Goal: Transaction & Acquisition: Book appointment/travel/reservation

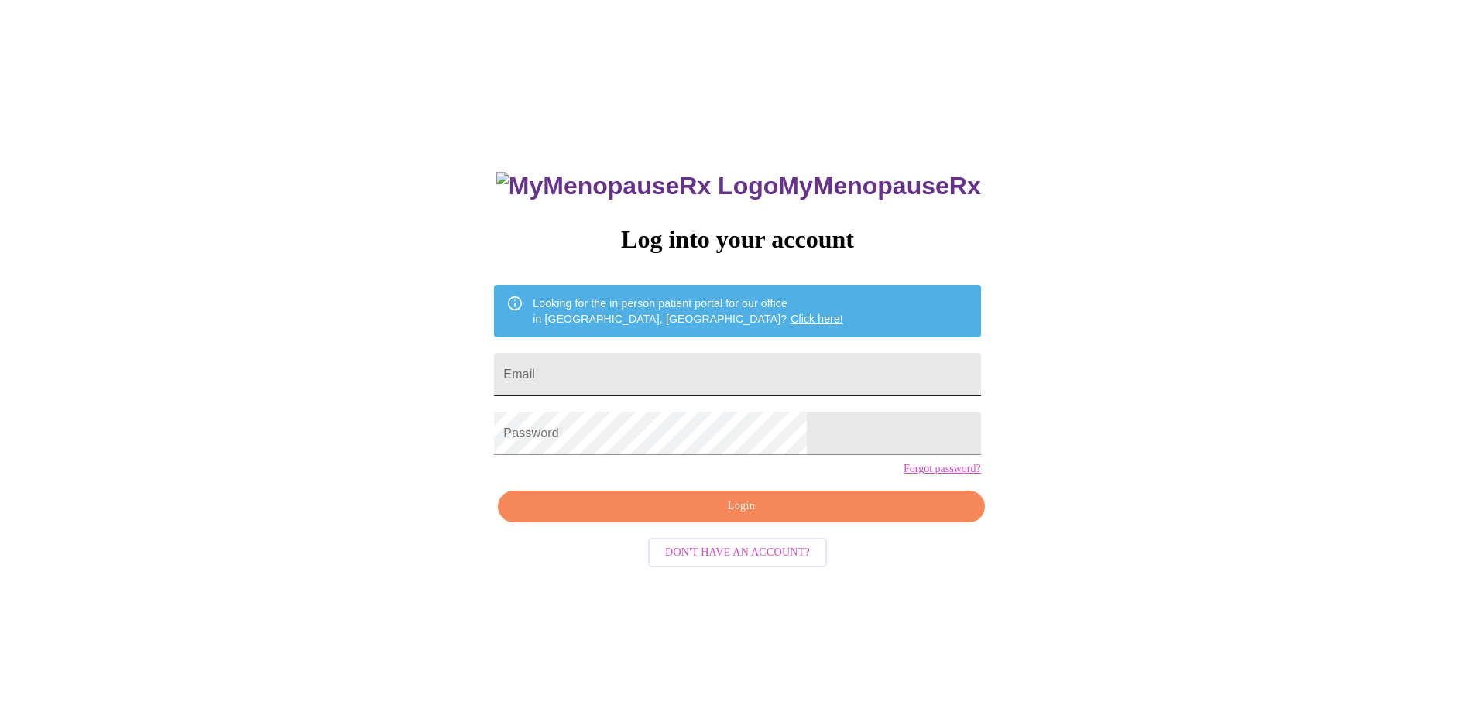
click at [622, 370] on input "Email" at bounding box center [737, 374] width 486 height 43
type input "[EMAIL_ADDRESS][DOMAIN_NAME]"
click at [643, 516] on span "Login" at bounding box center [741, 506] width 451 height 19
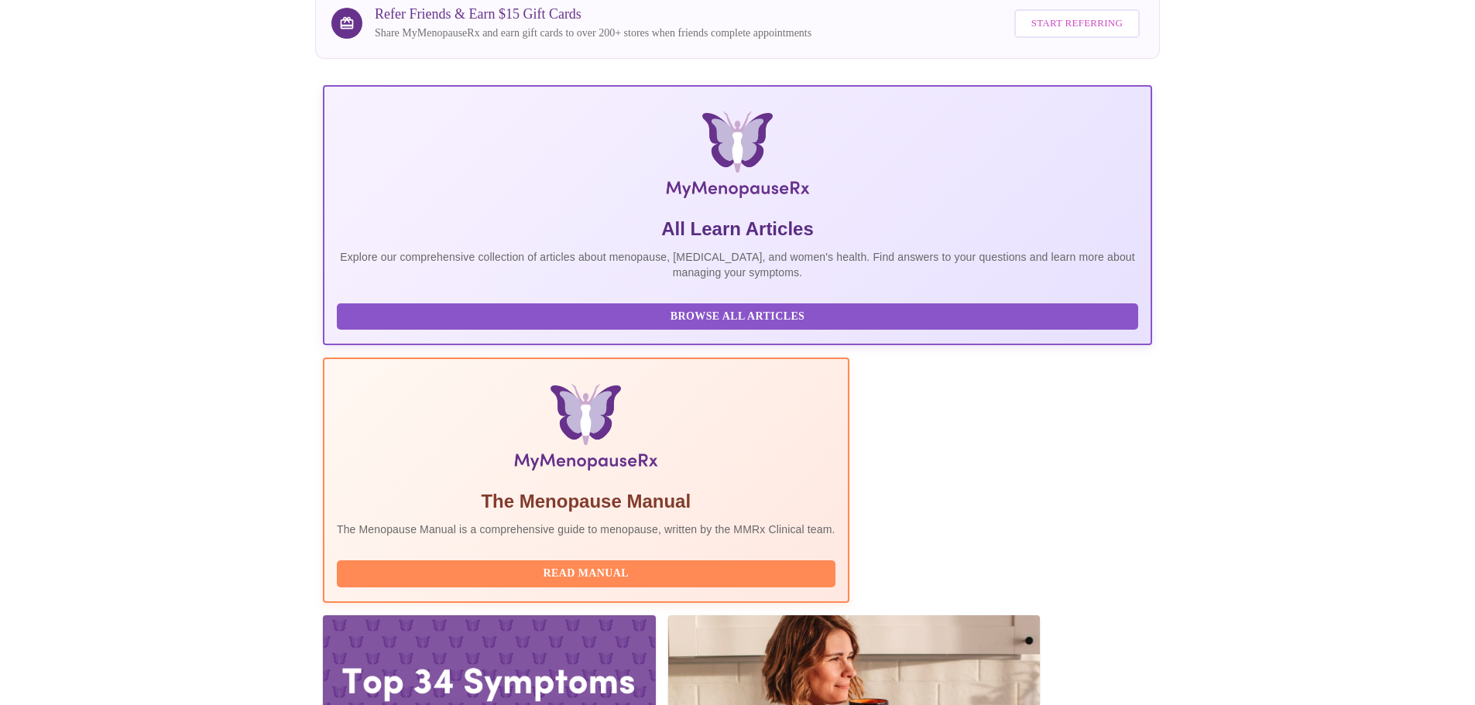
scroll to position [310, 0]
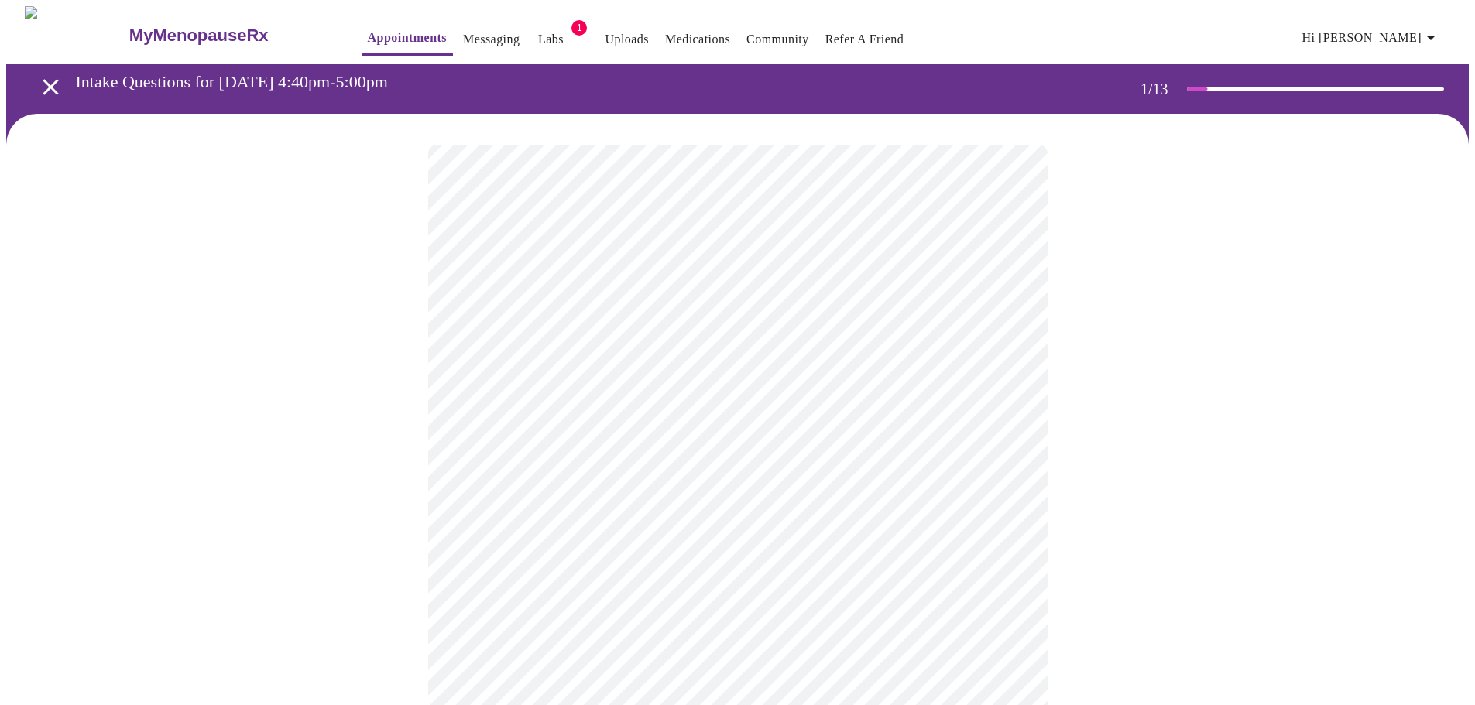
click at [576, 324] on body "MyMenopauseRx Appointments Messaging Labs 1 Uploads Medications Community Refer…" at bounding box center [737, 718] width 1462 height 1424
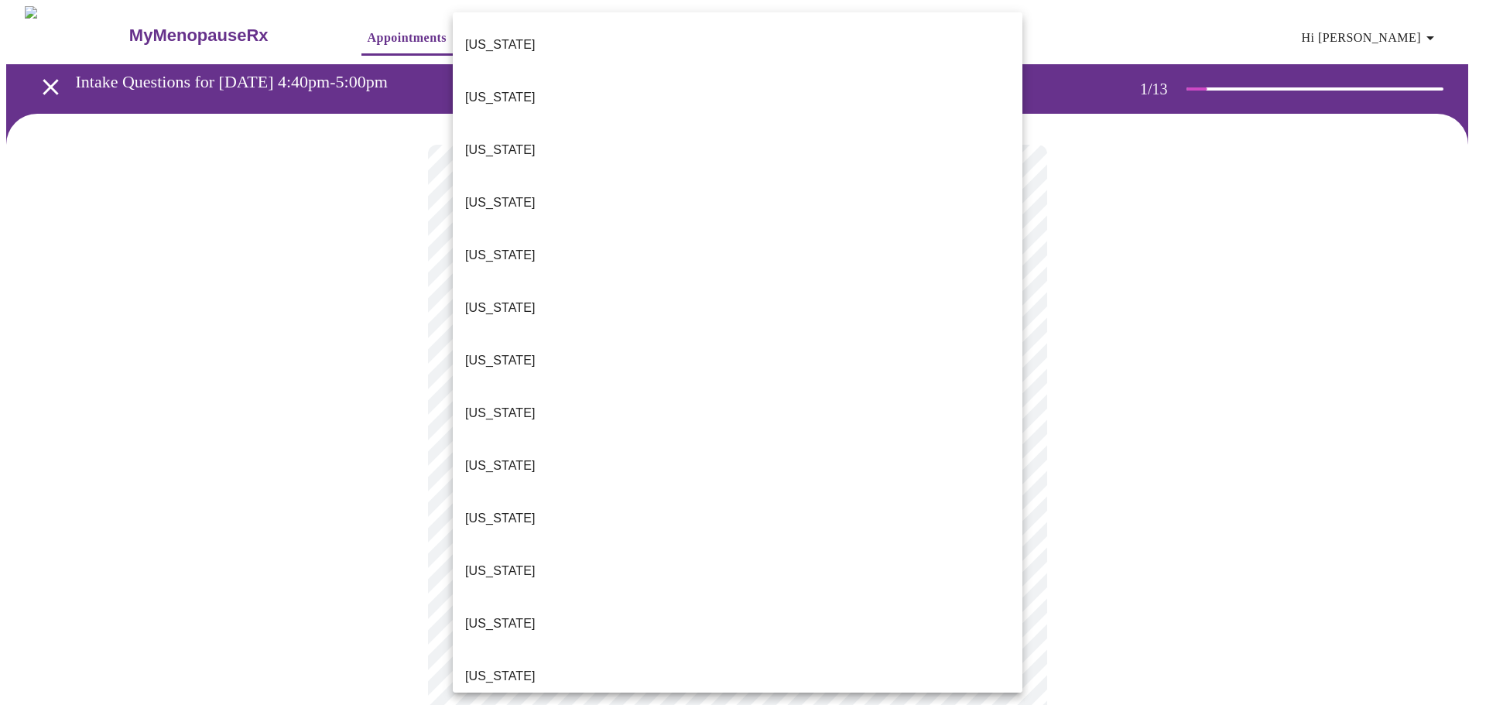
click at [509, 650] on li "[US_STATE]" at bounding box center [738, 676] width 570 height 53
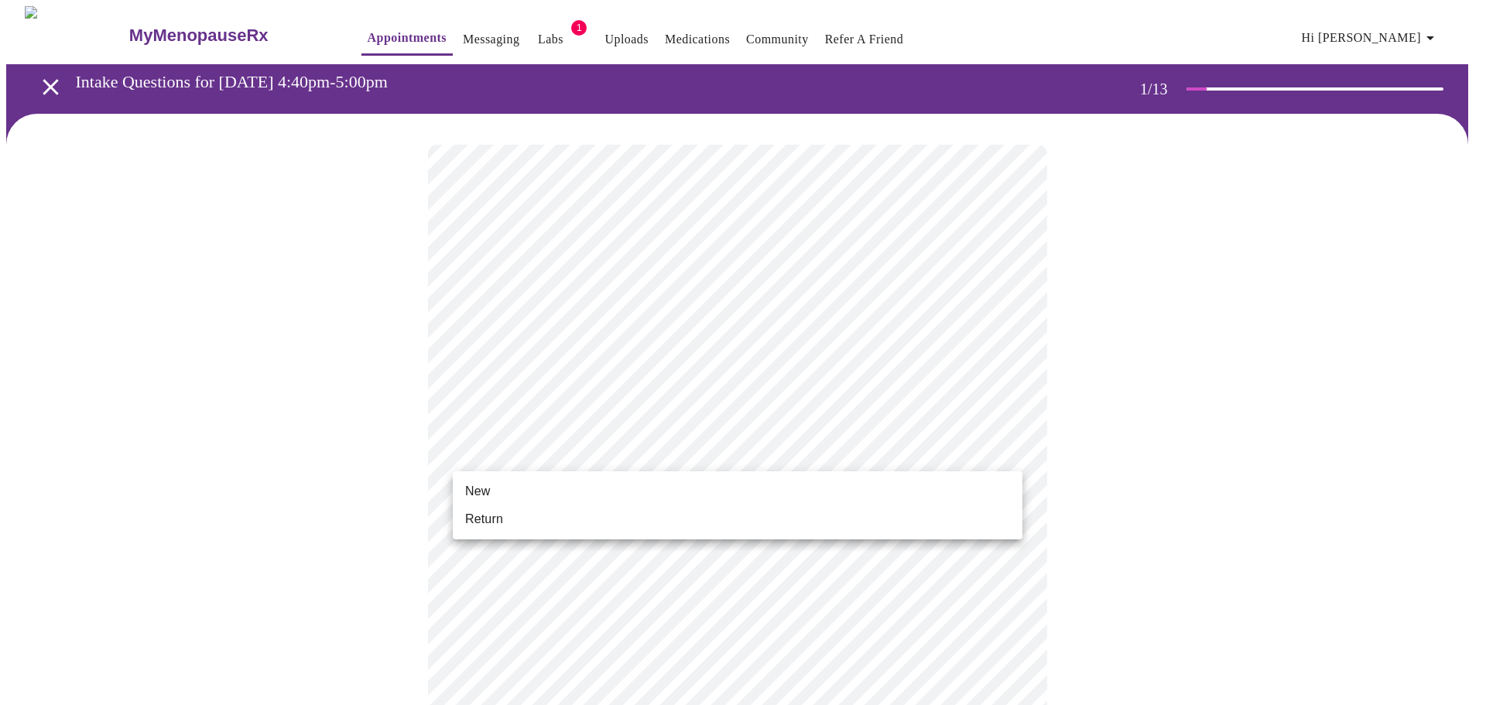
click at [480, 449] on body "MyMenopauseRx Appointments Messaging Labs 1 Uploads Medications Community Refer…" at bounding box center [743, 713] width 1474 height 1414
click at [502, 525] on span "Return" at bounding box center [484, 519] width 38 height 19
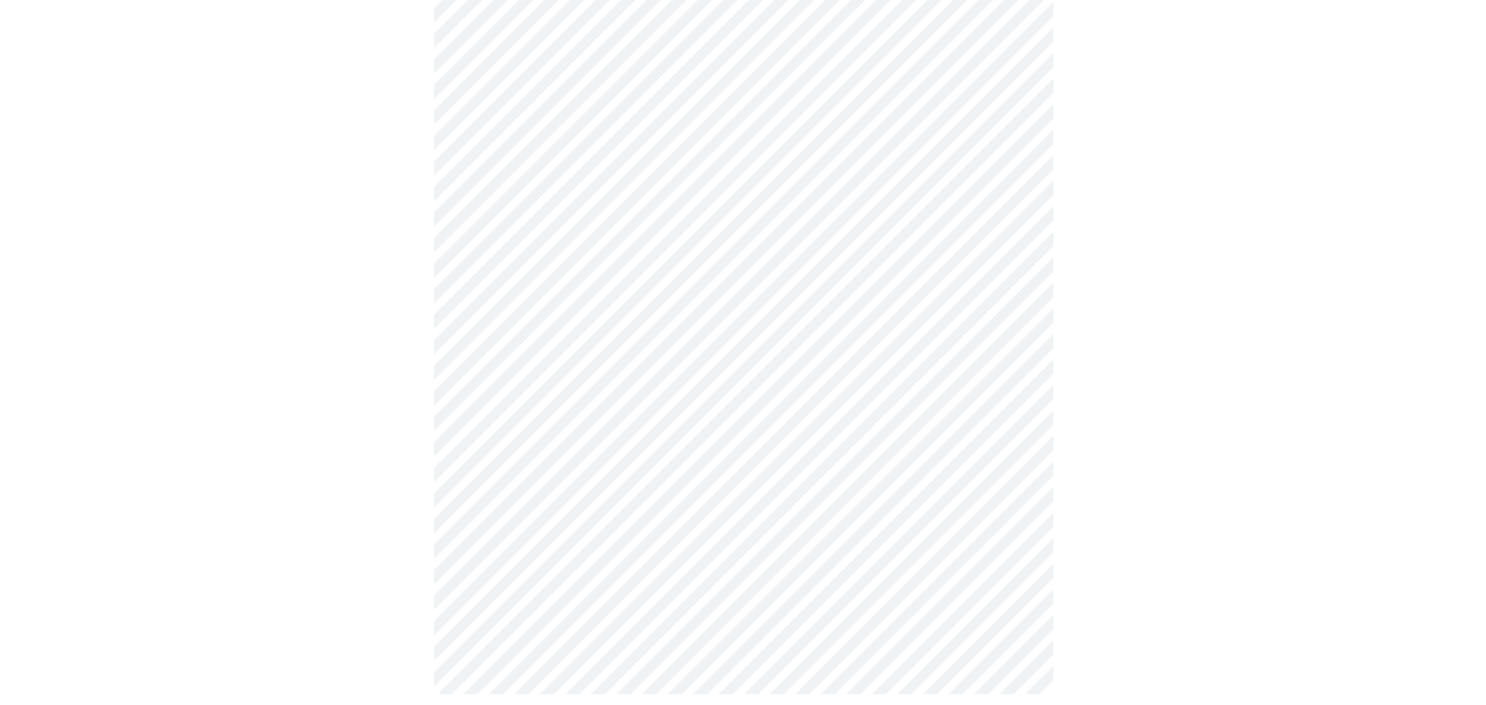
scroll to position [687, 0]
click at [573, 486] on body "MyMenopauseRx Appointments Messaging Labs 1 Uploads Medications Community Refer…" at bounding box center [743, 15] width 1474 height 1393
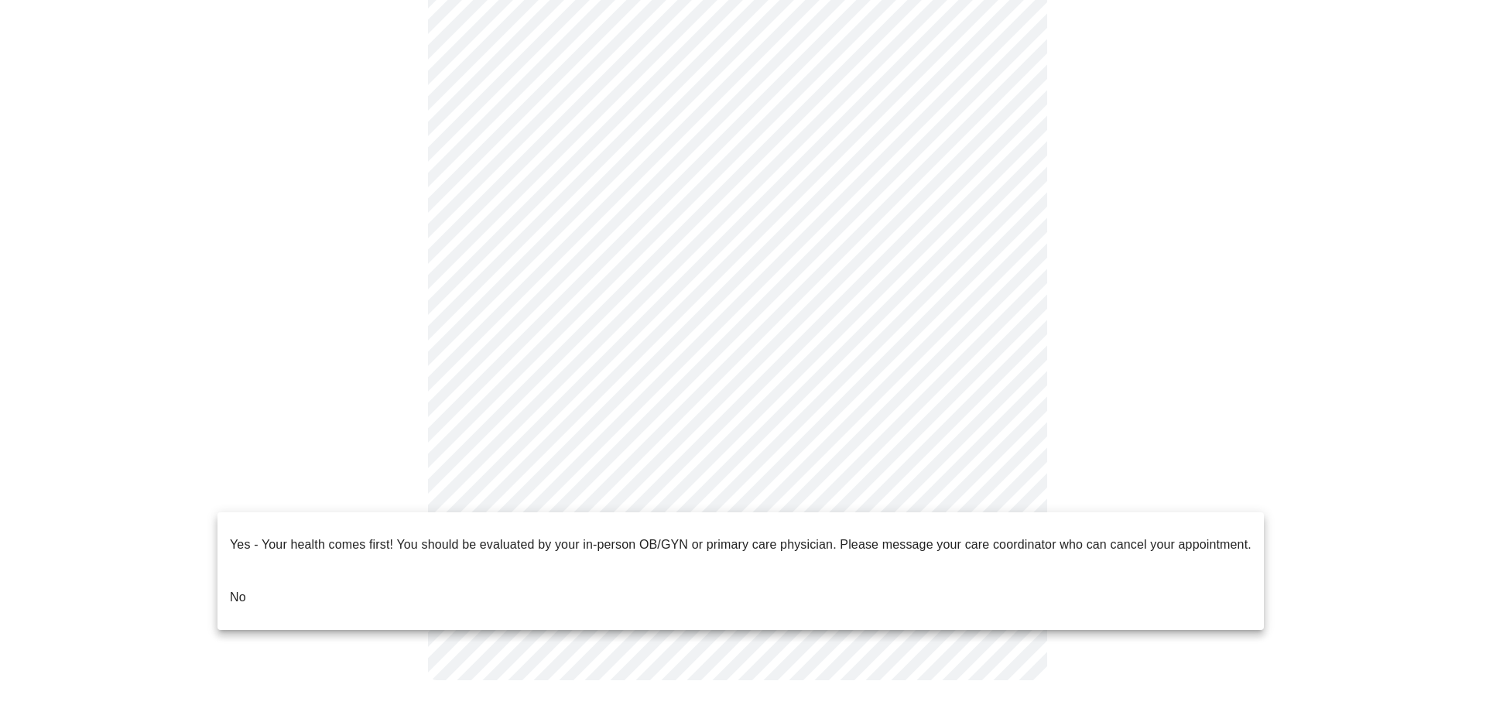
click at [291, 571] on li "No" at bounding box center [741, 597] width 1047 height 53
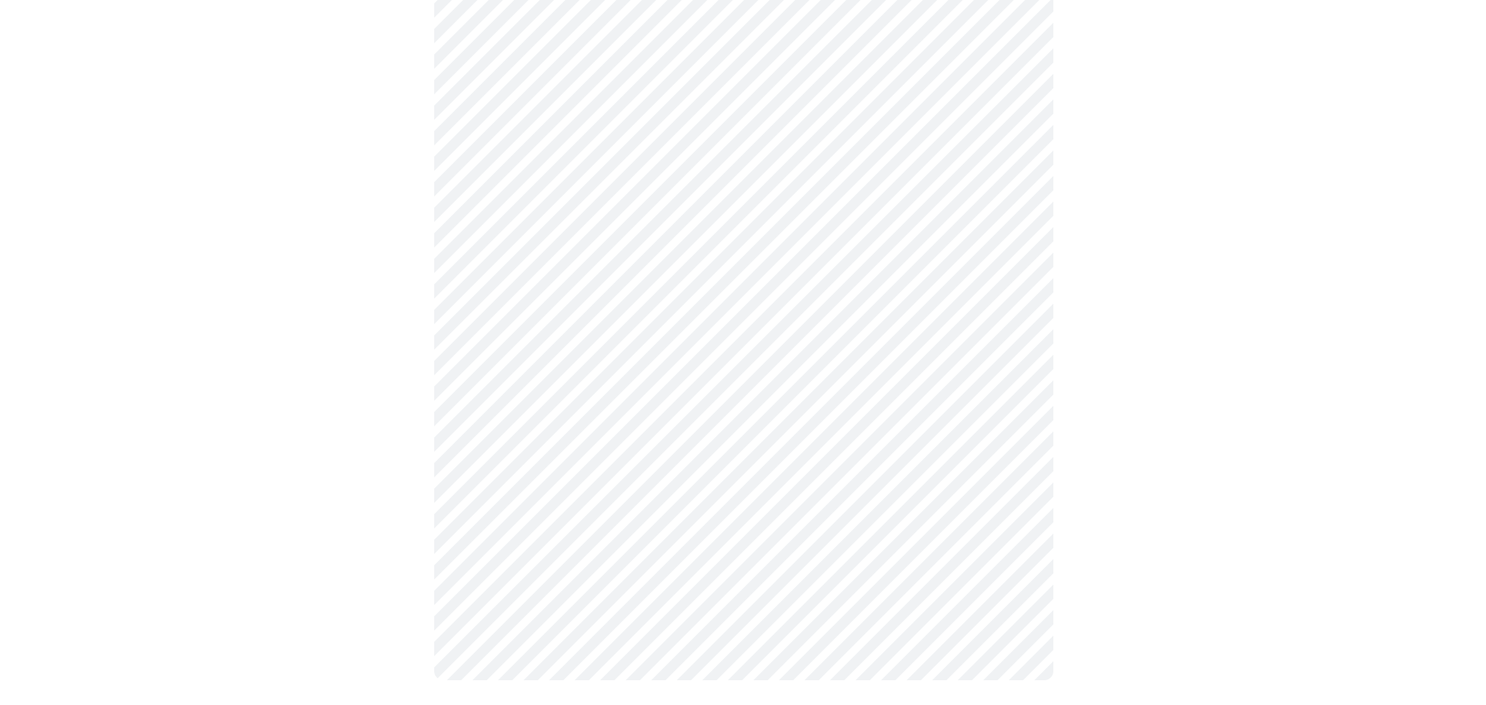
scroll to position [0, 0]
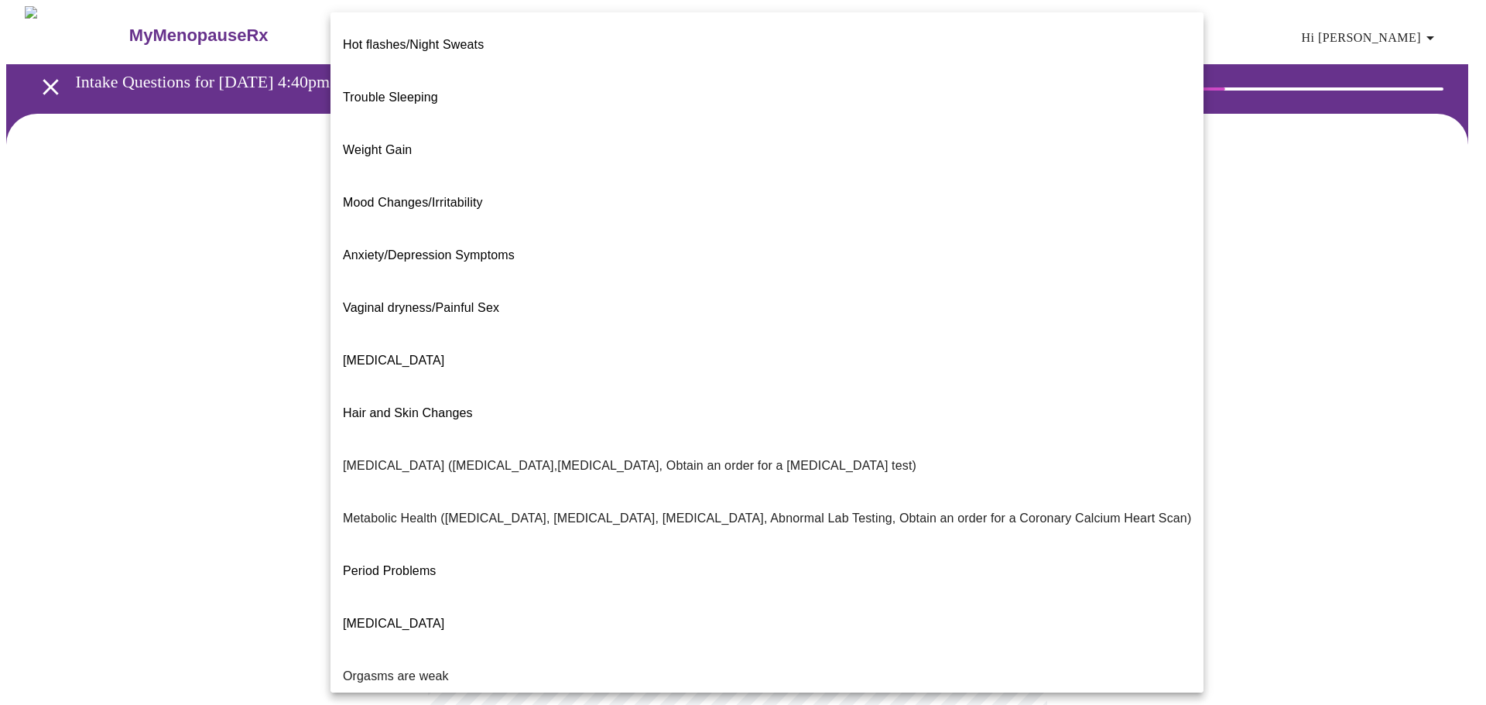
click at [660, 324] on body "MyMenopauseRx Appointments Messaging Labs 1 Uploads Medications Community Refer…" at bounding box center [743, 471] width 1474 height 930
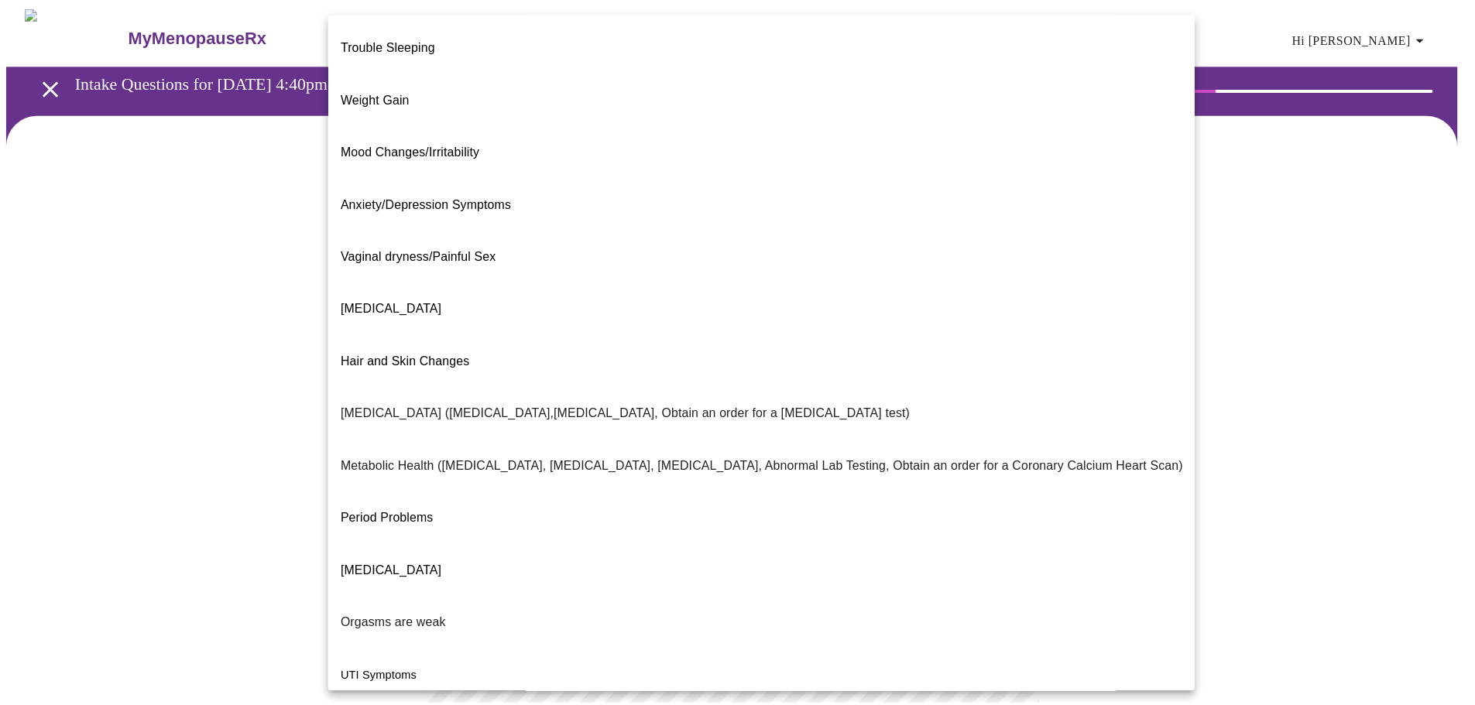
scroll to position [77, 0]
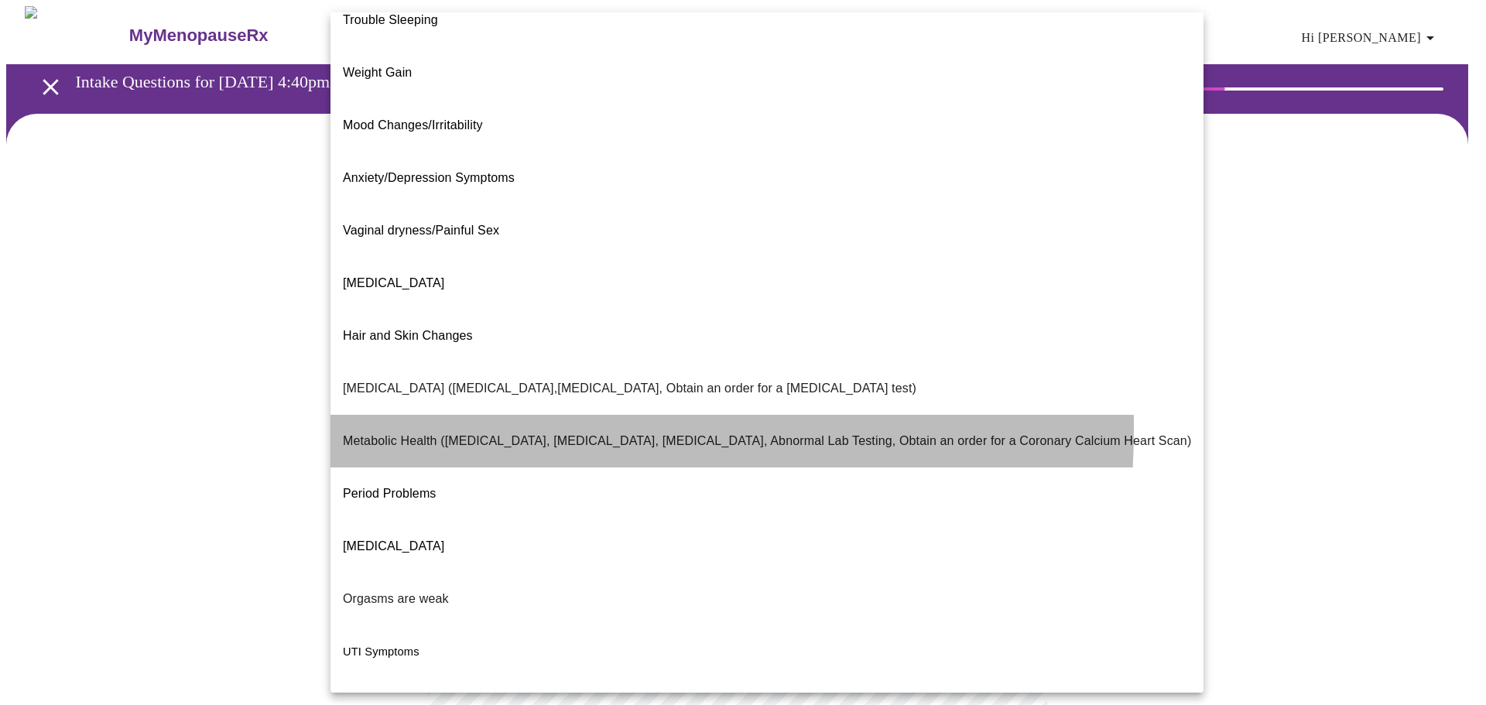
click at [351, 432] on p "Metabolic Health (Pre-diabetes, Elevated Cholesterol, Vitamin D, Abnormal Lab T…" at bounding box center [767, 441] width 848 height 19
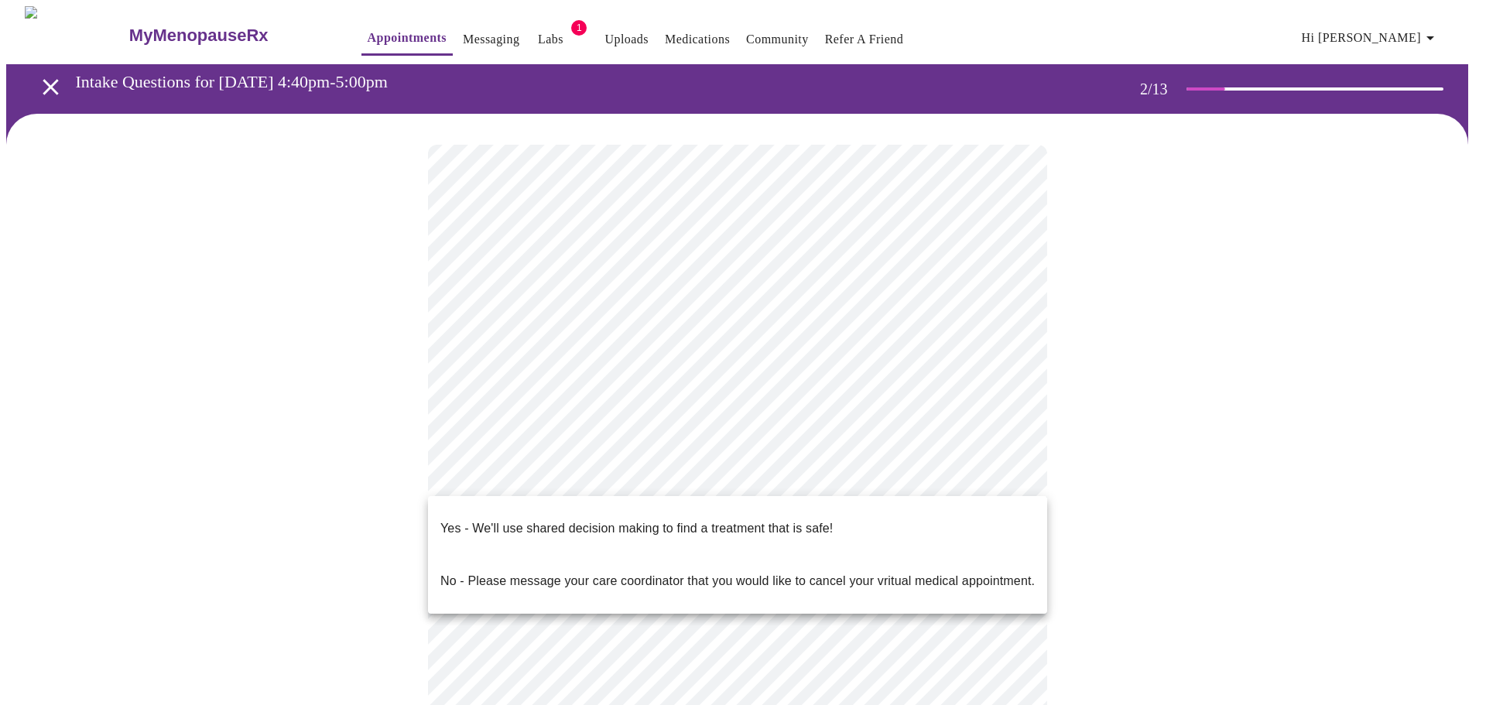
click at [656, 477] on body "MyMenopauseRx Appointments Messaging Labs 1 Uploads Medications Community Refer…" at bounding box center [743, 466] width 1474 height 921
click at [649, 521] on p "Yes - We'll use shared decision making to find a treatment that is safe!" at bounding box center [636, 528] width 392 height 19
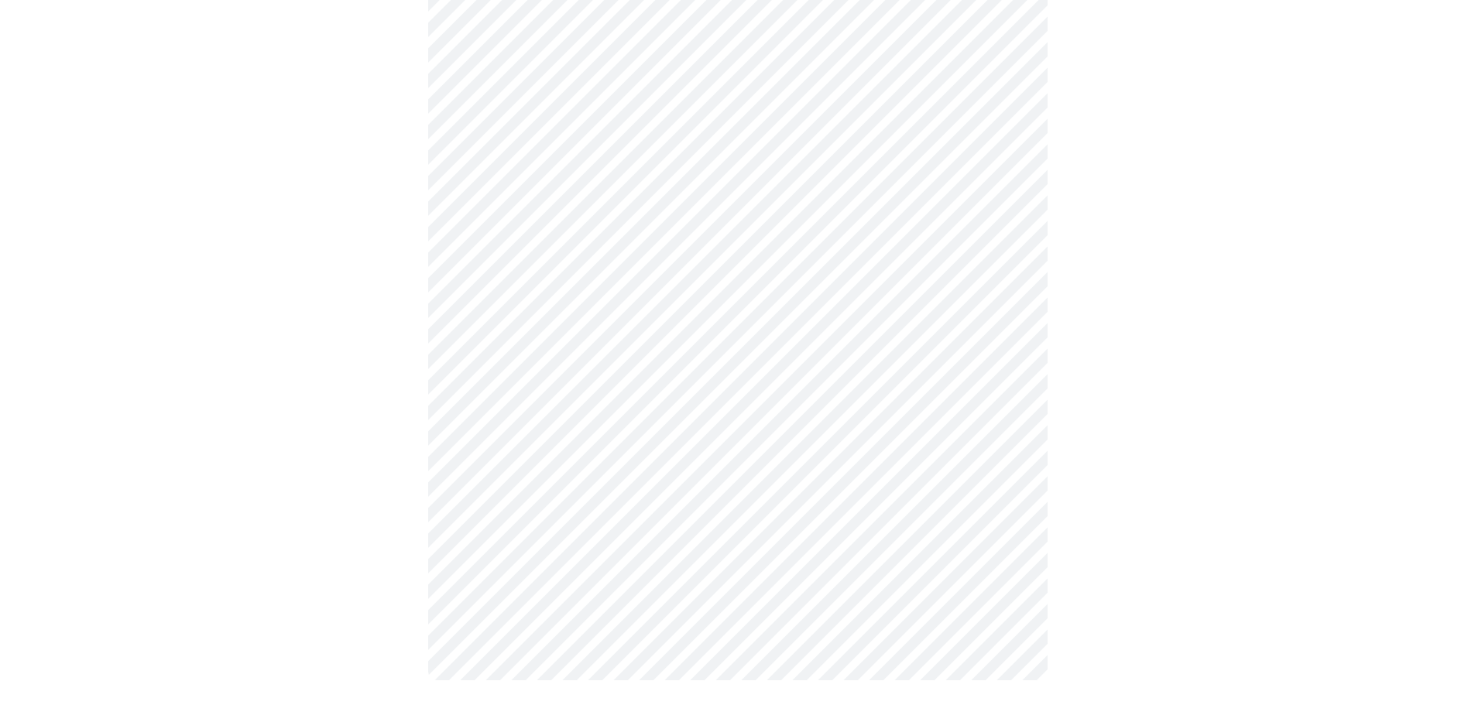
scroll to position [0, 0]
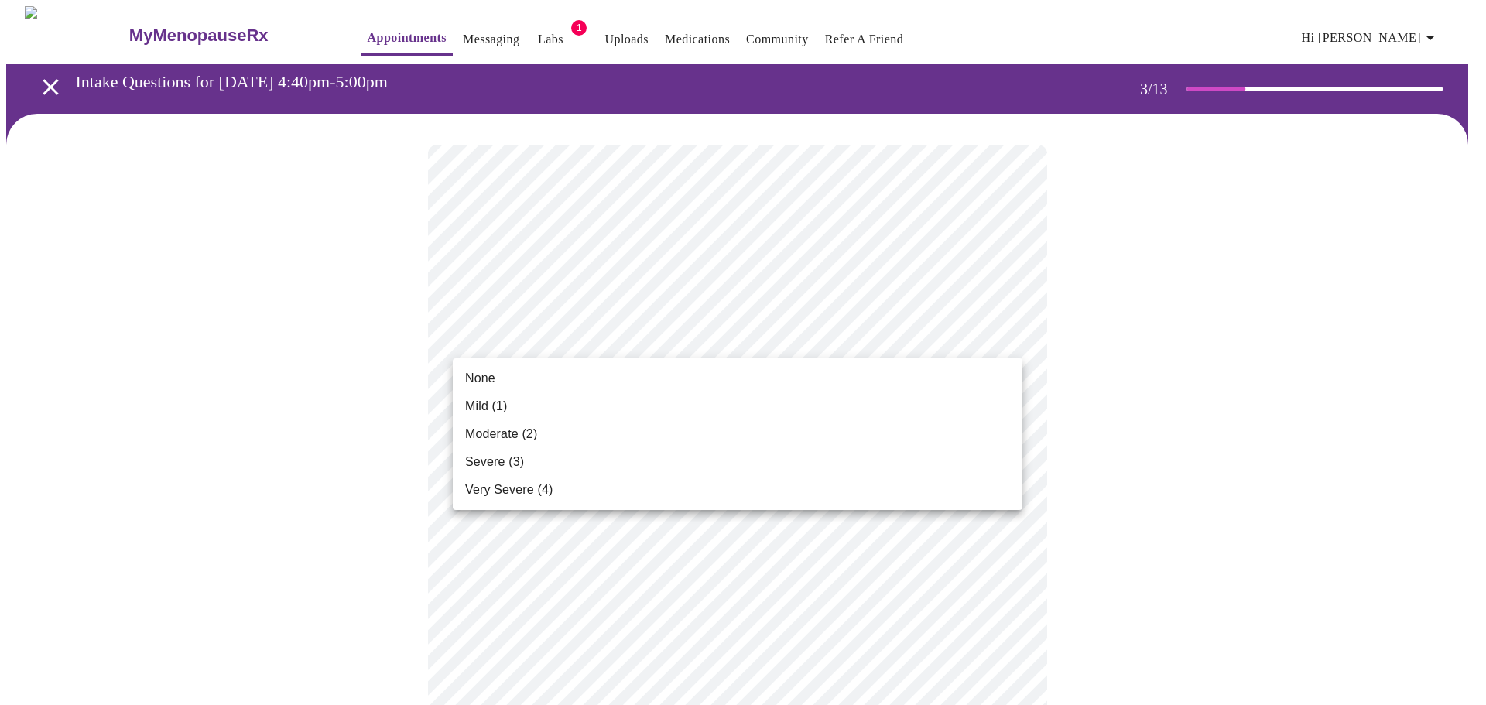
click at [478, 401] on span "Mild (1)" at bounding box center [486, 406] width 43 height 19
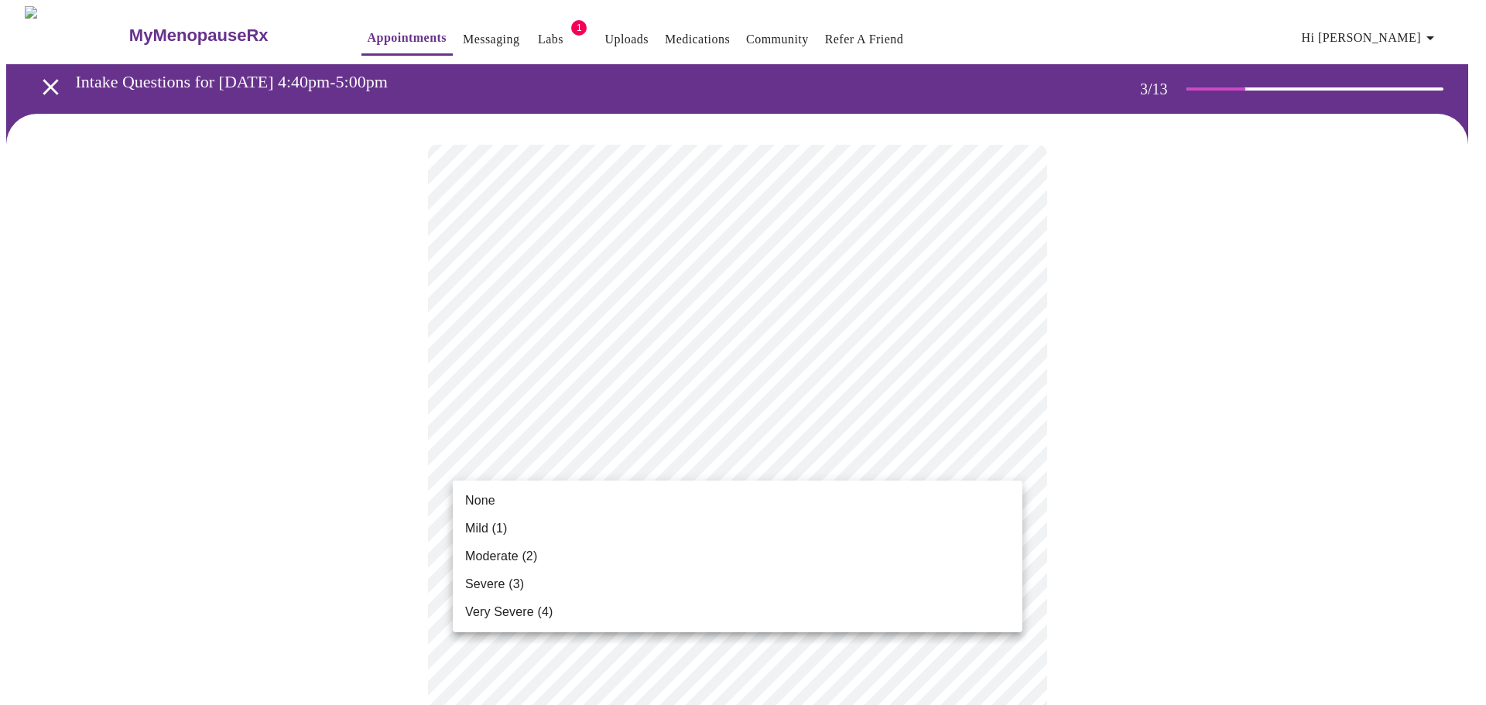
click at [502, 508] on li "None" at bounding box center [738, 501] width 570 height 28
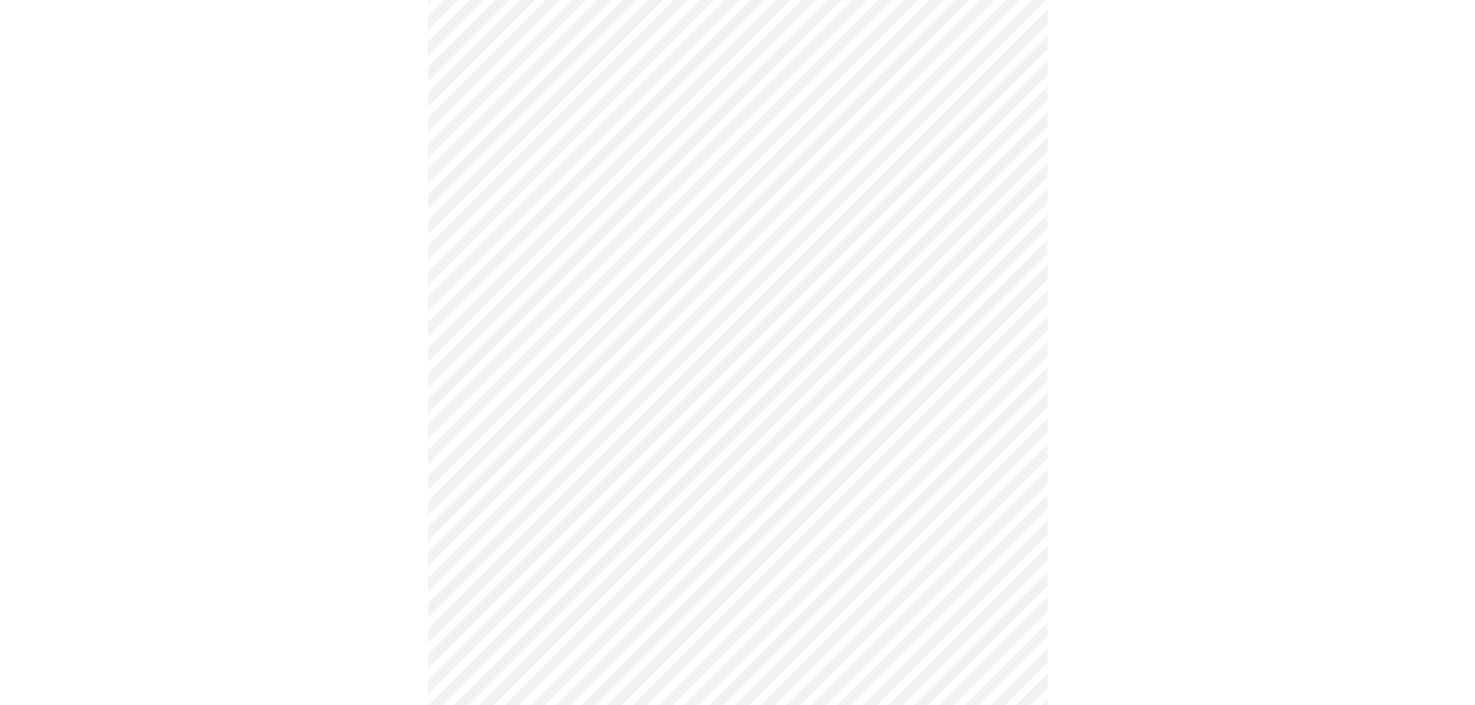
scroll to position [232, 0]
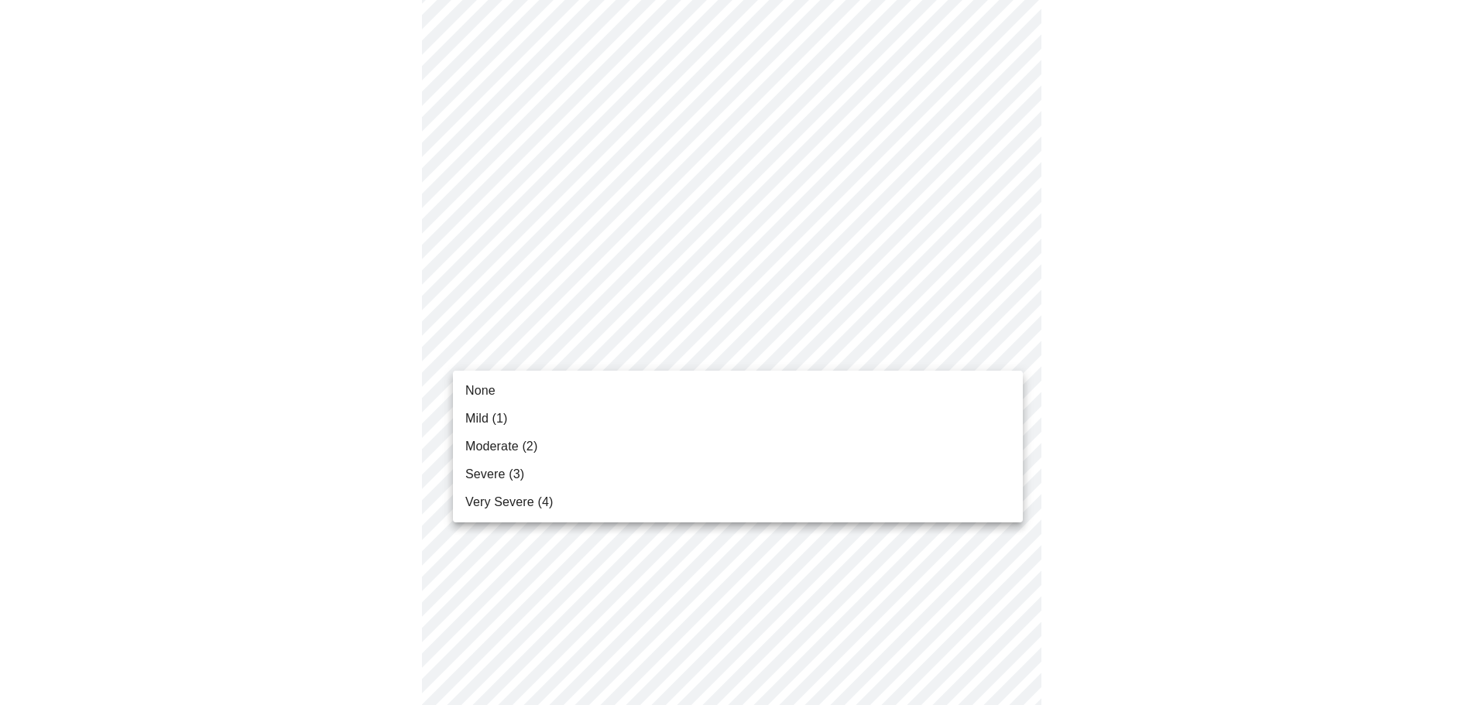
click at [536, 392] on li "None" at bounding box center [738, 391] width 570 height 28
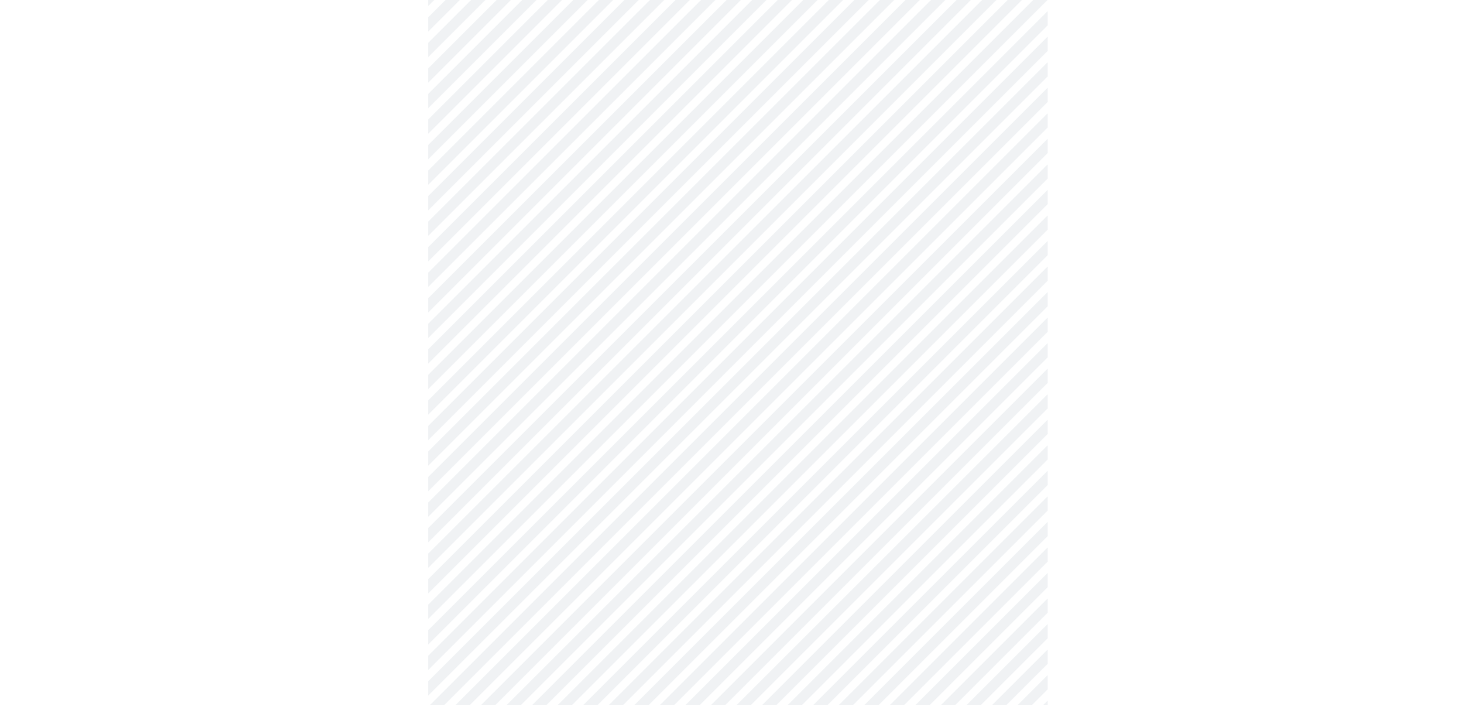
scroll to position [464, 0]
click at [530, 236] on body "MyMenopauseRx Appointments Messaging Labs 1 Uploads Medications Community Refer…" at bounding box center [743, 539] width 1474 height 1994
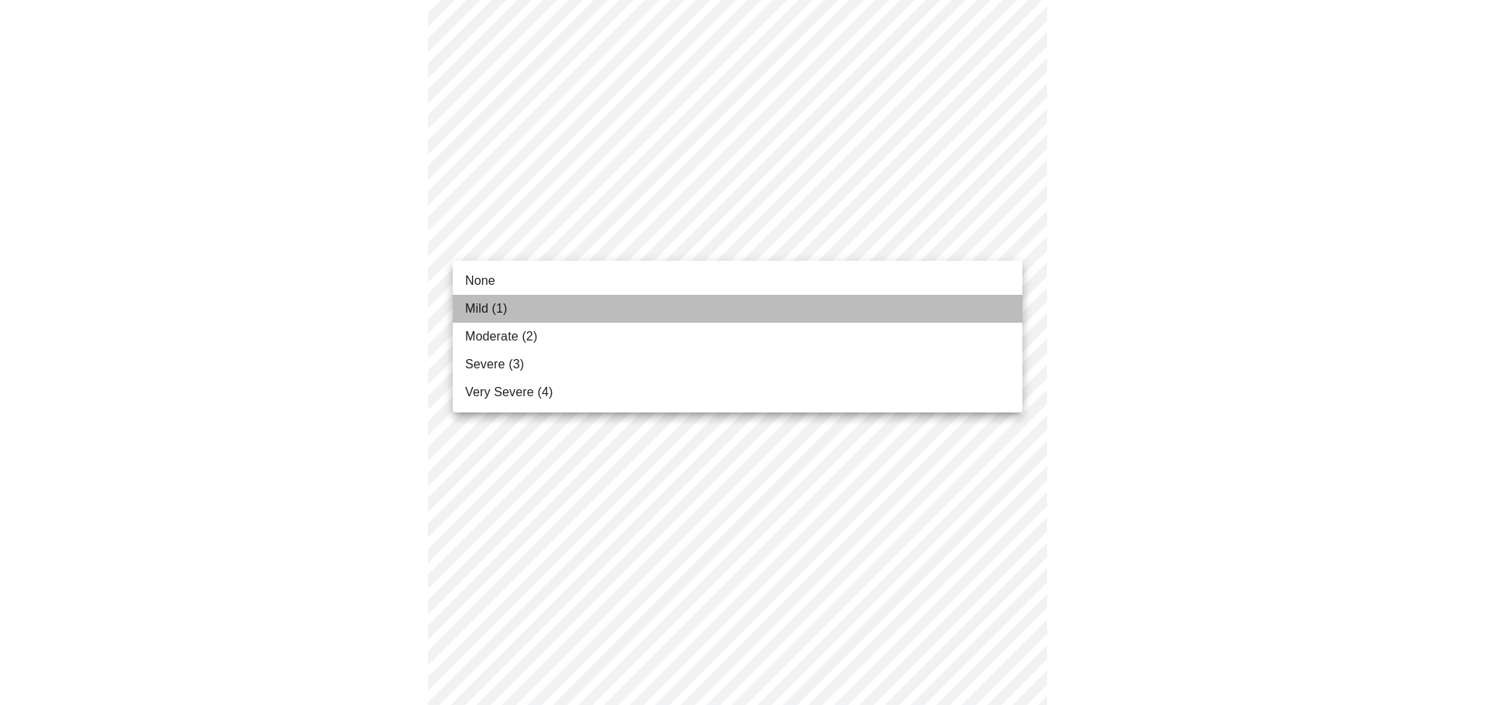
click at [499, 300] on span "Mild (1)" at bounding box center [486, 309] width 43 height 19
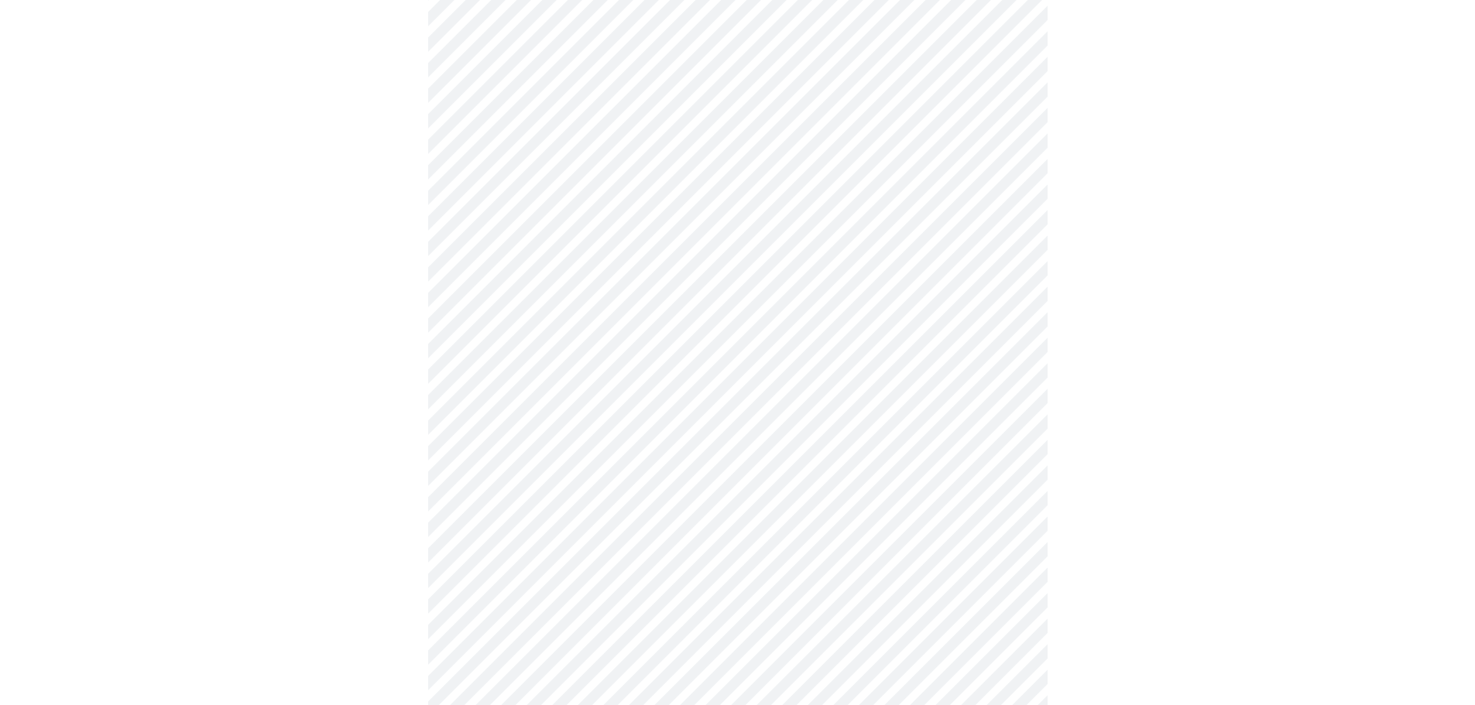
scroll to position [619, 0]
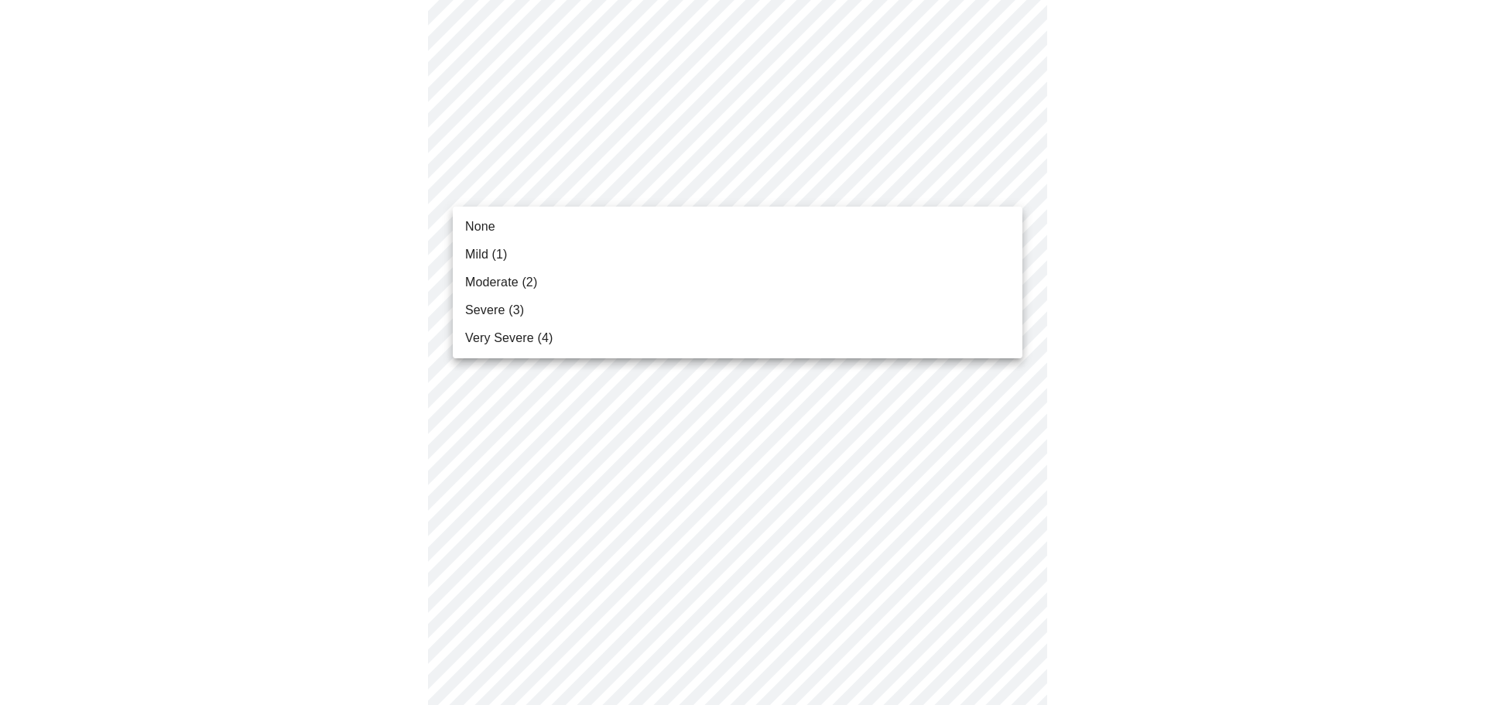
click at [571, 179] on body "MyMenopauseRx Appointments Messaging Labs 1 Uploads Medications Community Refer…" at bounding box center [743, 373] width 1474 height 1972
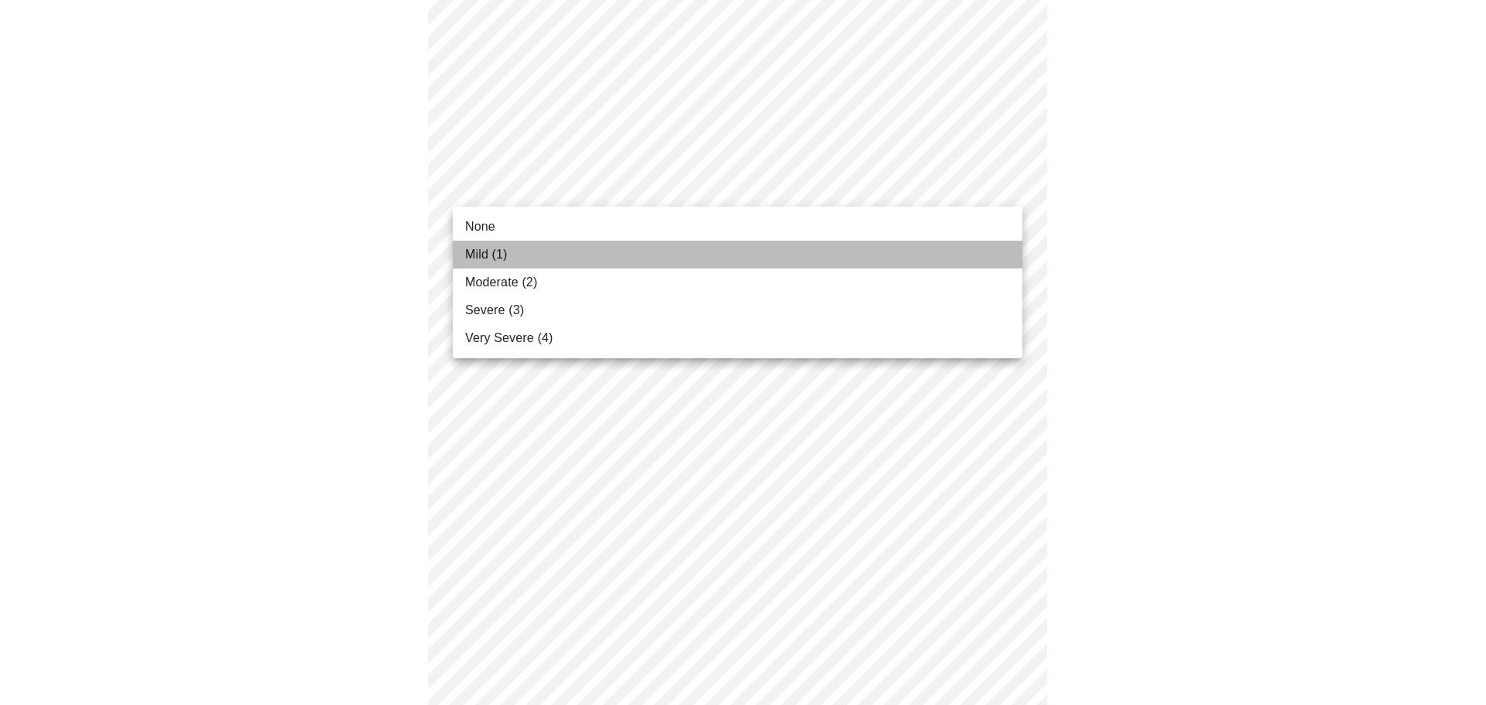
click at [510, 248] on li "Mild (1)" at bounding box center [738, 255] width 570 height 28
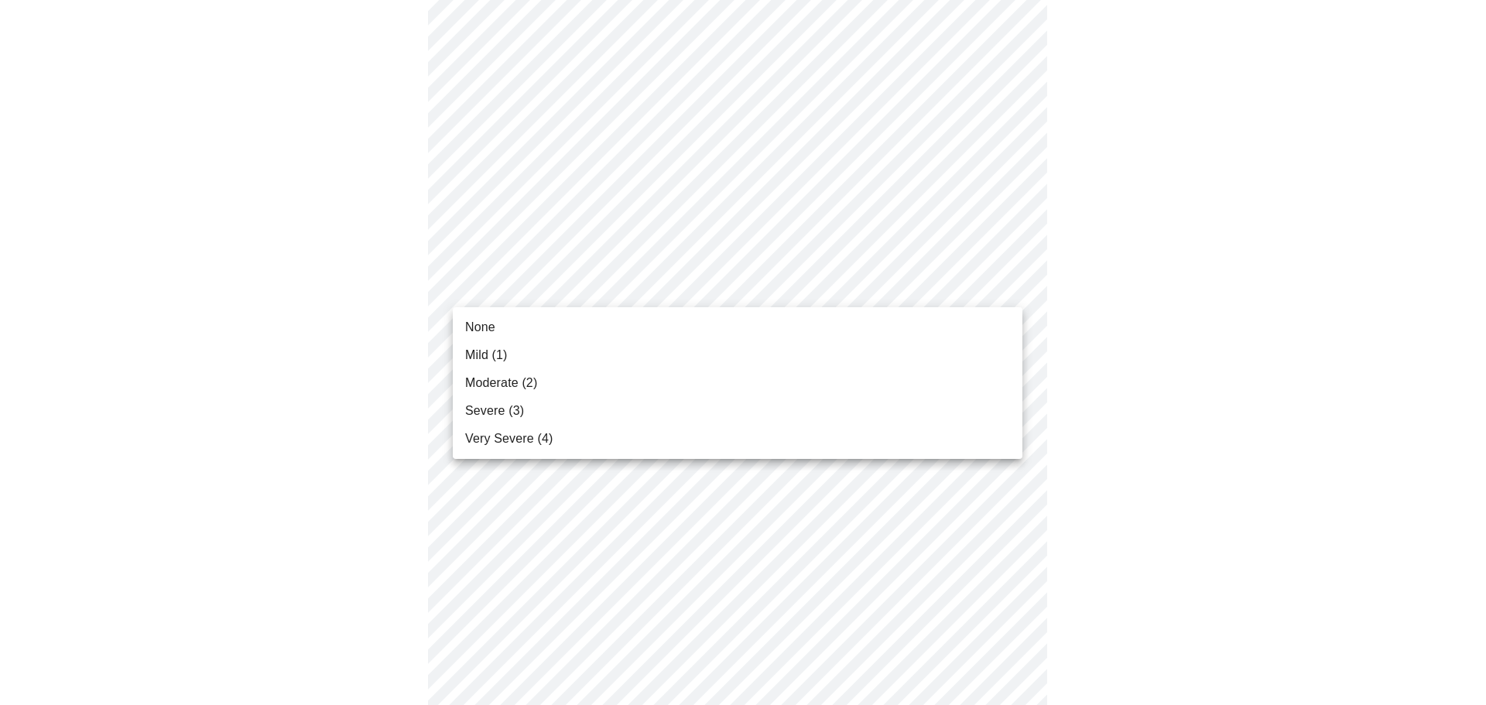
click at [567, 284] on body "MyMenopauseRx Appointments Messaging Labs 1 Uploads Medications Community Refer…" at bounding box center [743, 362] width 1474 height 1951
click at [499, 401] on li "Severe (3)" at bounding box center [738, 411] width 570 height 28
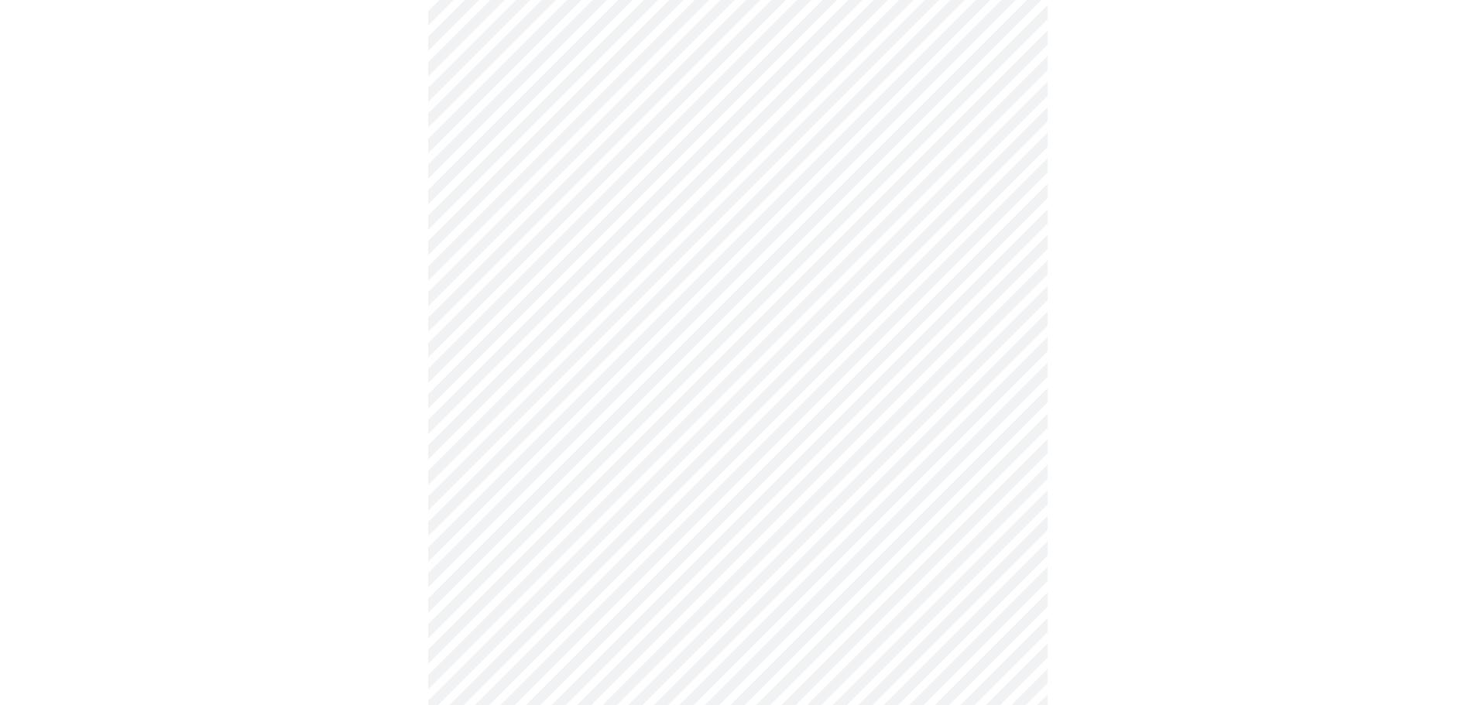
scroll to position [774, 0]
click at [536, 139] on body "MyMenopauseRx Appointments Messaging Labs 1 Uploads Medications Community Refer…" at bounding box center [743, 196] width 1474 height 1929
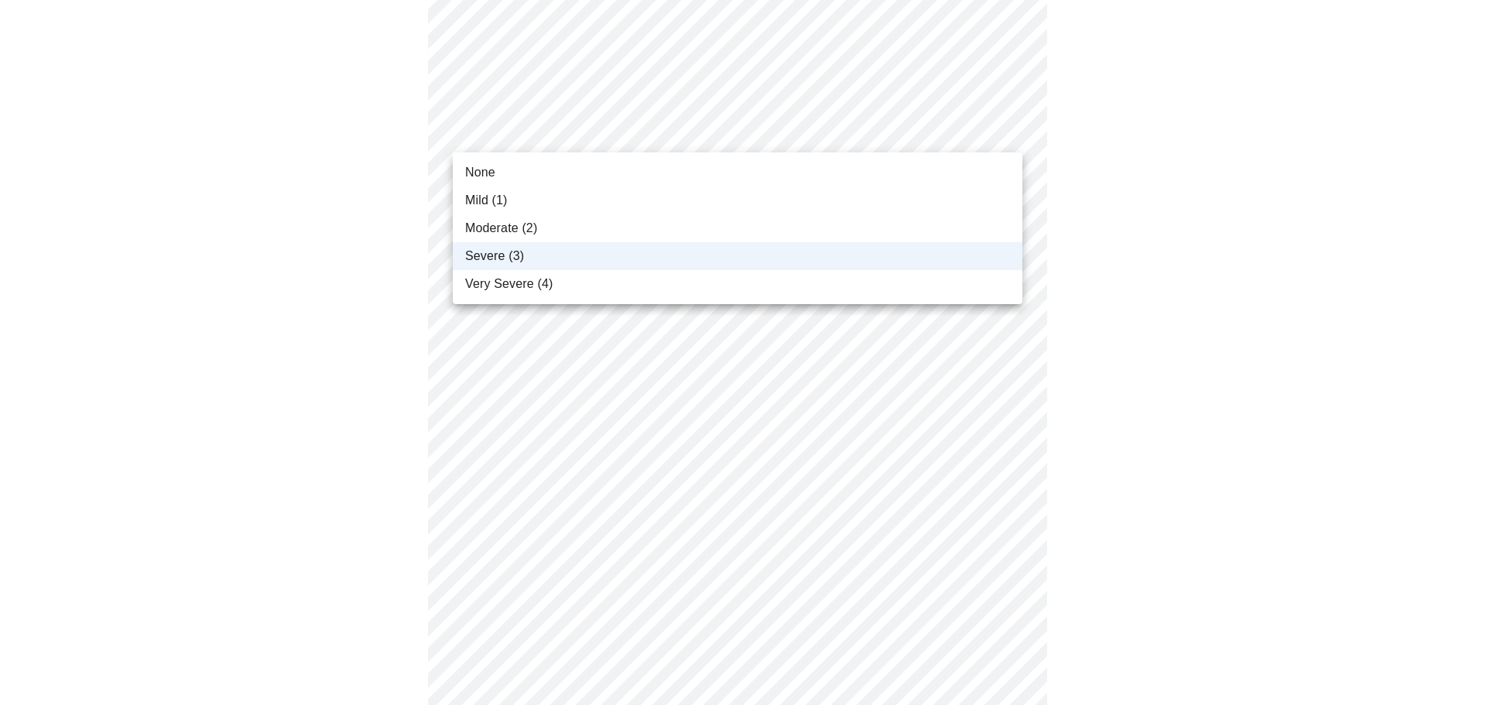
click at [531, 232] on span "Moderate (2)" at bounding box center [501, 228] width 72 height 19
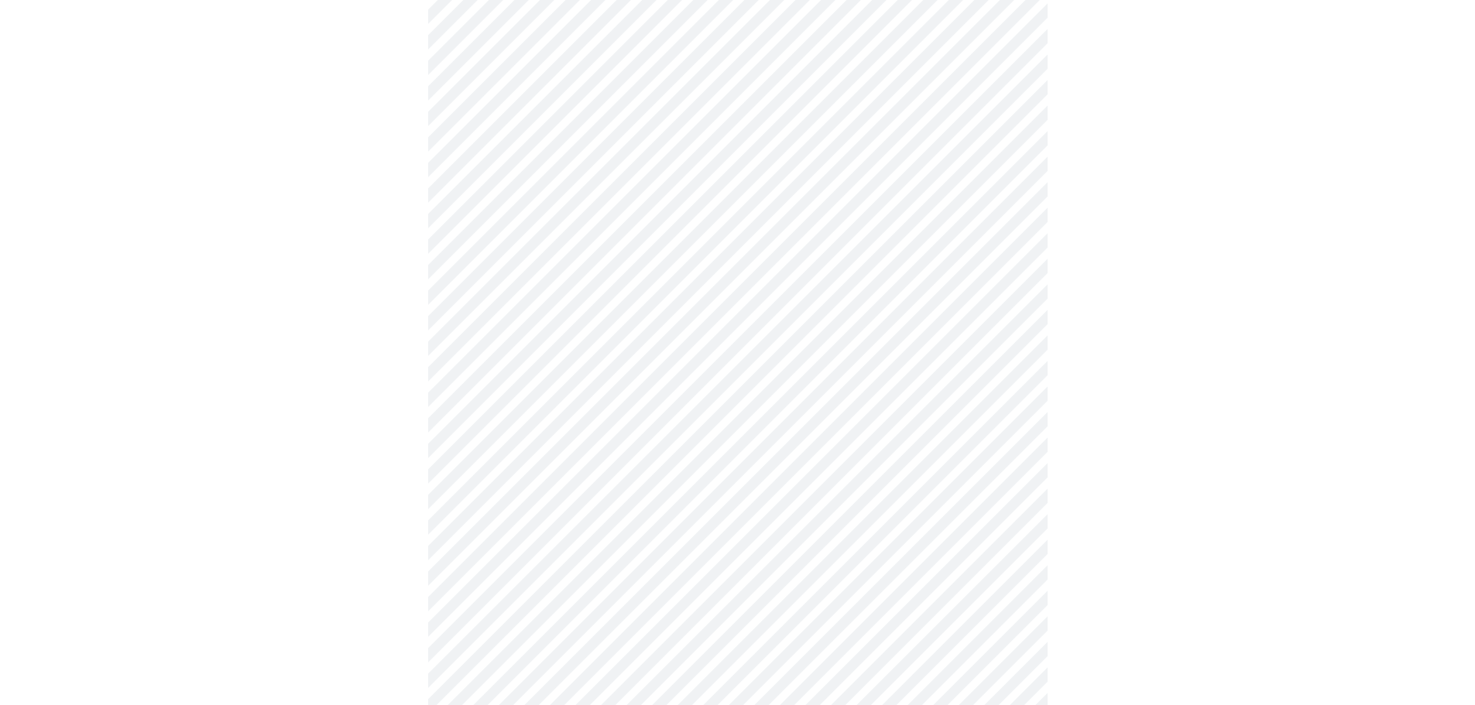
click at [519, 254] on body "MyMenopauseRx Appointments Messaging Labs 1 Uploads Medications Community Refer…" at bounding box center [737, 196] width 1462 height 1929
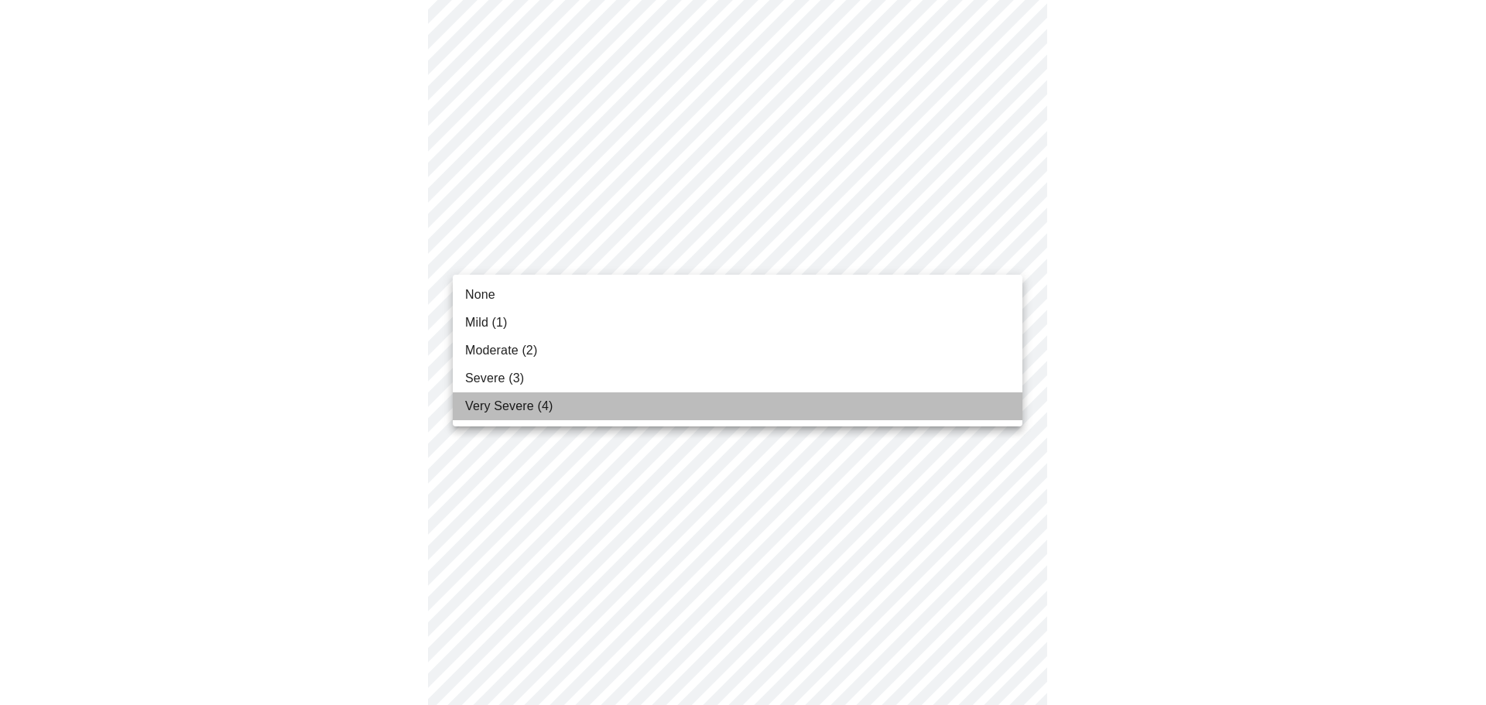
click at [485, 405] on span "Very Severe (4)" at bounding box center [508, 406] width 87 height 19
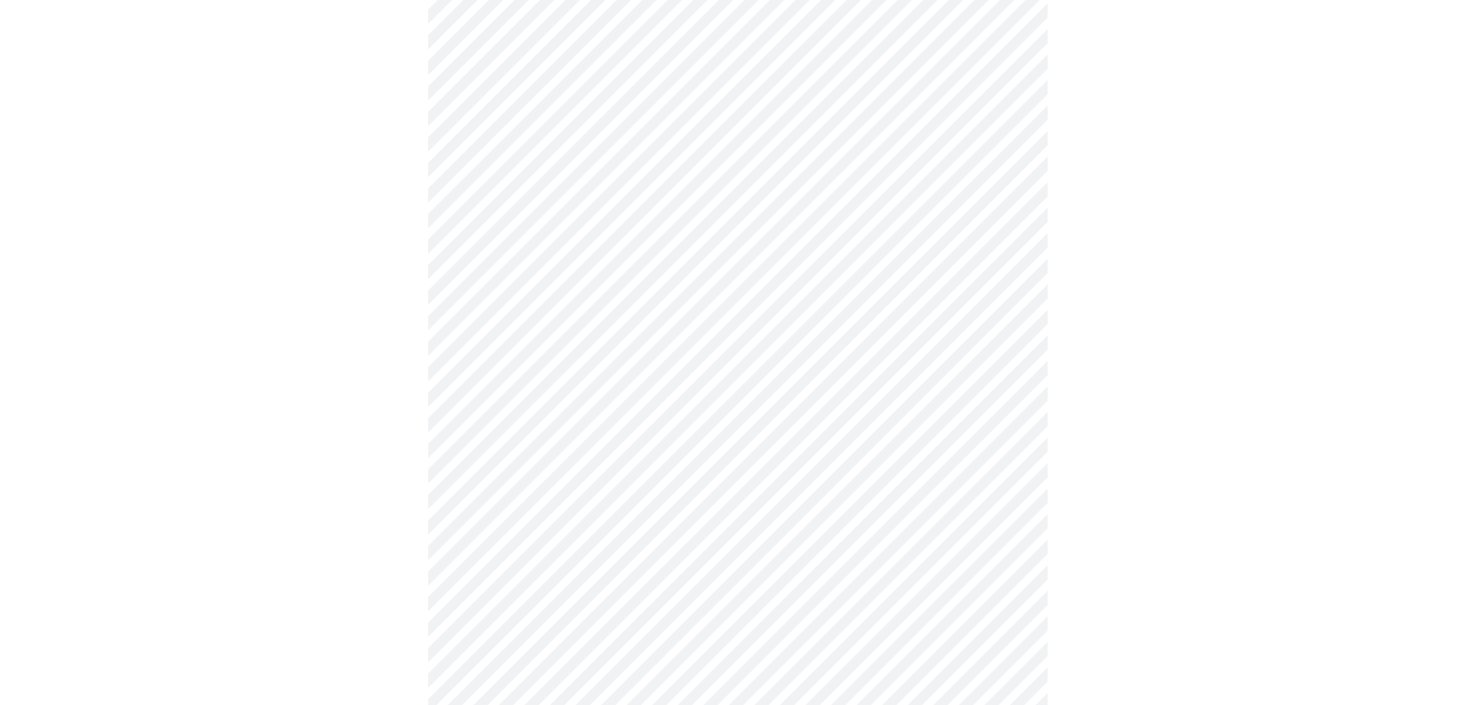
click at [500, 374] on body "MyMenopauseRx Appointments Messaging Labs 1 Uploads Medications Community Refer…" at bounding box center [737, 185] width 1462 height 1907
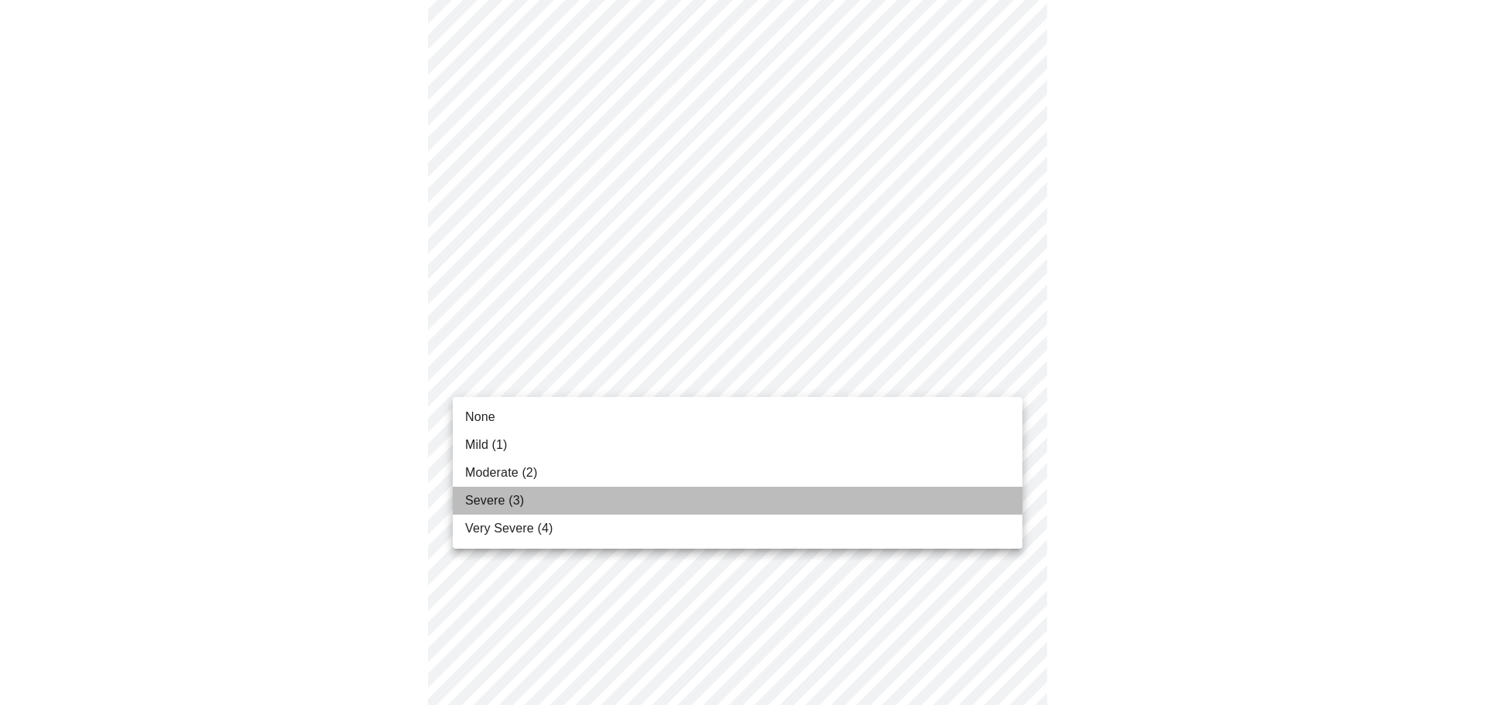
click at [499, 502] on span "Severe (3)" at bounding box center [494, 501] width 59 height 19
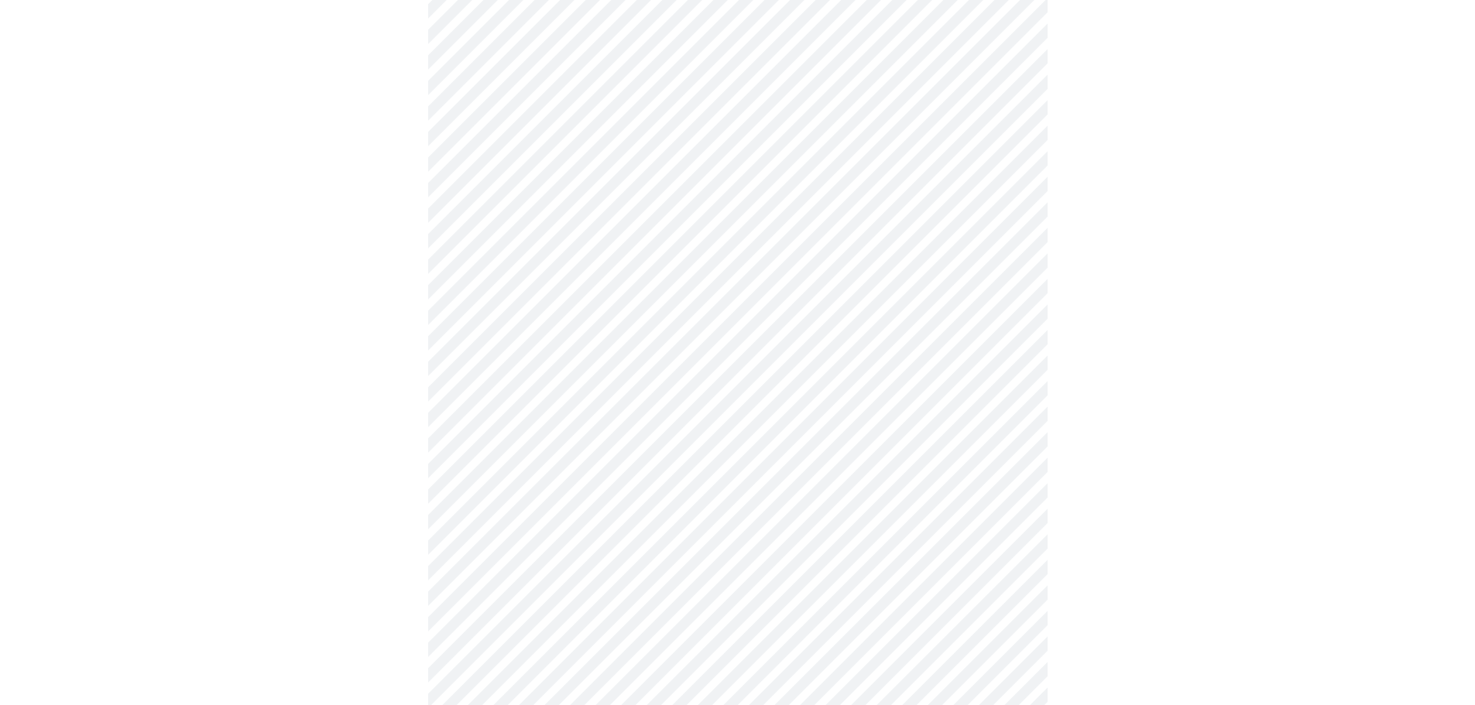
scroll to position [929, 0]
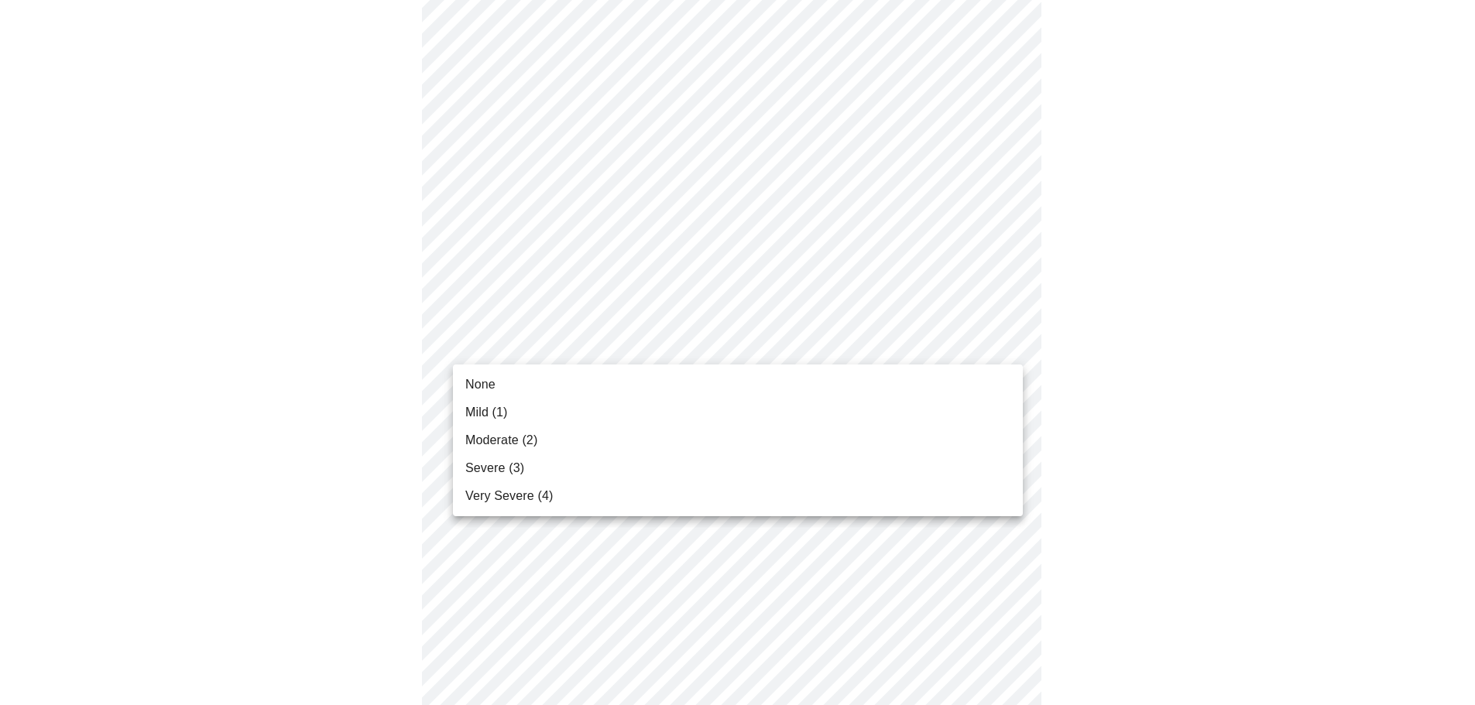
click at [488, 341] on body "MyMenopauseRx Appointments Messaging Labs 1 Uploads Medications Community Refer…" at bounding box center [737, 20] width 1462 height 1886
click at [493, 396] on li "None" at bounding box center [738, 385] width 570 height 28
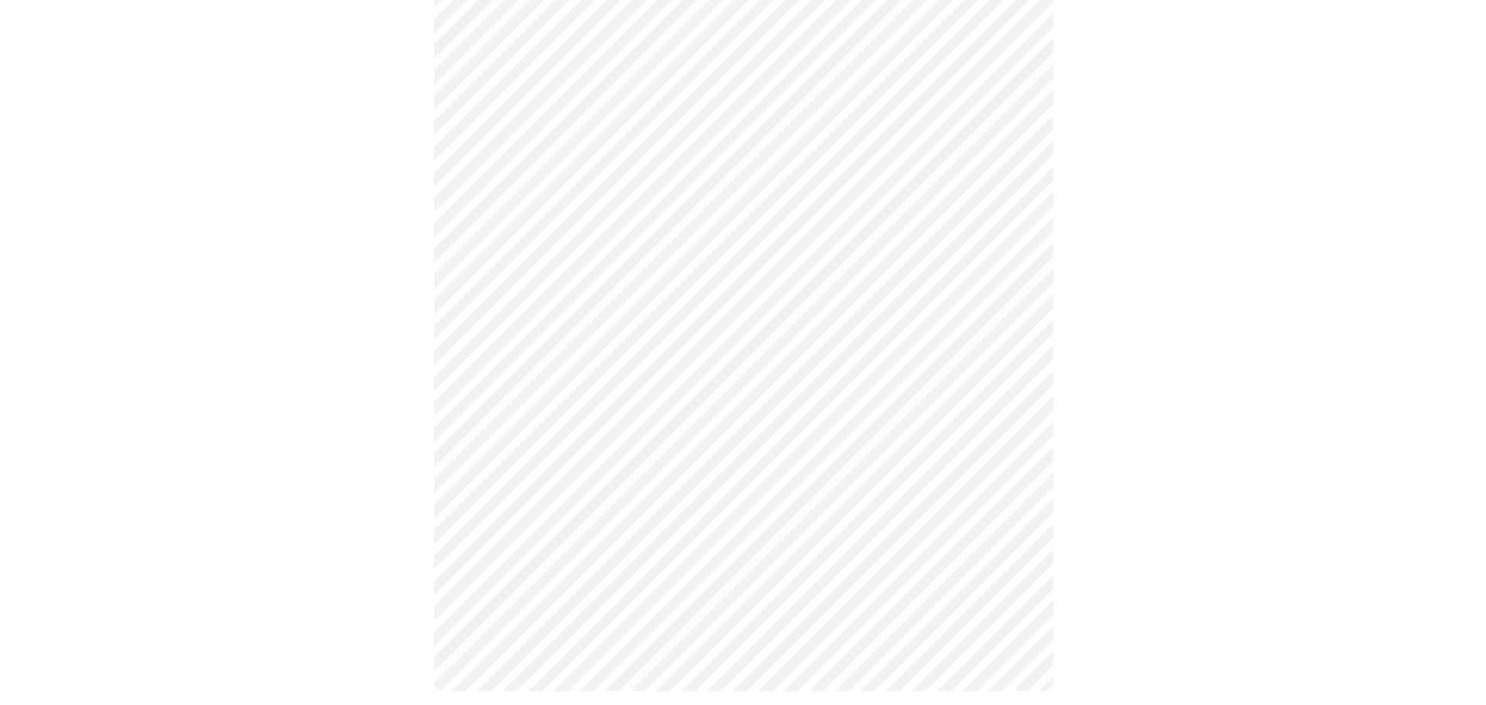
scroll to position [1159, 0]
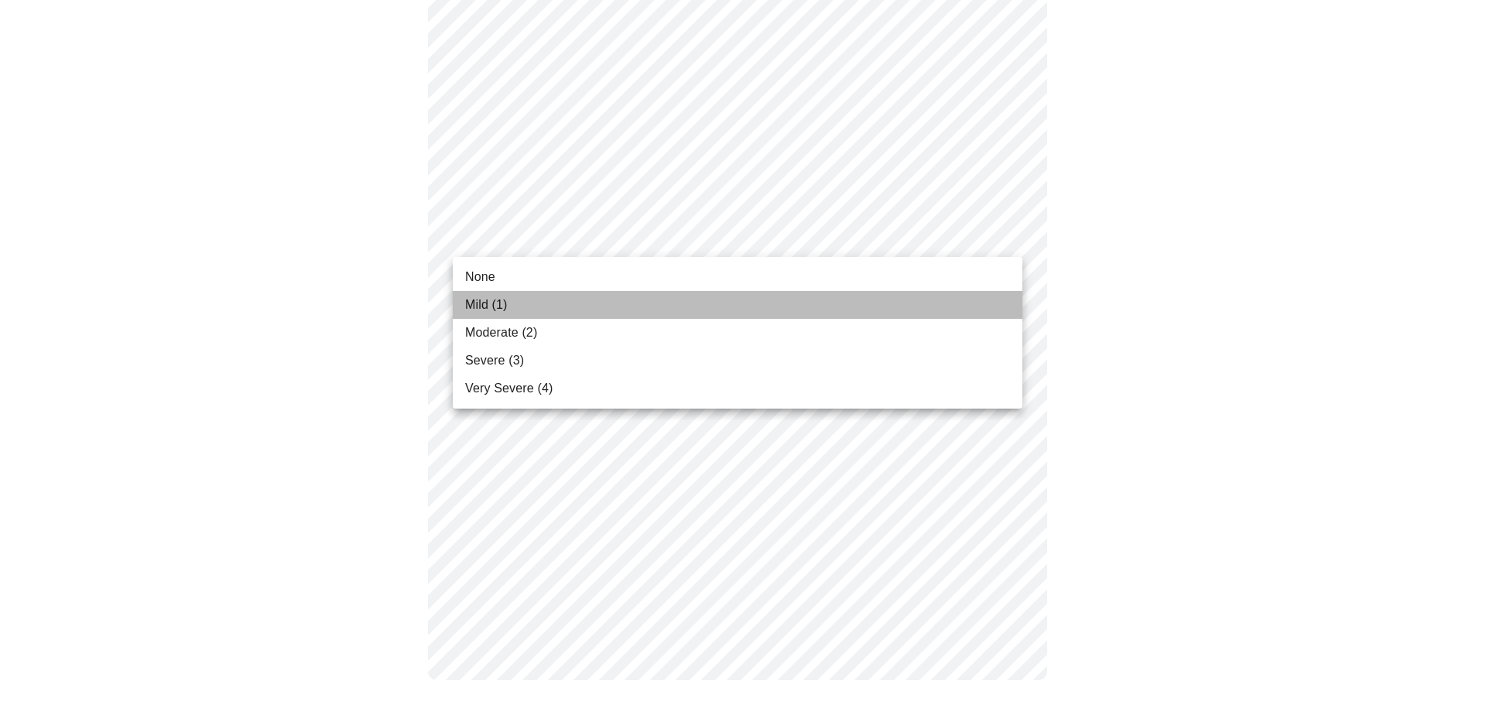
click at [496, 310] on span "Mild (1)" at bounding box center [486, 305] width 43 height 19
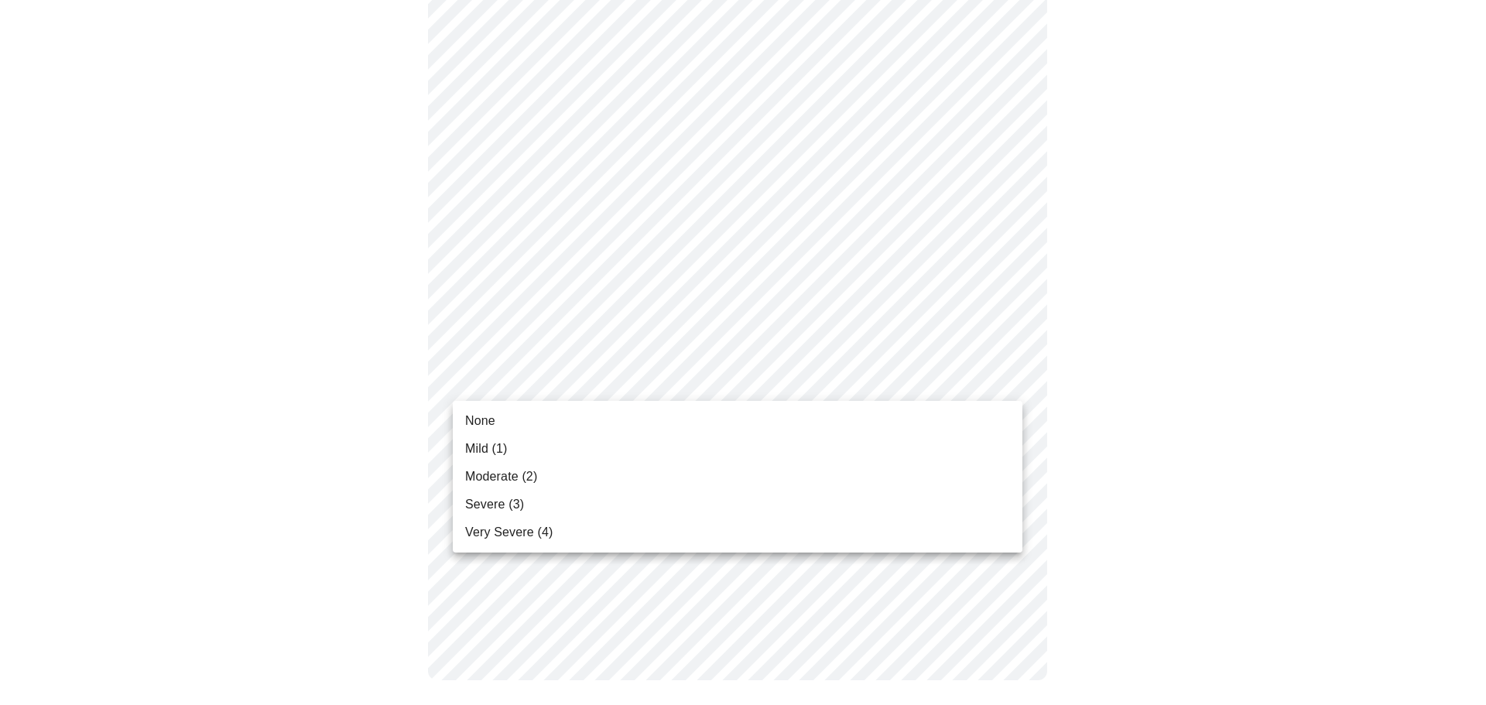
click at [494, 508] on span "Severe (3)" at bounding box center [494, 504] width 59 height 19
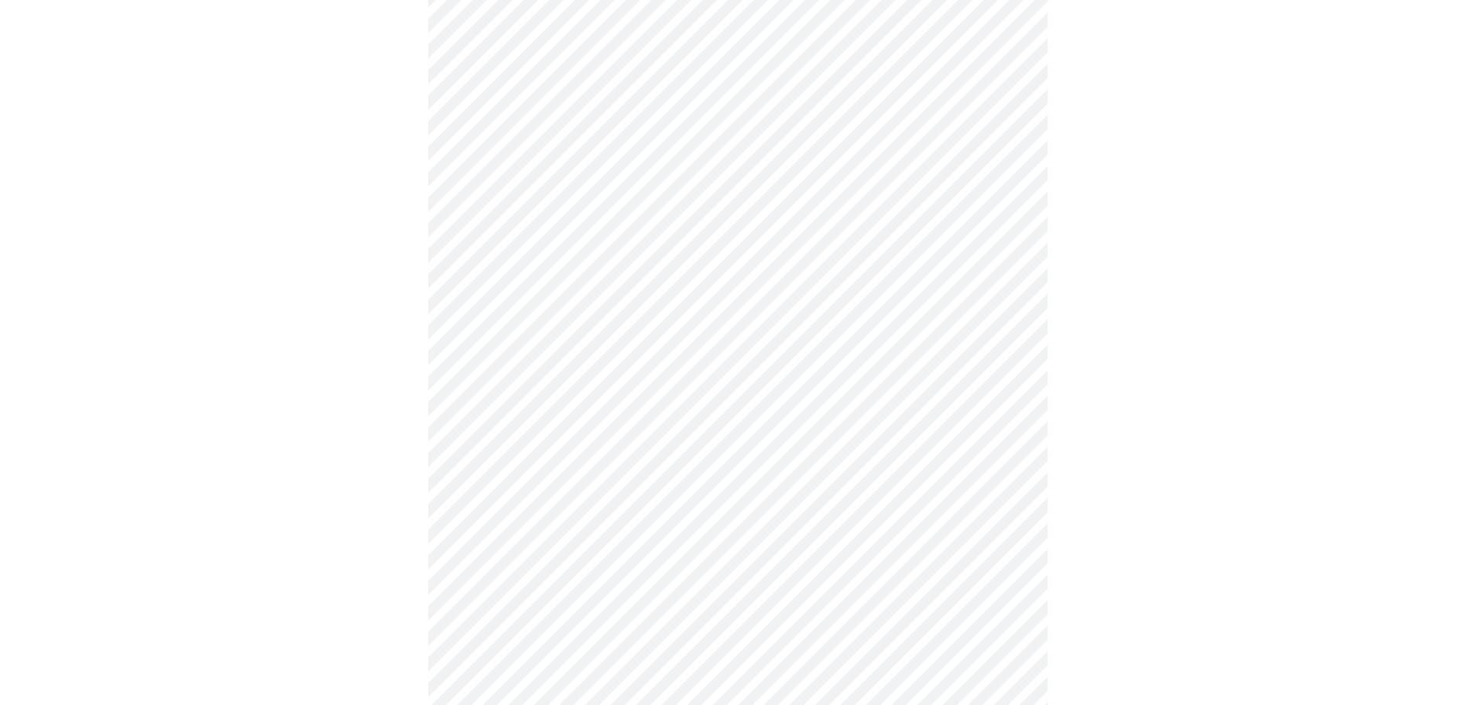
scroll to position [542, 0]
click at [577, 341] on body "MyMenopauseRx Appointments Messaging Labs 1 Uploads Medications Community Refer…" at bounding box center [743, 196] width 1474 height 1465
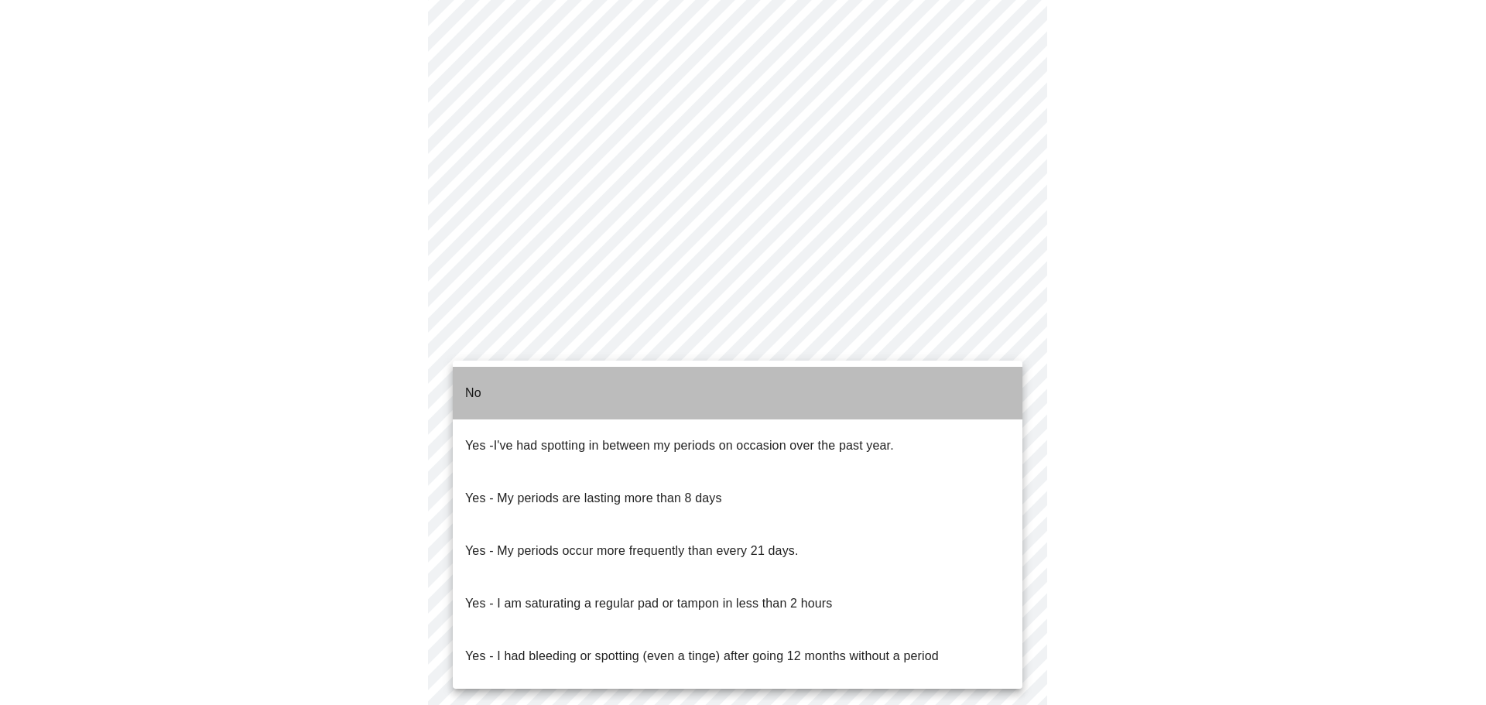
click at [535, 388] on li "No" at bounding box center [738, 393] width 570 height 53
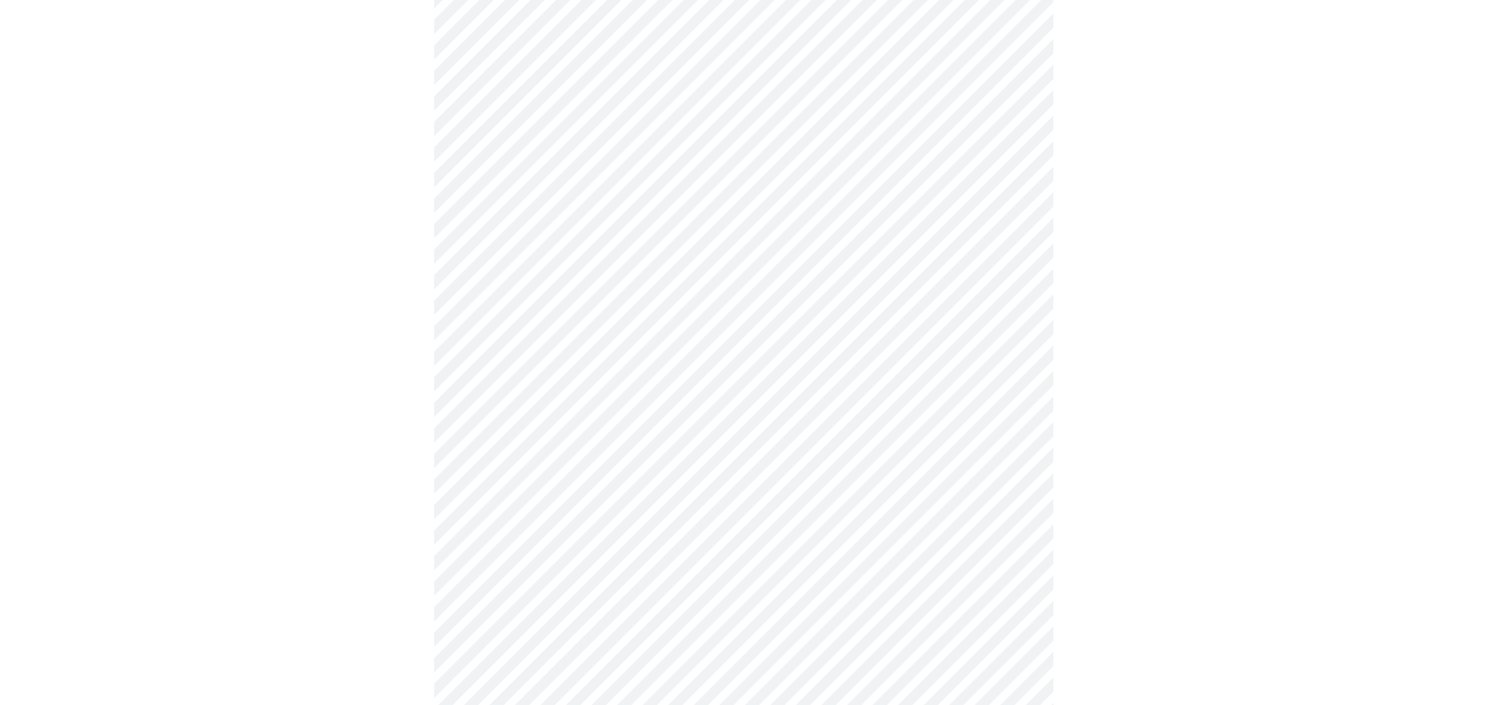
scroll to position [751, 0]
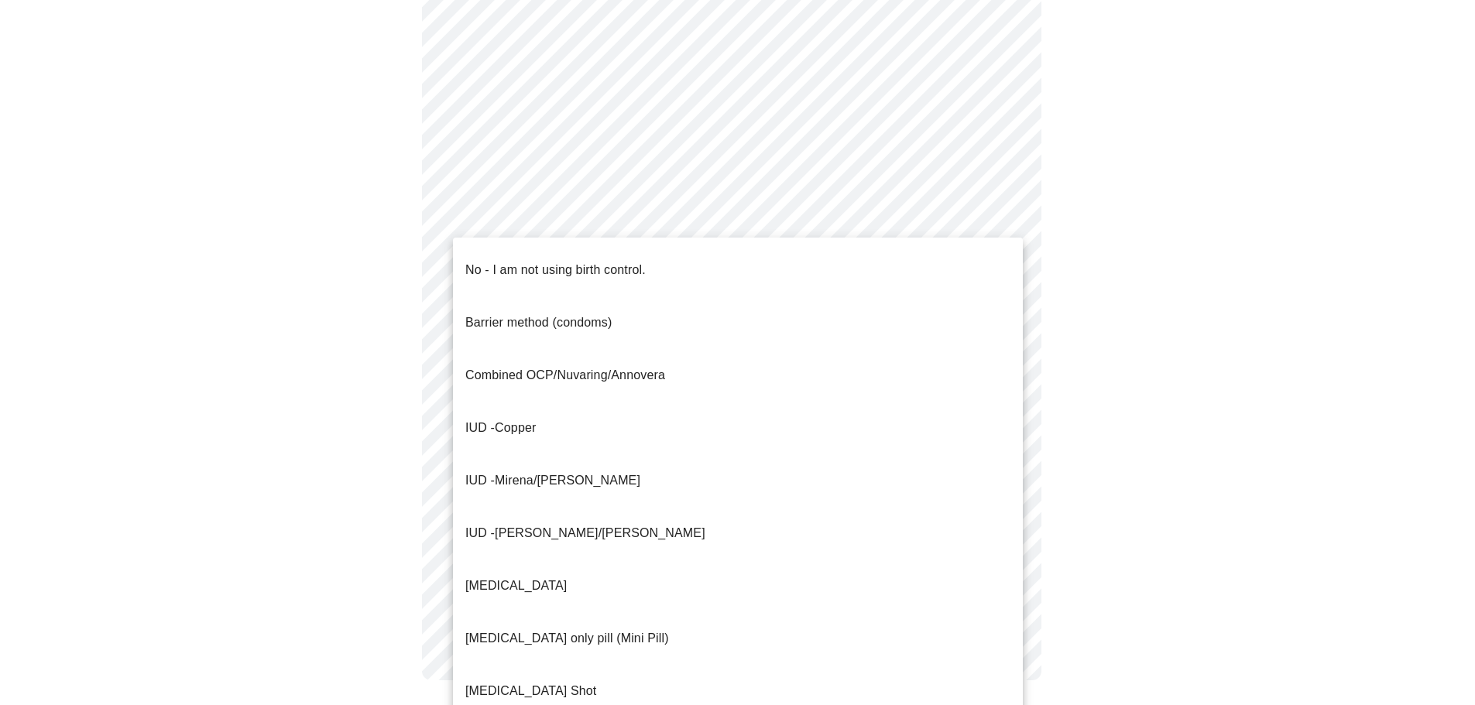
click at [632, 454] on li "IUD - Mirena/Liletta" at bounding box center [738, 480] width 570 height 53
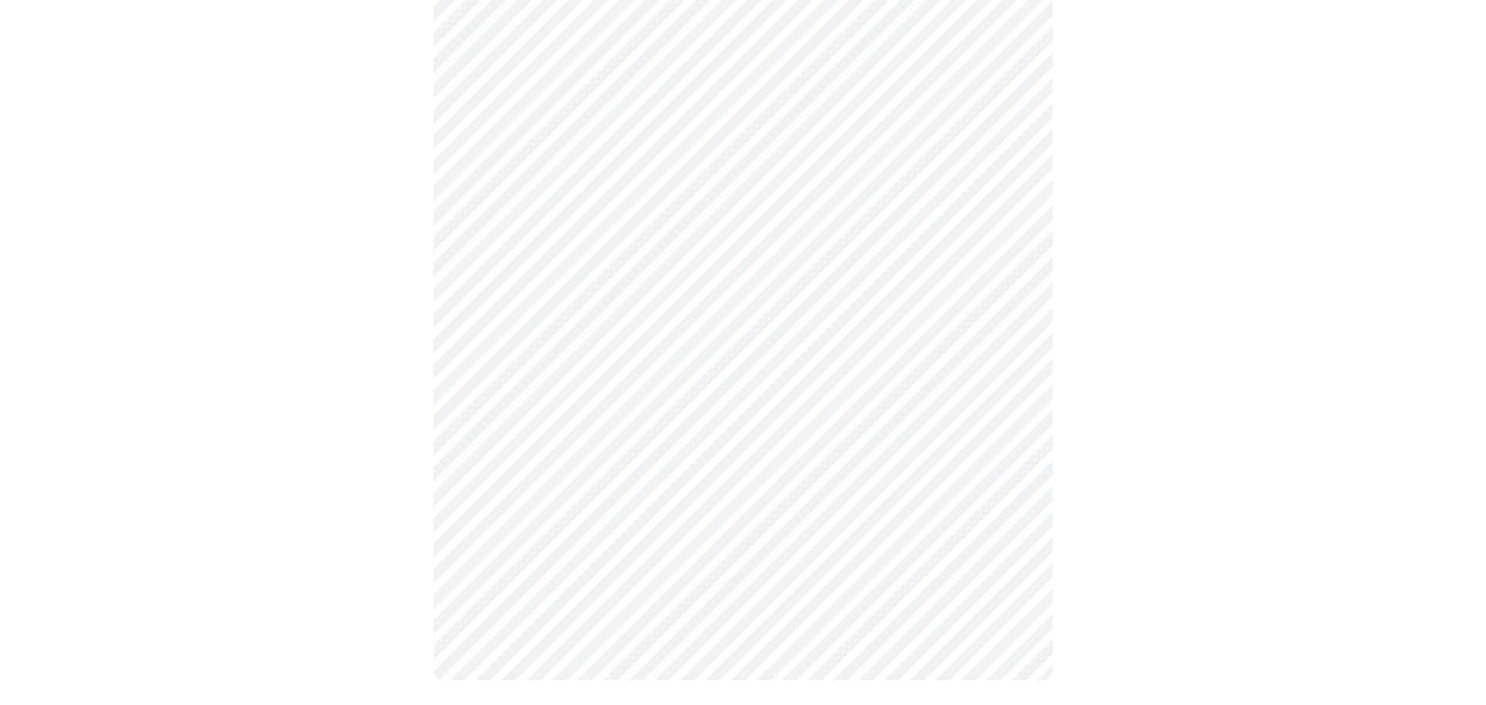
scroll to position [742, 0]
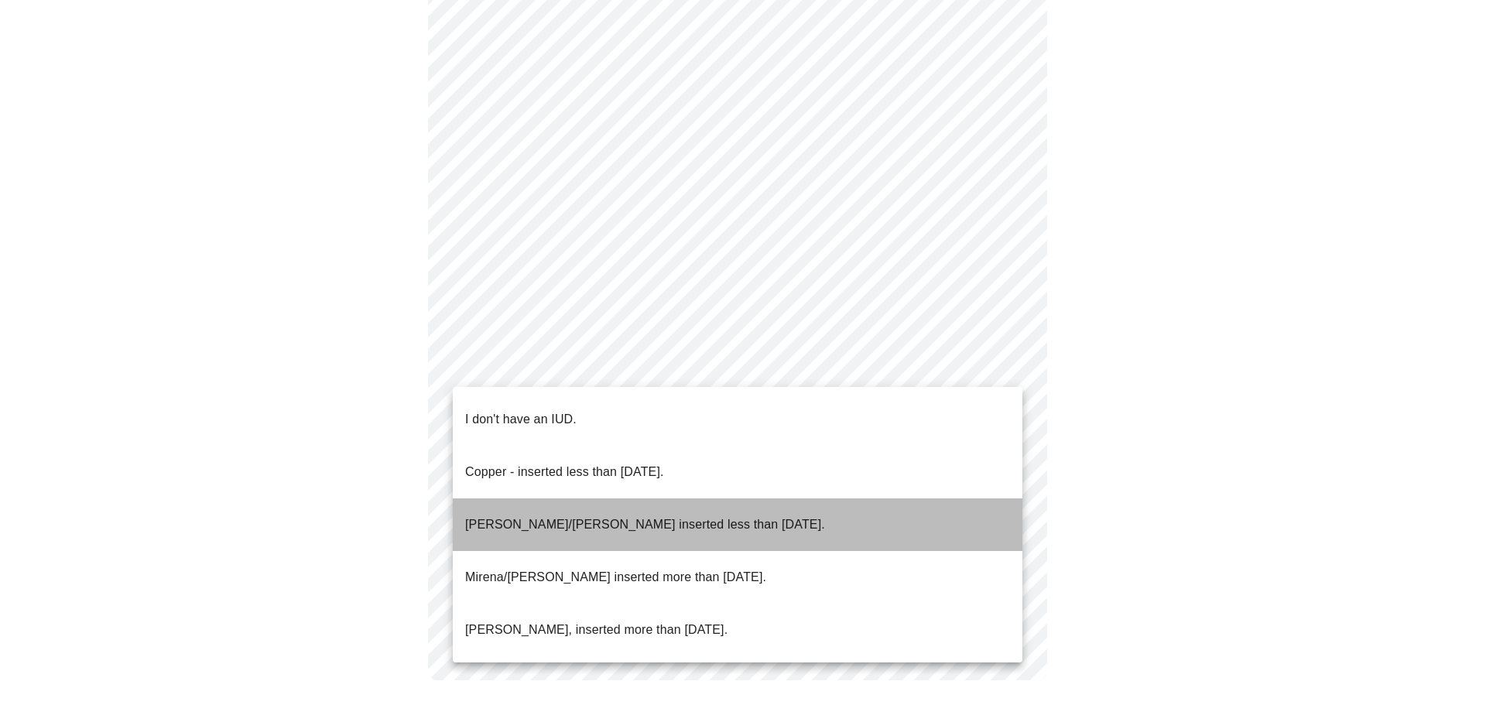
click at [484, 516] on p "Mirena/Liletta inserted less than 5 years ago." at bounding box center [645, 525] width 360 height 19
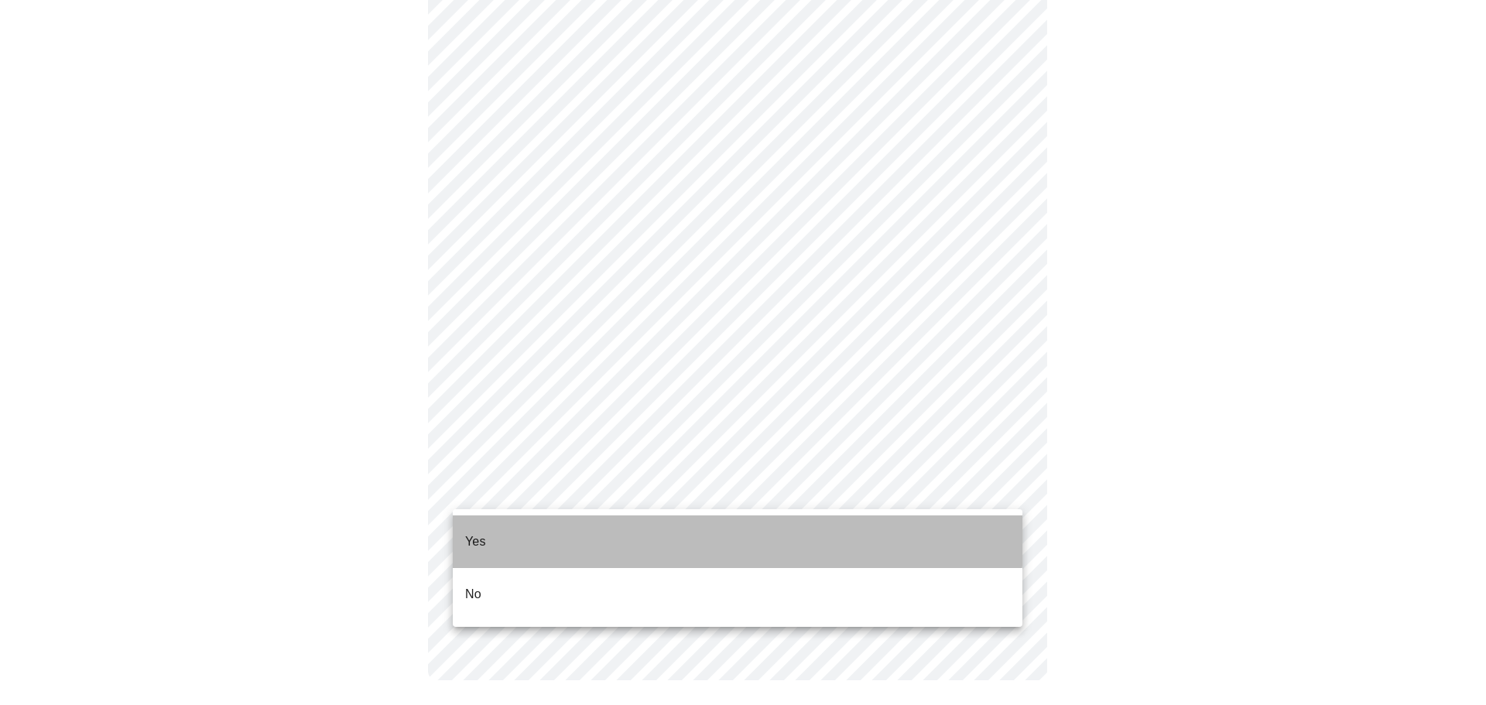
click at [507, 526] on li "Yes" at bounding box center [738, 542] width 570 height 53
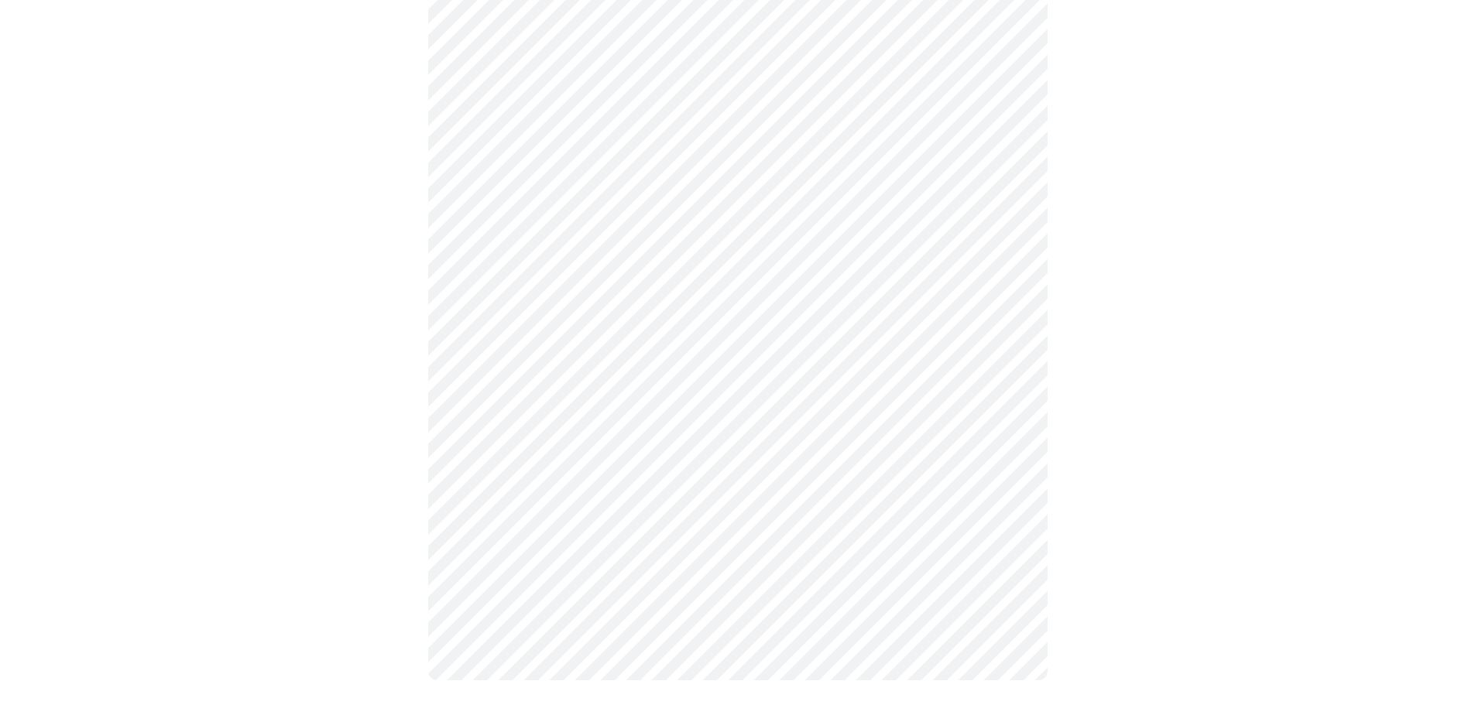
scroll to position [0, 0]
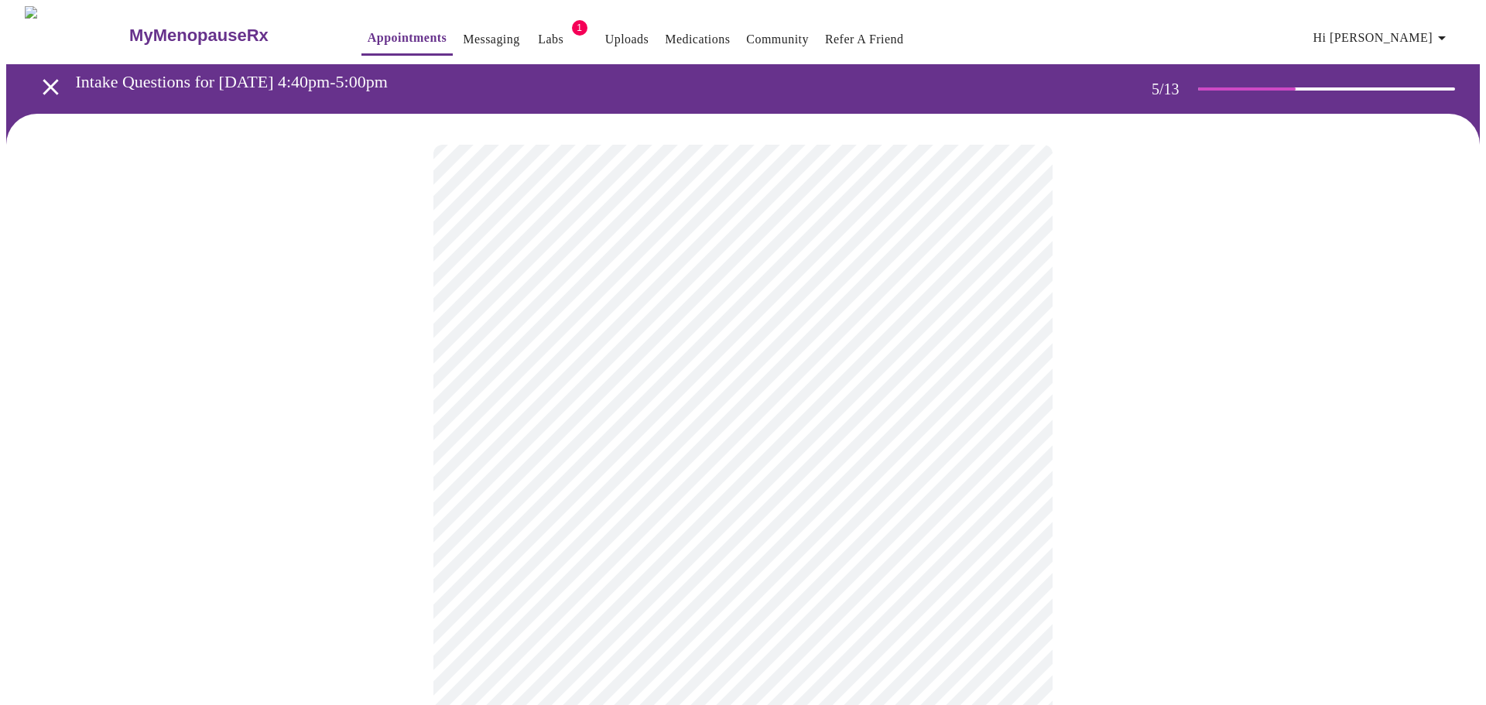
click at [678, 399] on body "MyMenopauseRx Appointments Messaging Labs 1 Uploads Medications Community Refer…" at bounding box center [743, 544] width 1474 height 1077
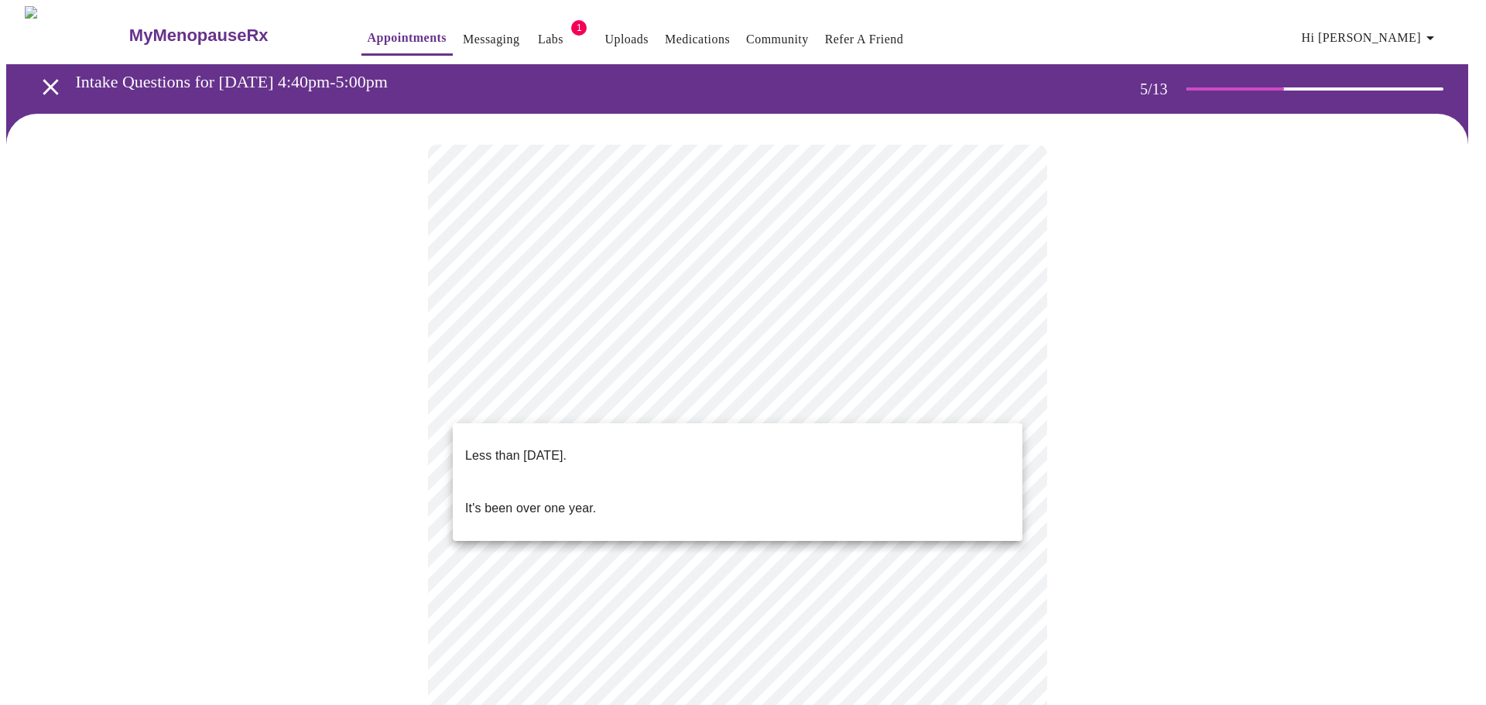
click at [550, 499] on p "It's been over one year." at bounding box center [530, 508] width 131 height 19
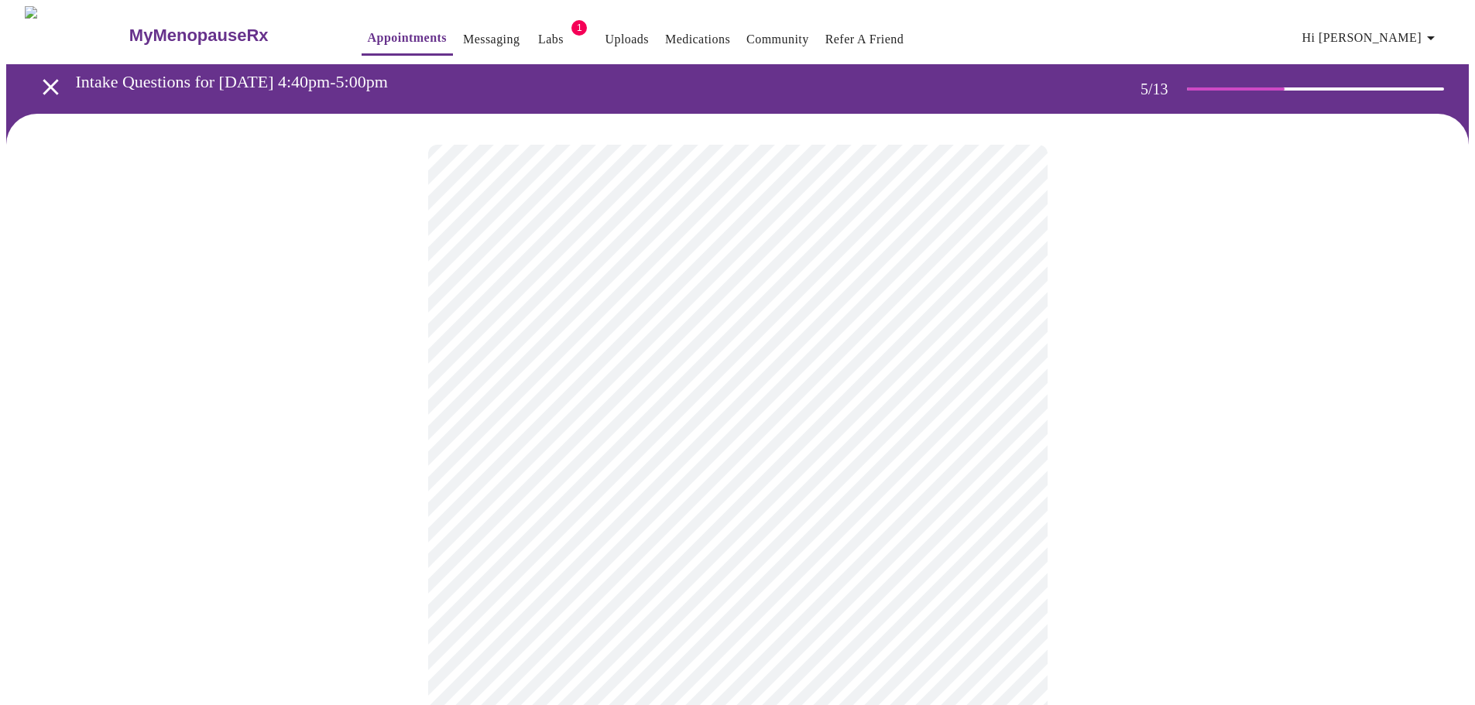
click at [1149, 454] on div at bounding box center [737, 594] width 1462 height 960
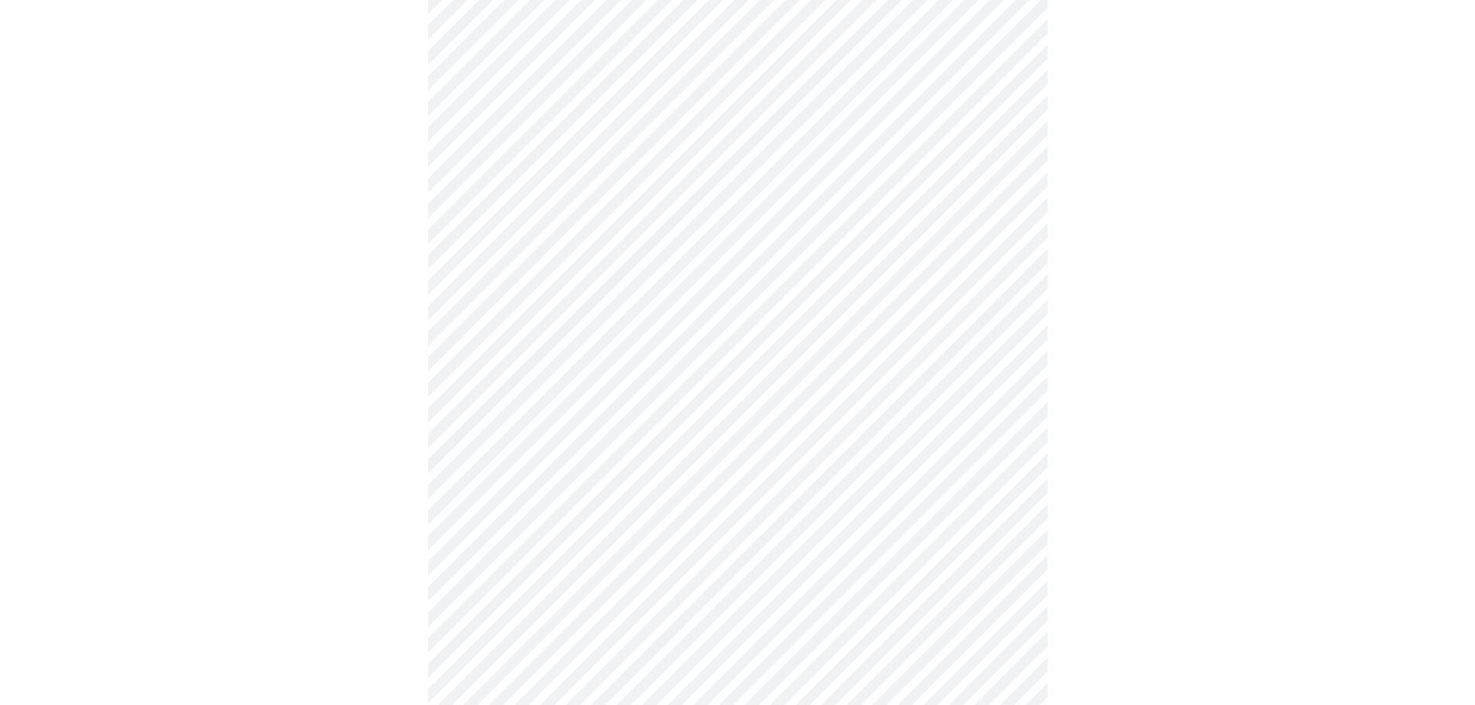
scroll to position [232, 0]
click at [357, 472] on div at bounding box center [737, 328] width 1462 height 893
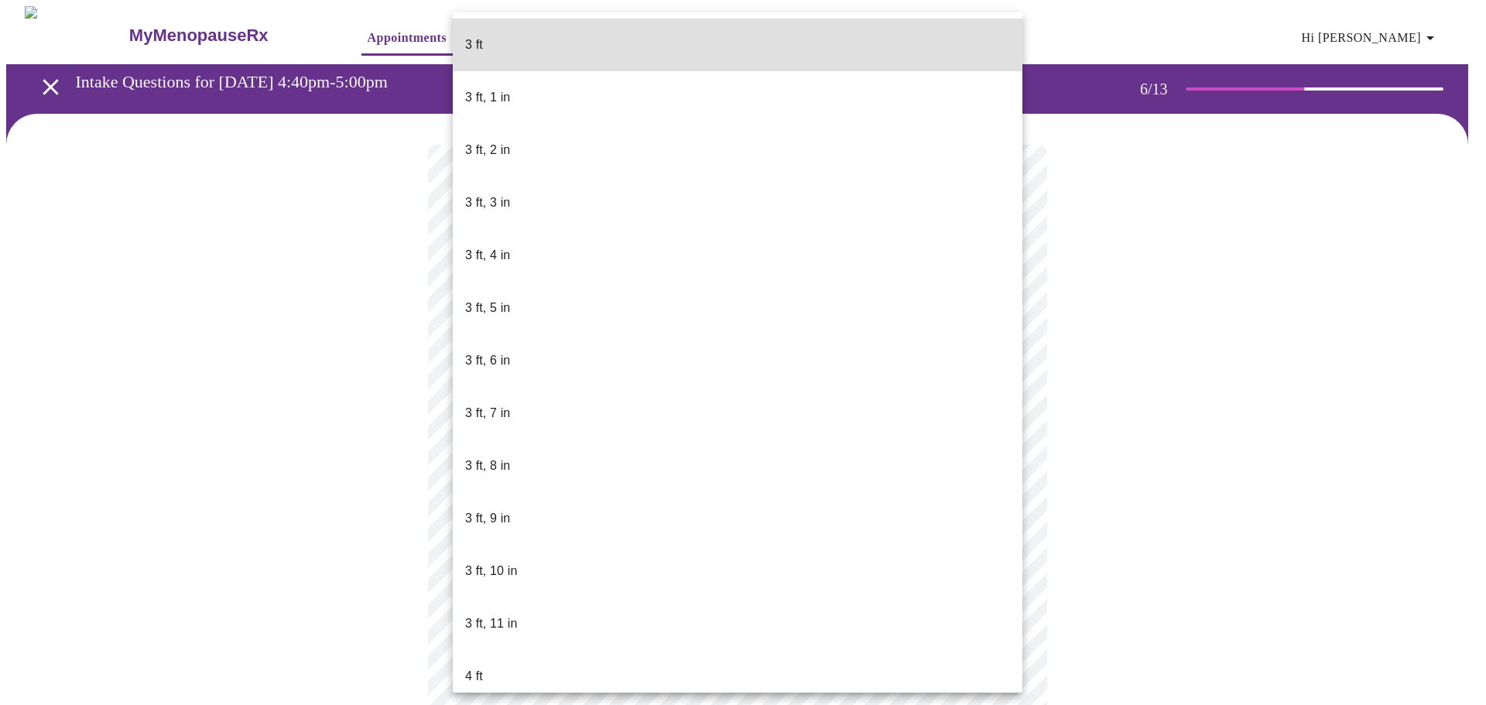
click at [637, 440] on body "MyMenopauseRx Appointments Messaging Labs 1 Uploads Medications Community Refer…" at bounding box center [743, 419] width 1474 height 827
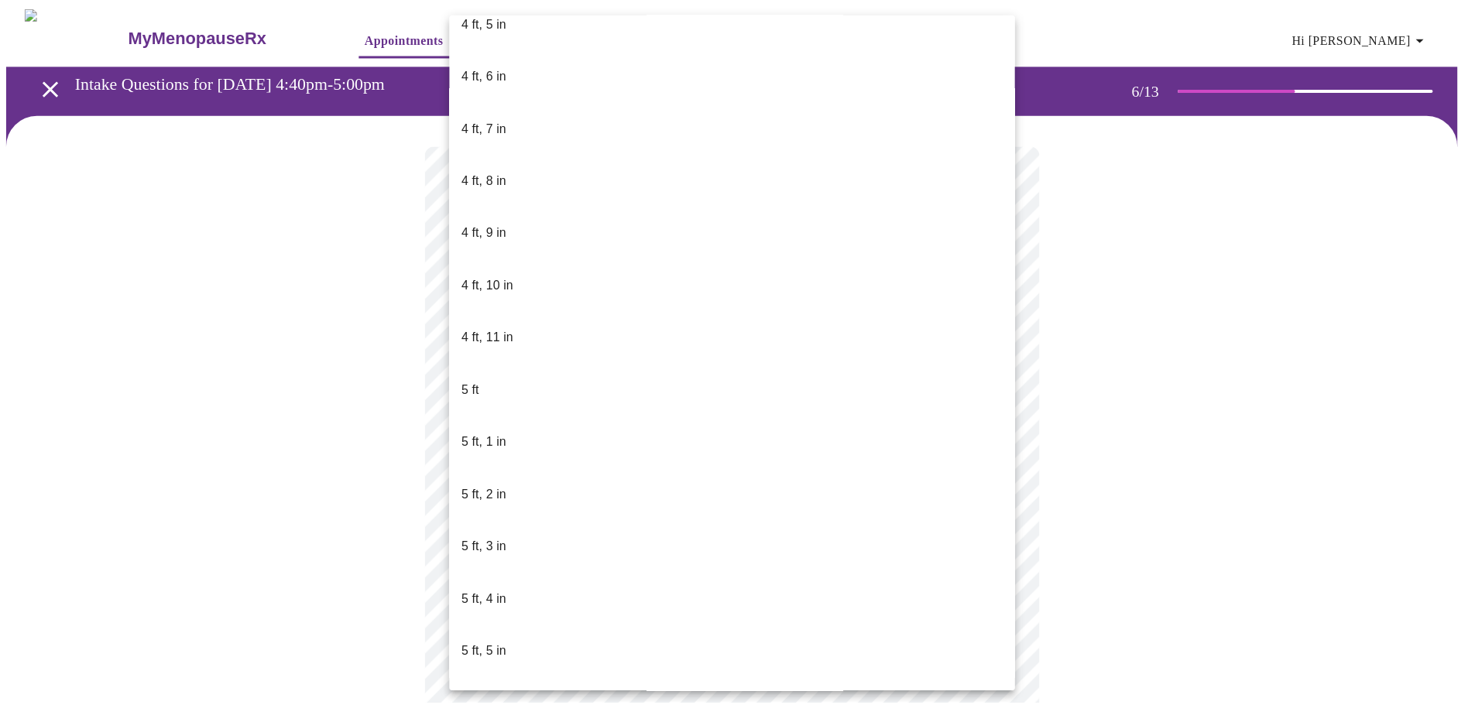
scroll to position [929, 0]
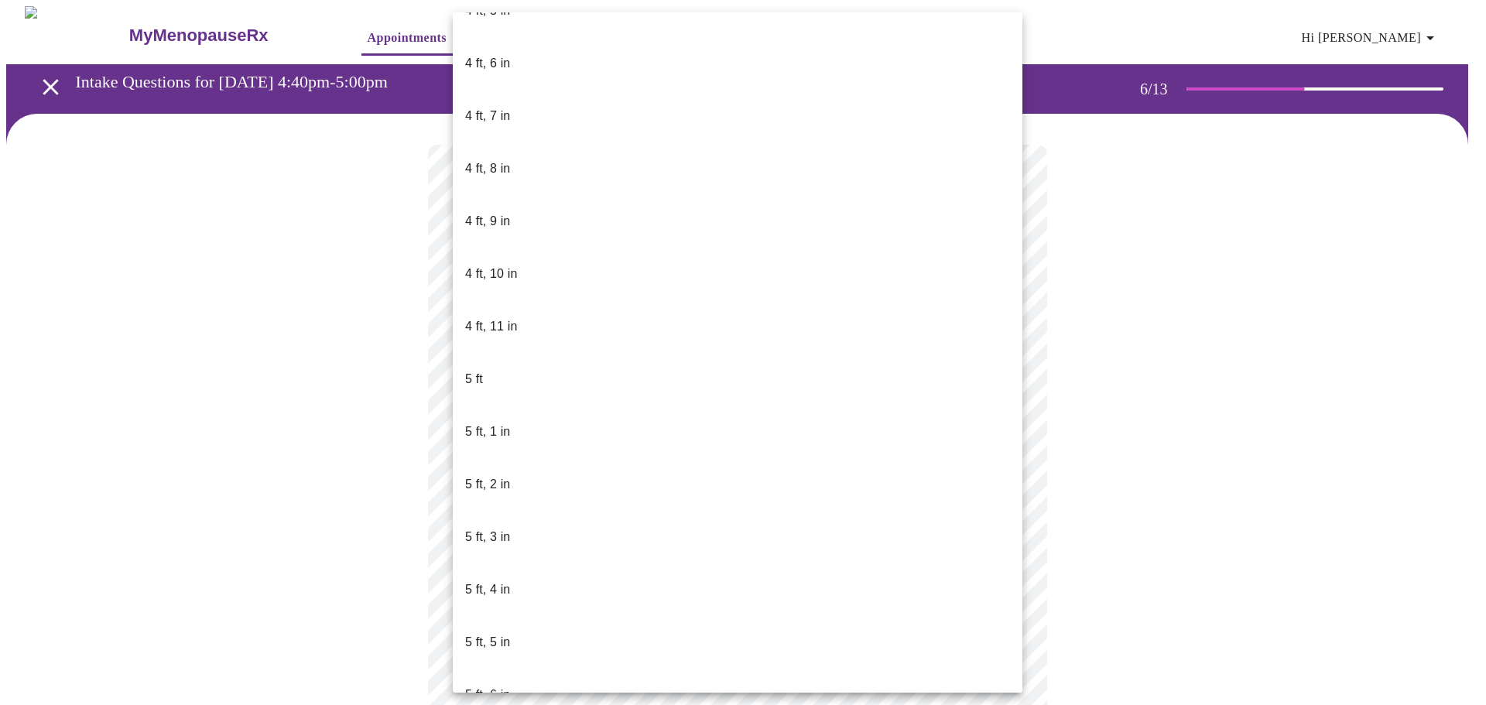
click at [492, 633] on p "5 ft, 5 in" at bounding box center [487, 642] width 45 height 19
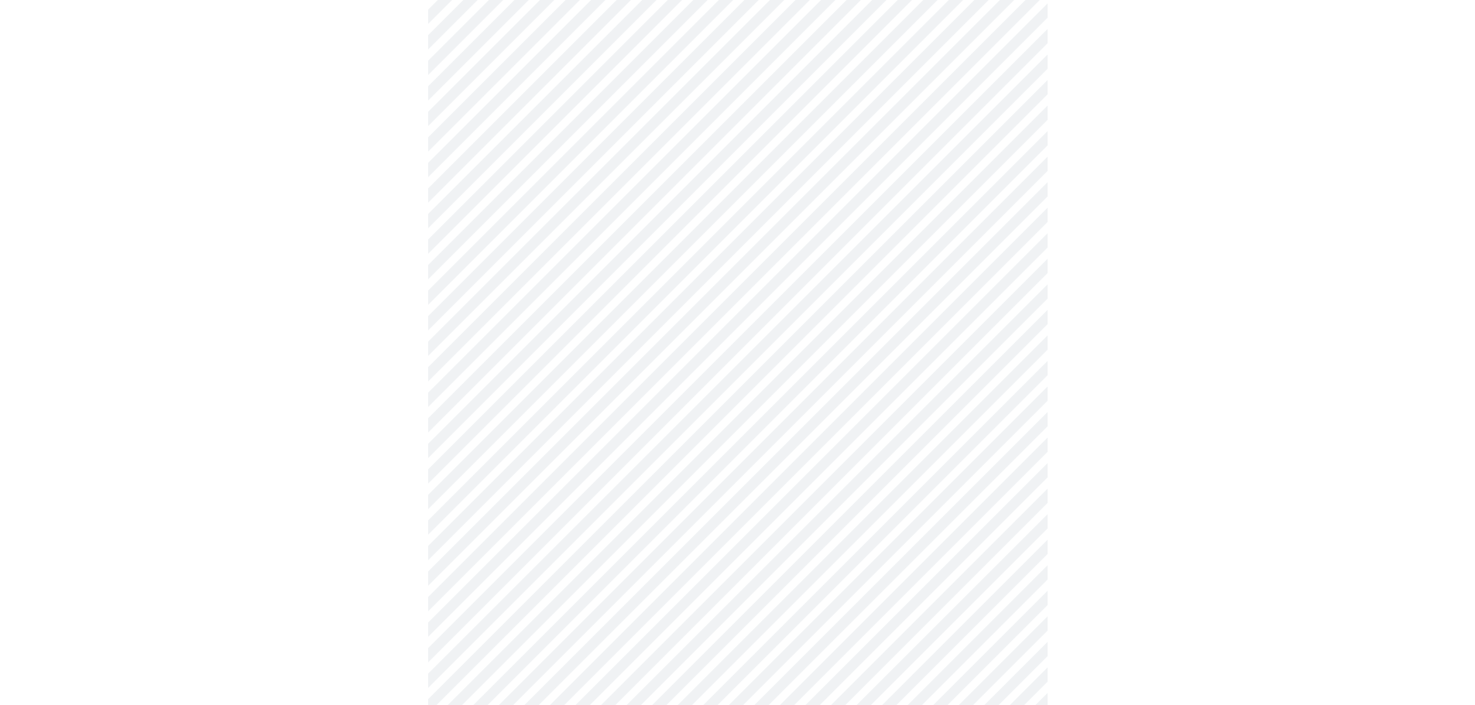
scroll to position [3871, 0]
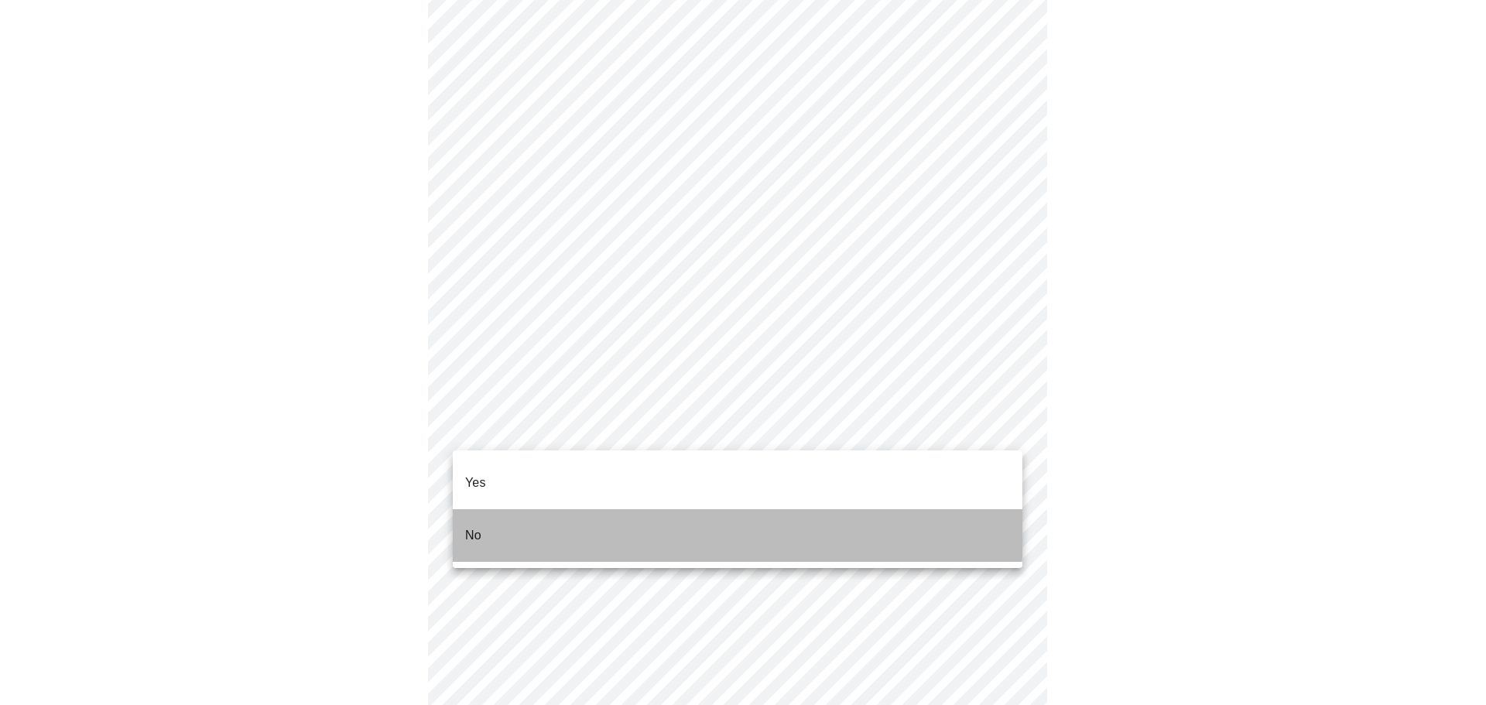
click at [550, 509] on li "No" at bounding box center [738, 535] width 570 height 53
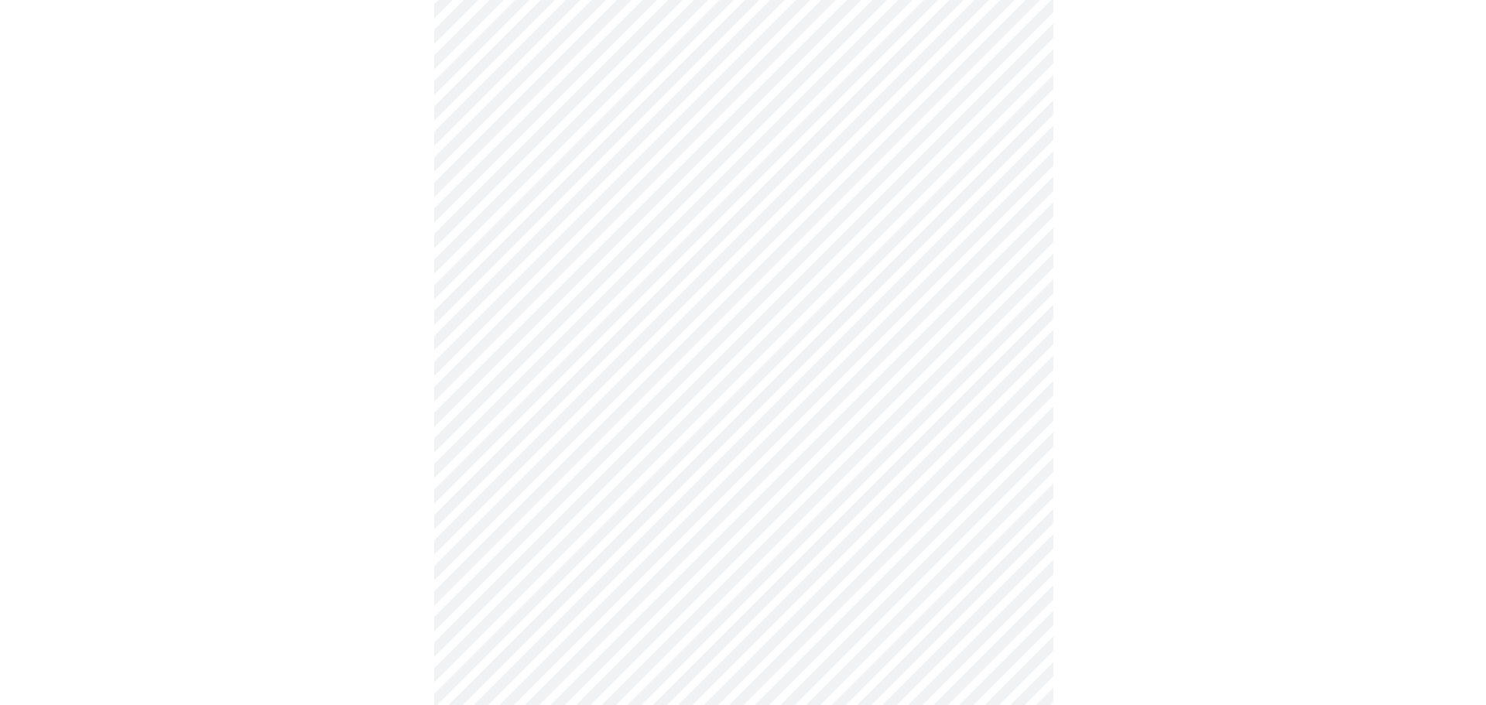
scroll to position [1323, 0]
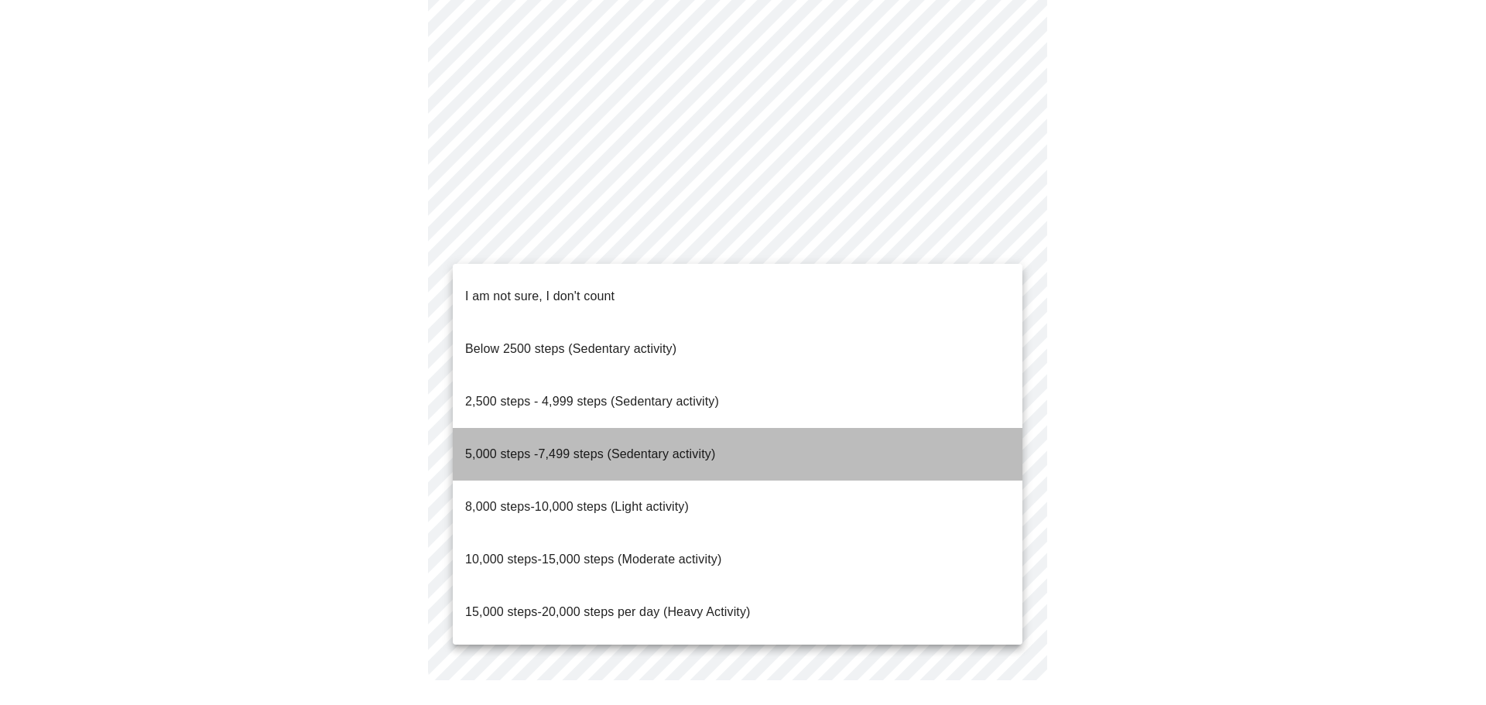
click at [704, 447] on span "5,000 steps -7,499 steps (Sedentary activity)" at bounding box center [590, 453] width 250 height 13
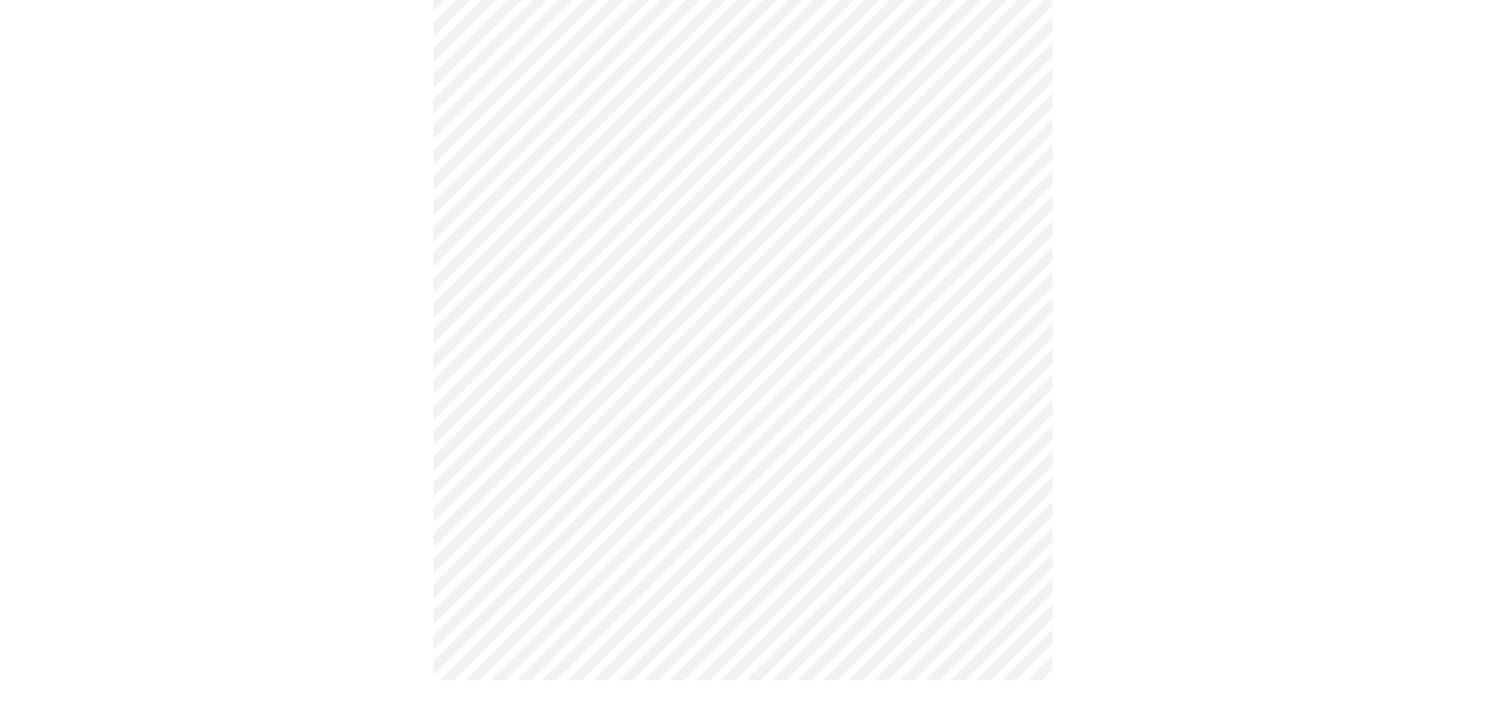
scroll to position [1314, 0]
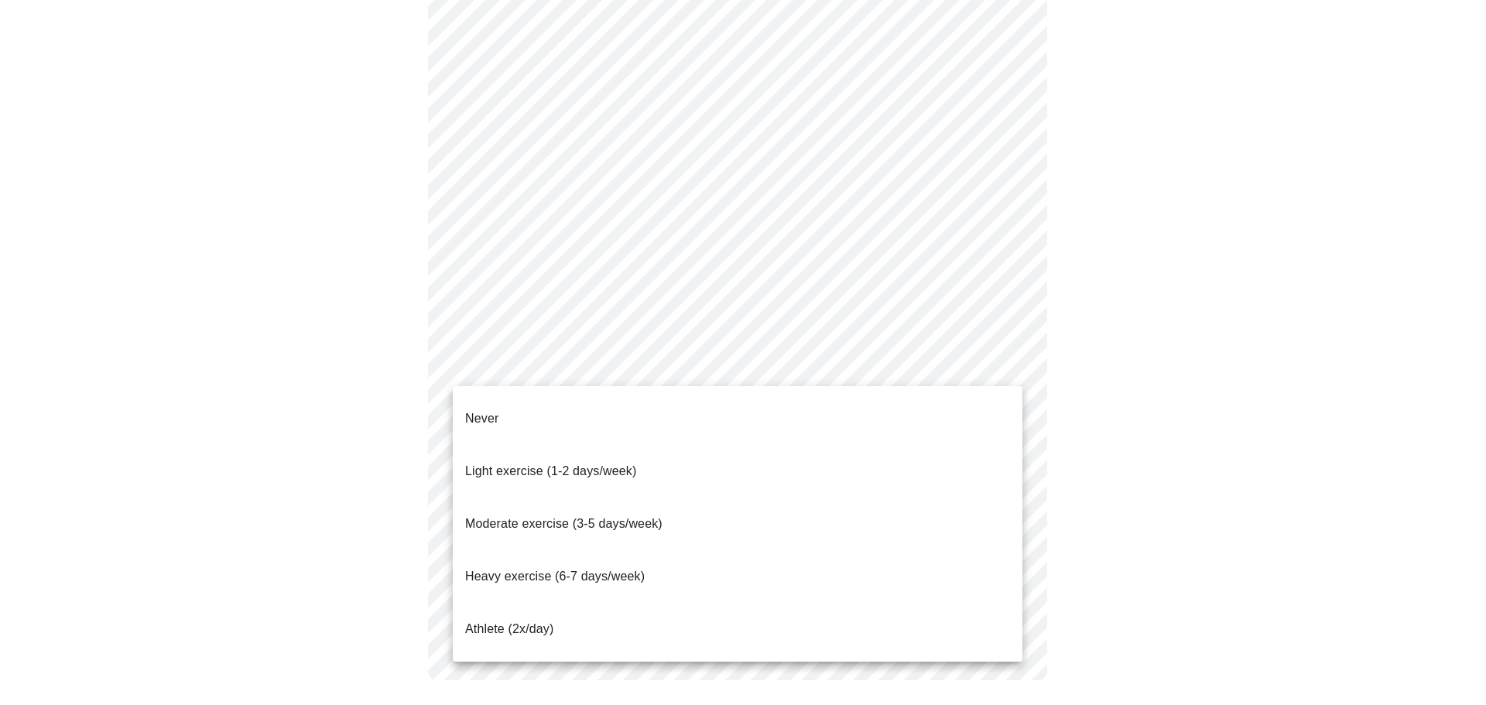
click at [488, 464] on span "Light exercise (1-2 days/week)" at bounding box center [551, 470] width 172 height 13
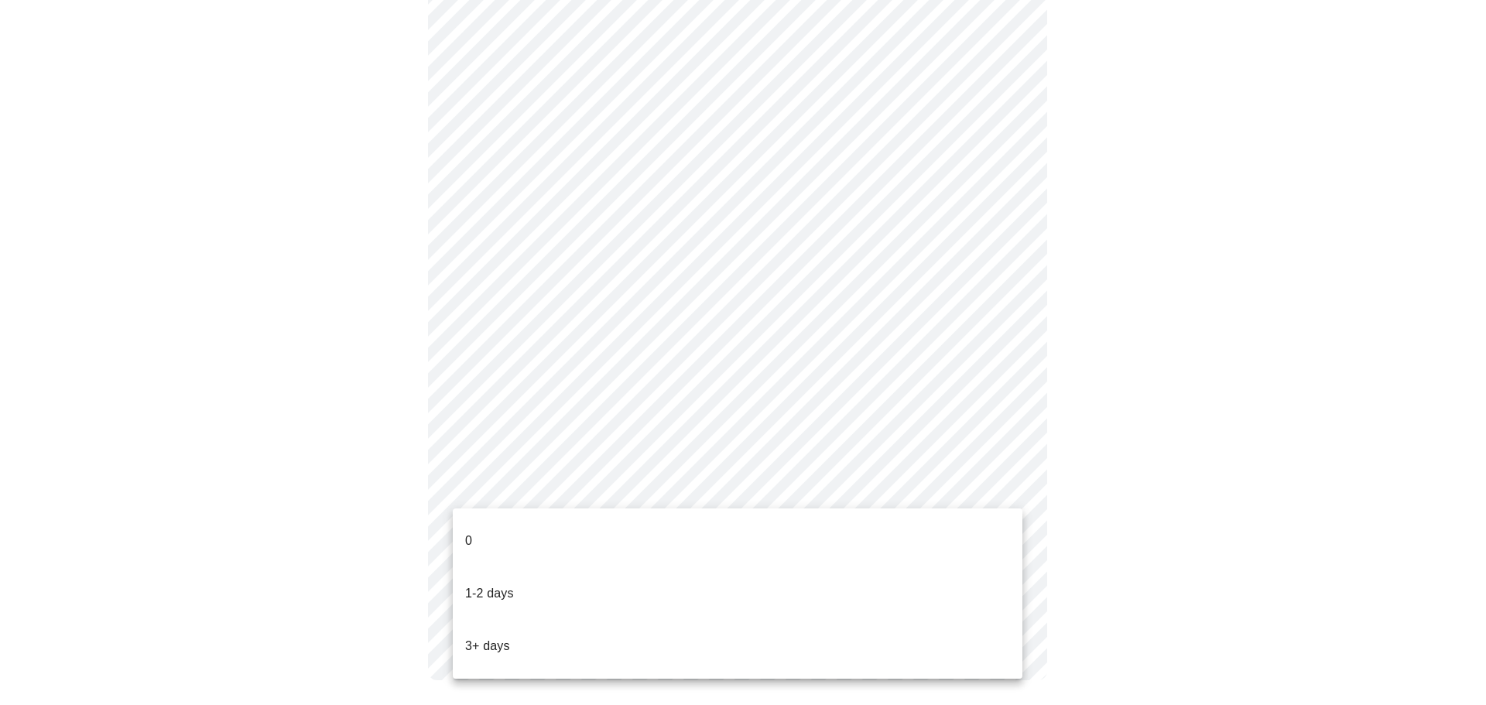
click at [523, 527] on li "0" at bounding box center [738, 541] width 570 height 53
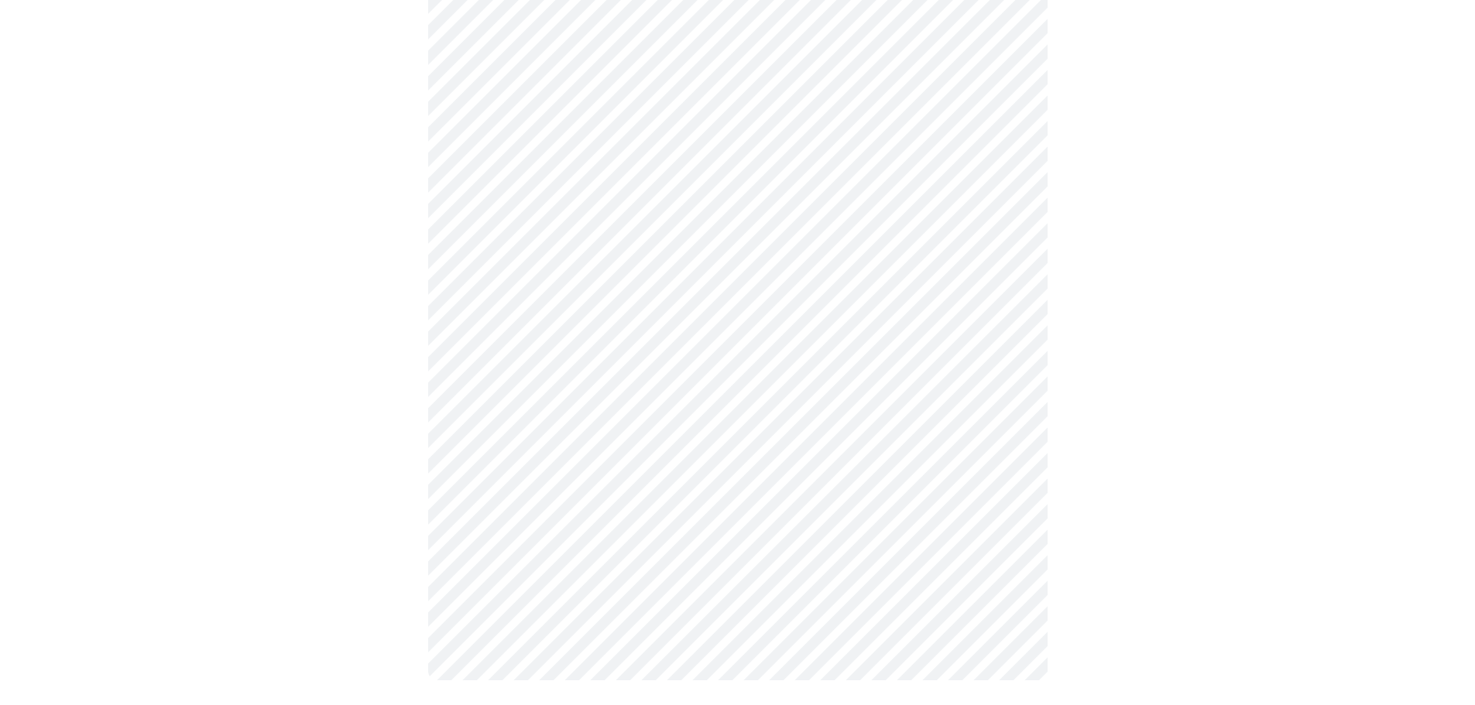
scroll to position [0, 0]
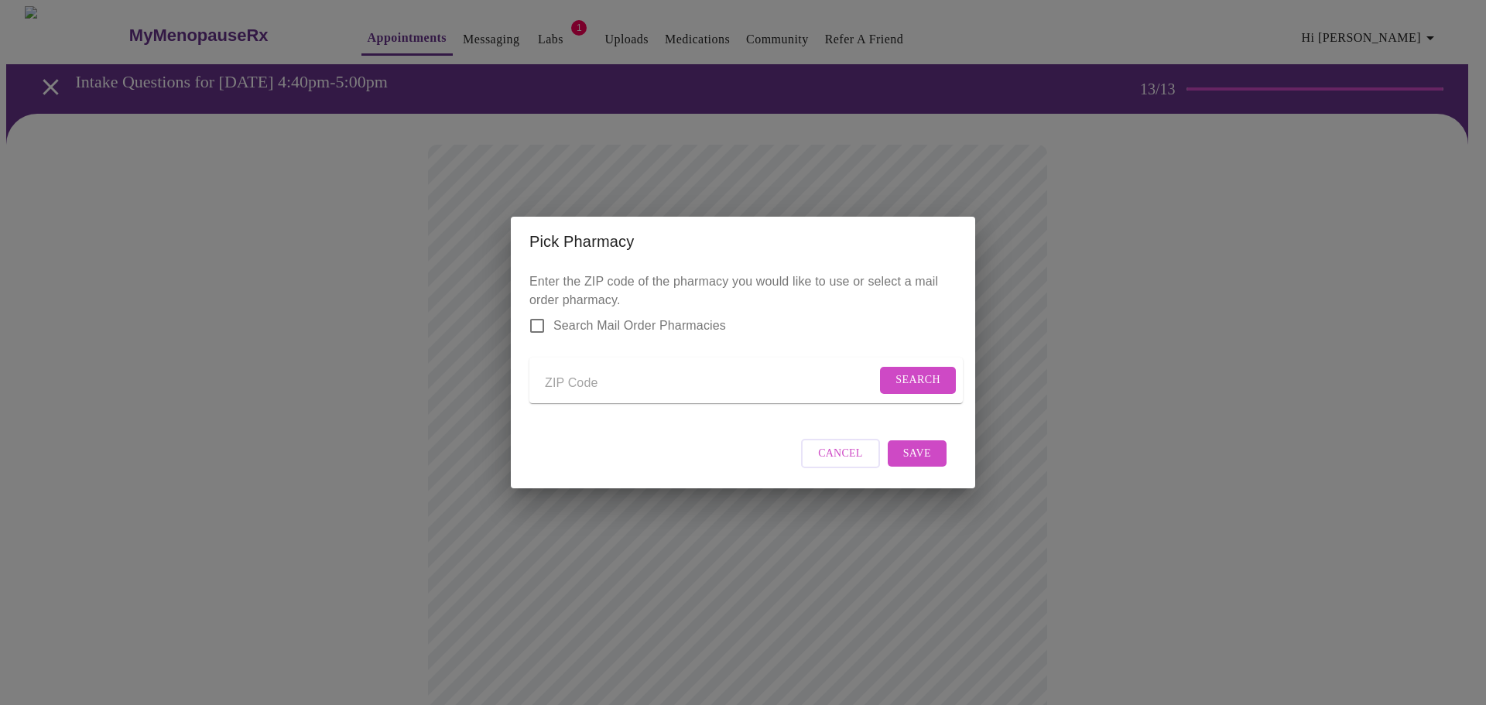
click at [819, 457] on button "Cancel" at bounding box center [840, 454] width 79 height 30
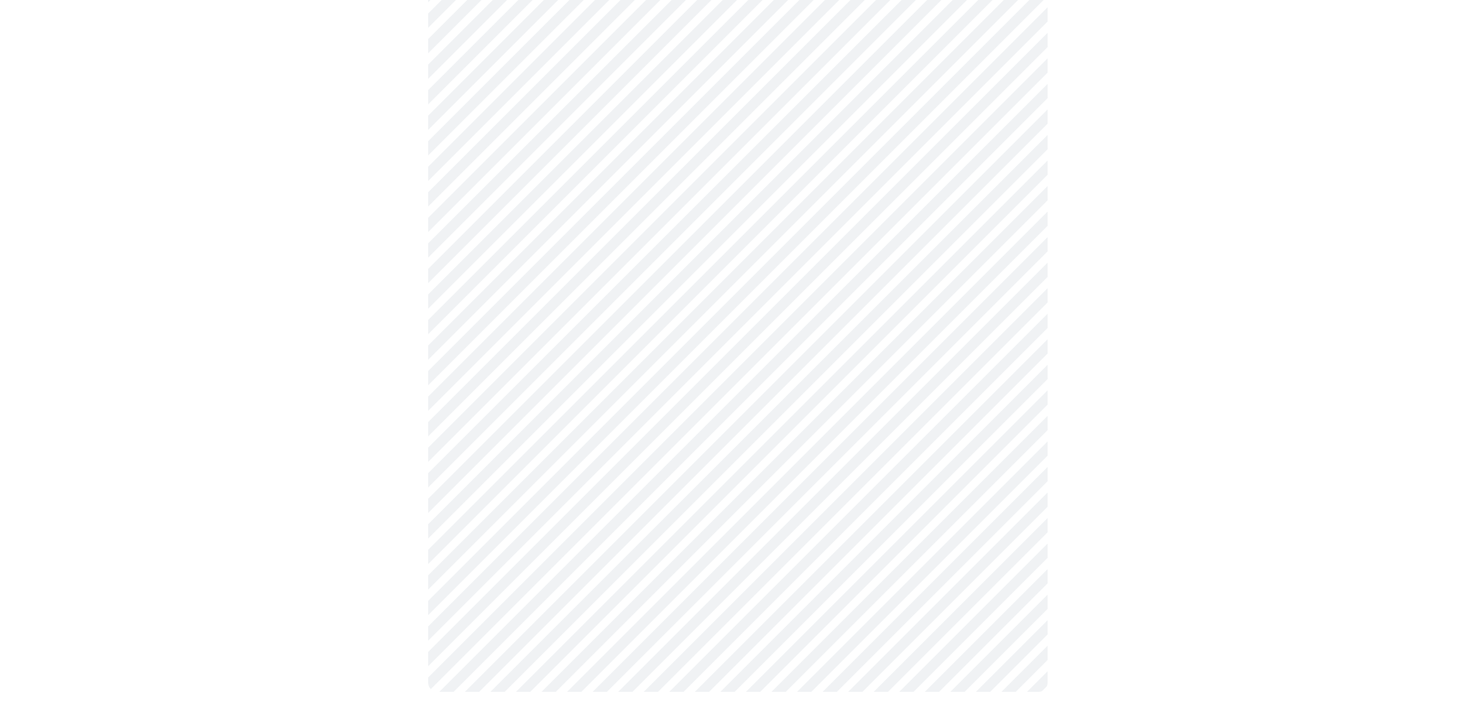
scroll to position [603, 0]
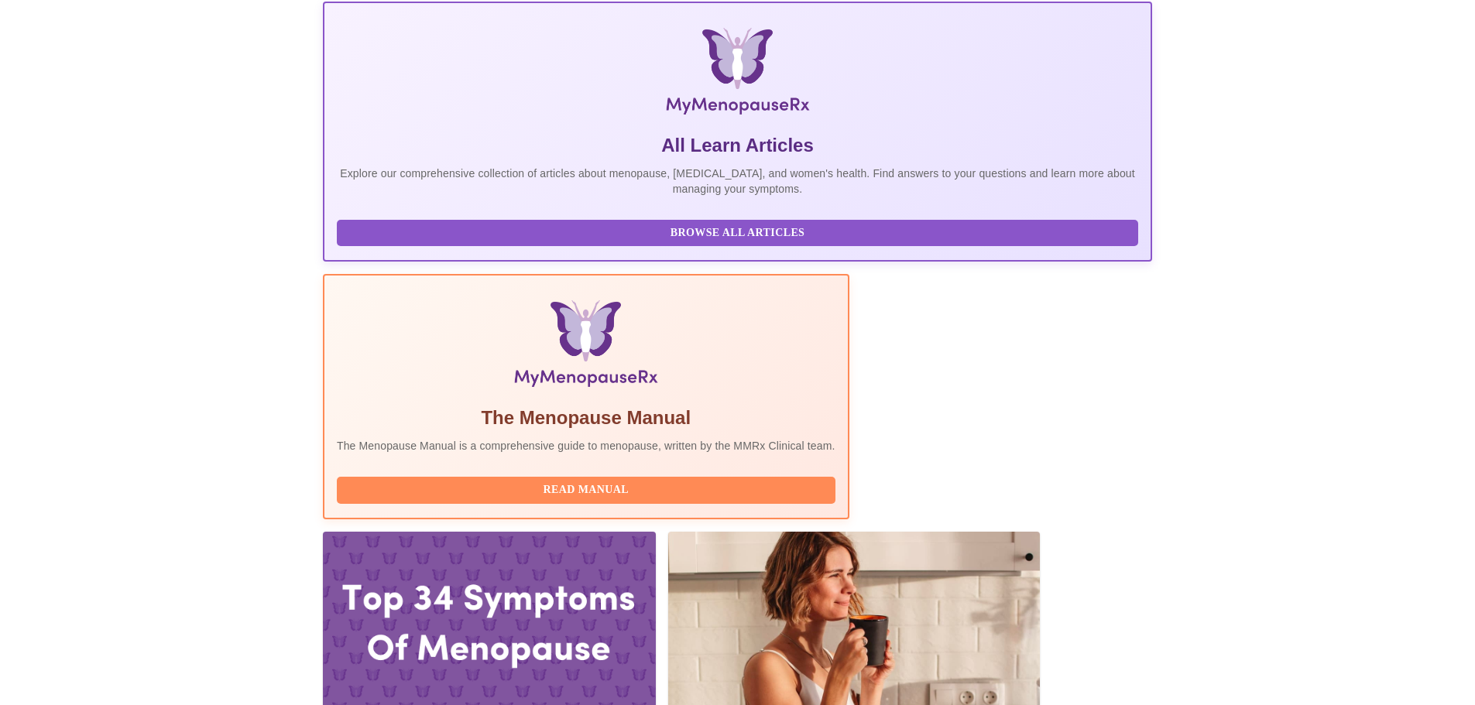
scroll to position [310, 0]
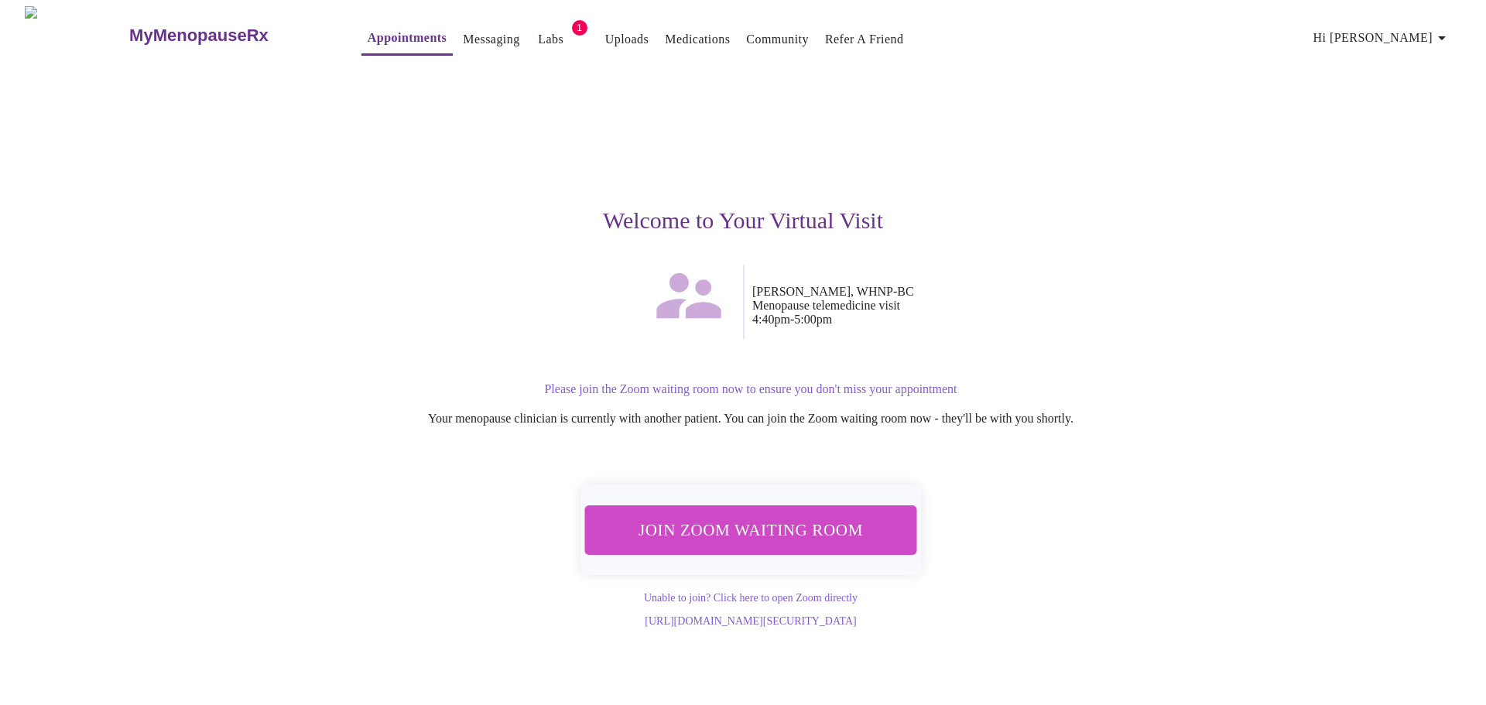
click at [733, 524] on span "Join Zoom Waiting Room" at bounding box center [750, 530] width 291 height 29
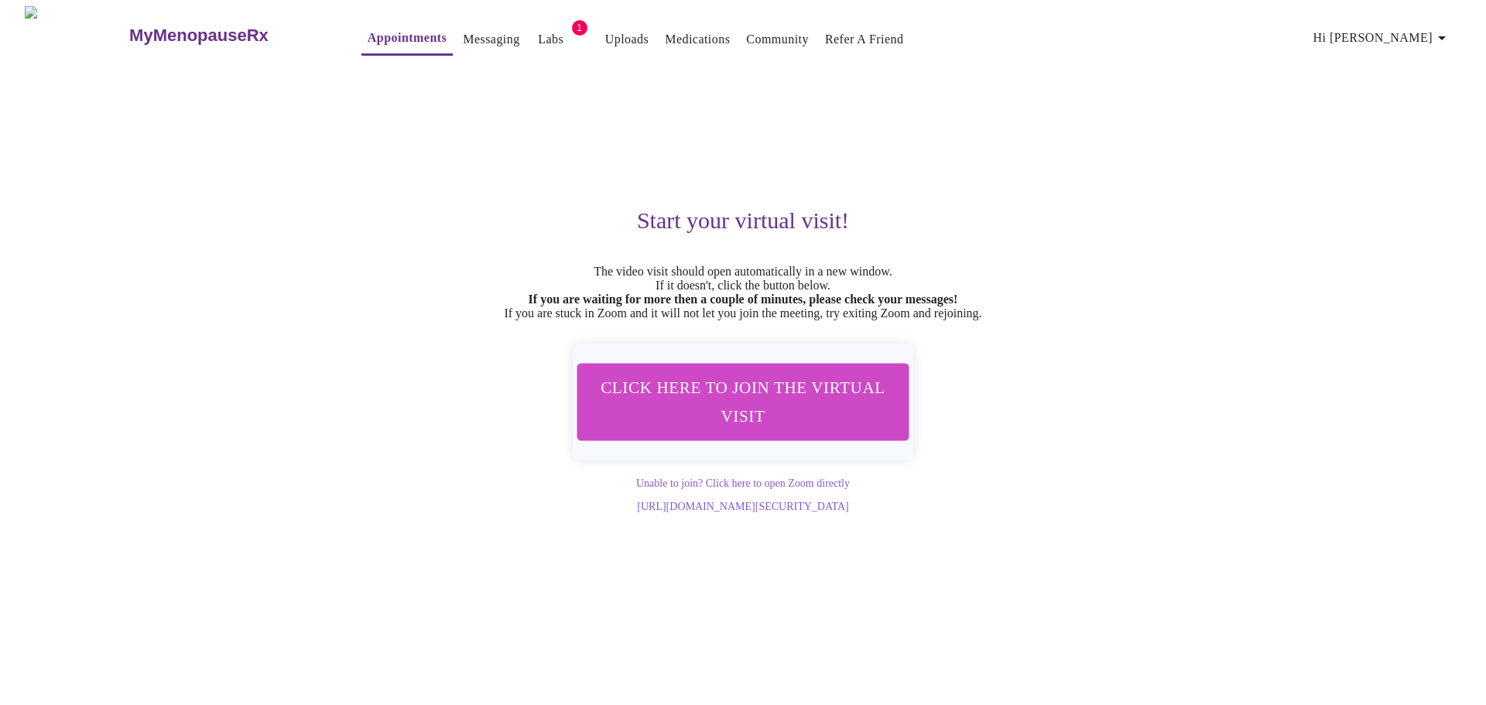
click at [538, 39] on link "Labs" at bounding box center [551, 40] width 26 height 22
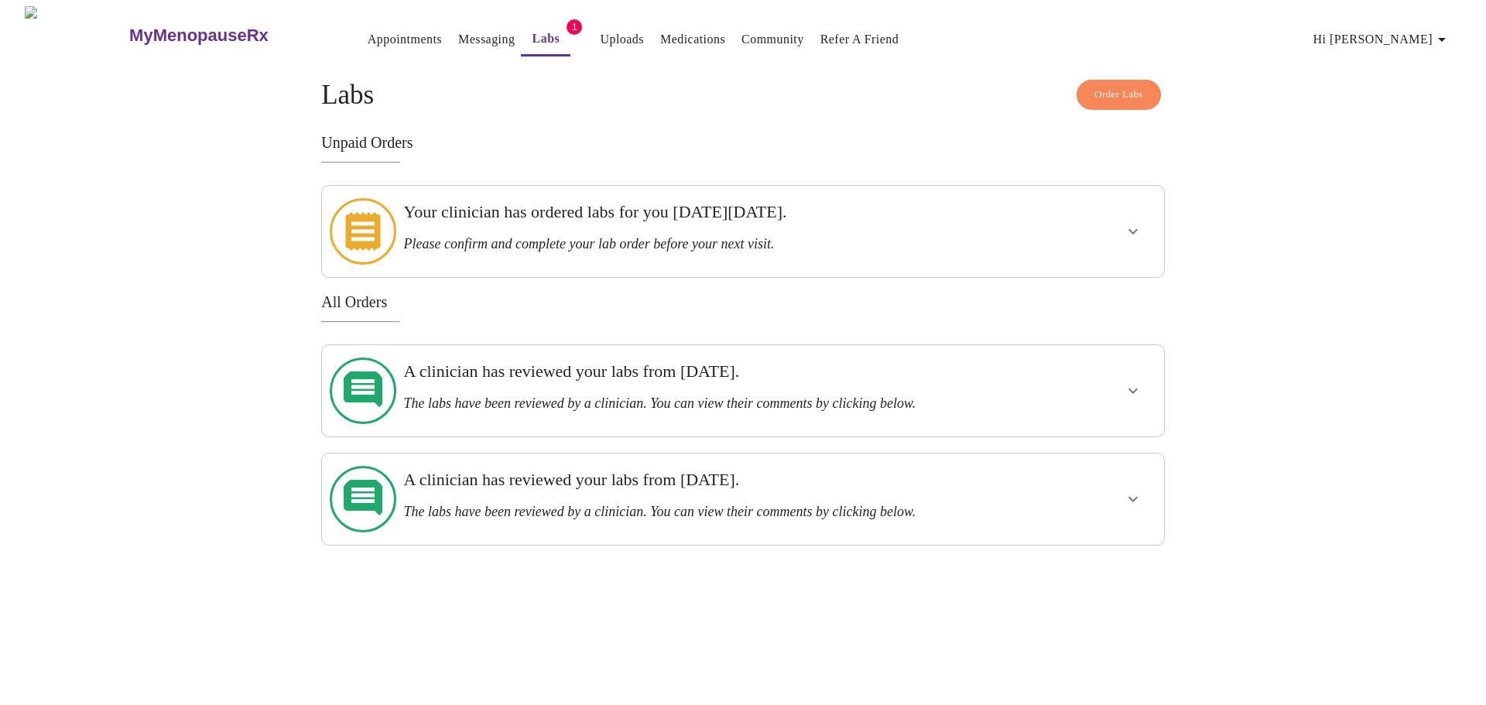
click at [388, 31] on link "Appointments" at bounding box center [405, 40] width 74 height 22
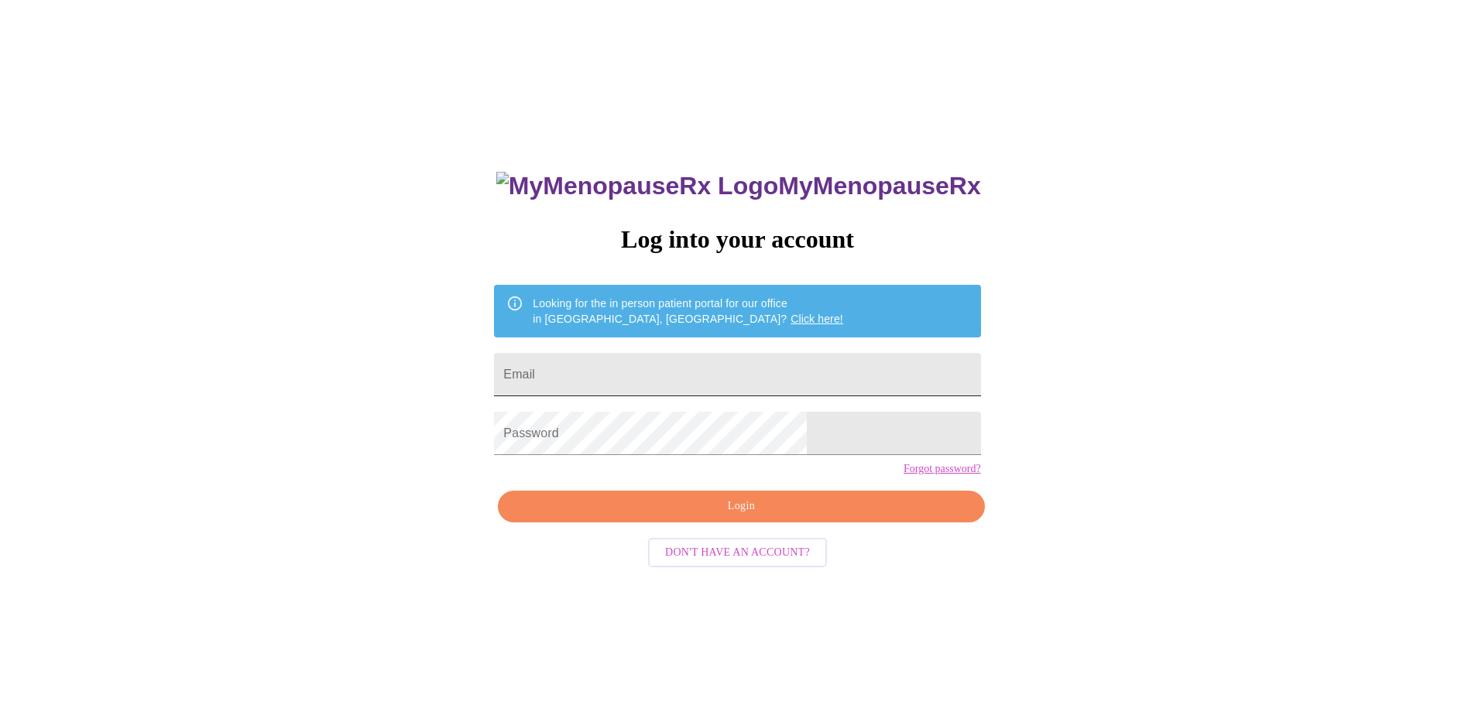
click at [632, 361] on input "Email" at bounding box center [737, 374] width 486 height 43
type input "[EMAIL_ADDRESS][DOMAIN_NAME]"
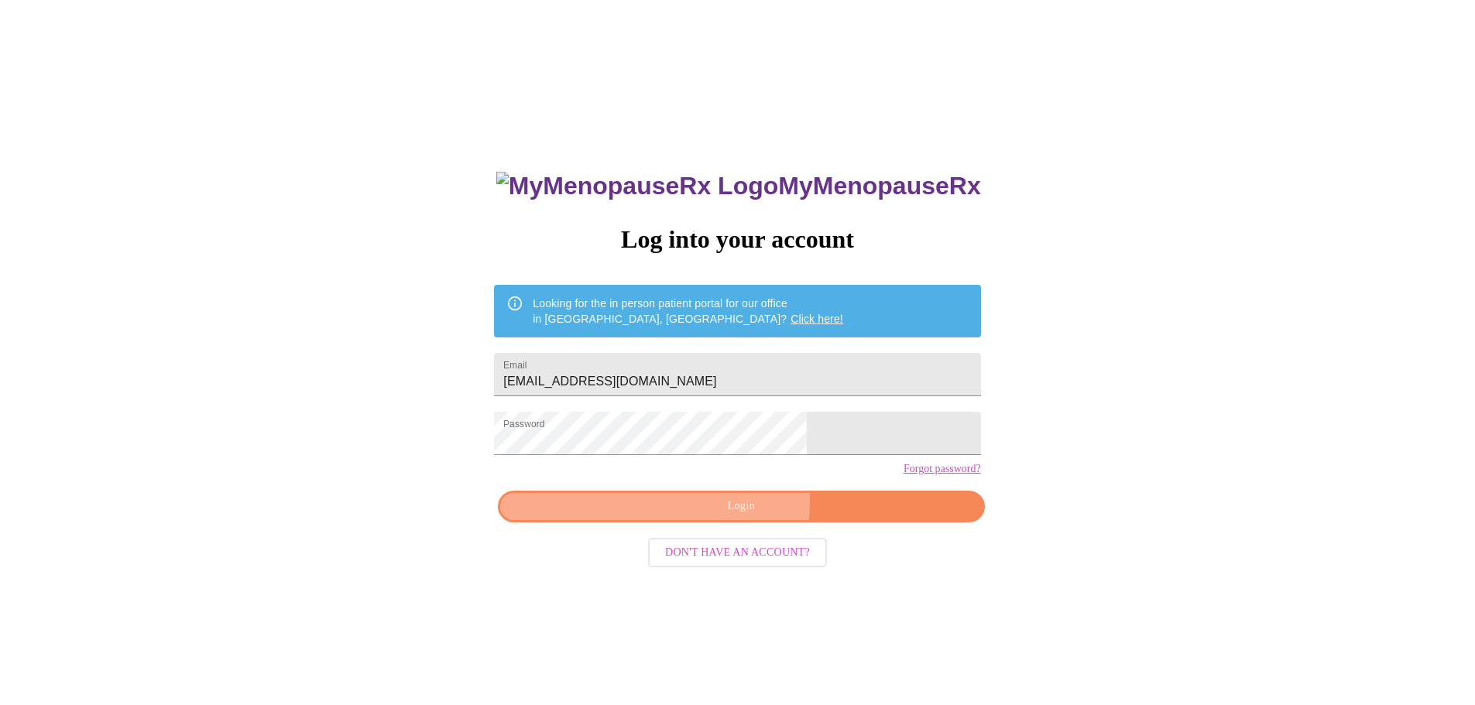
click at [666, 516] on span "Login" at bounding box center [741, 506] width 451 height 19
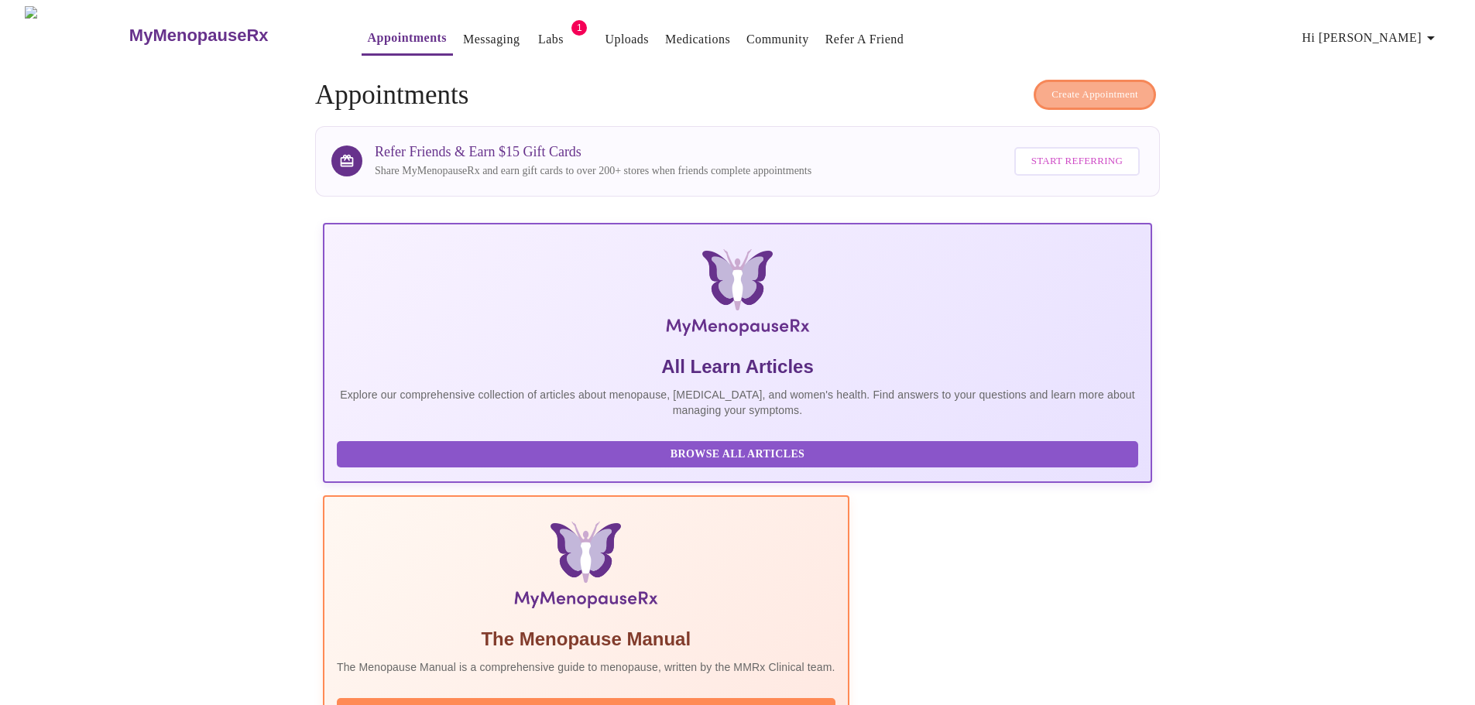
click at [1101, 86] on span "Create Appointment" at bounding box center [1094, 95] width 87 height 18
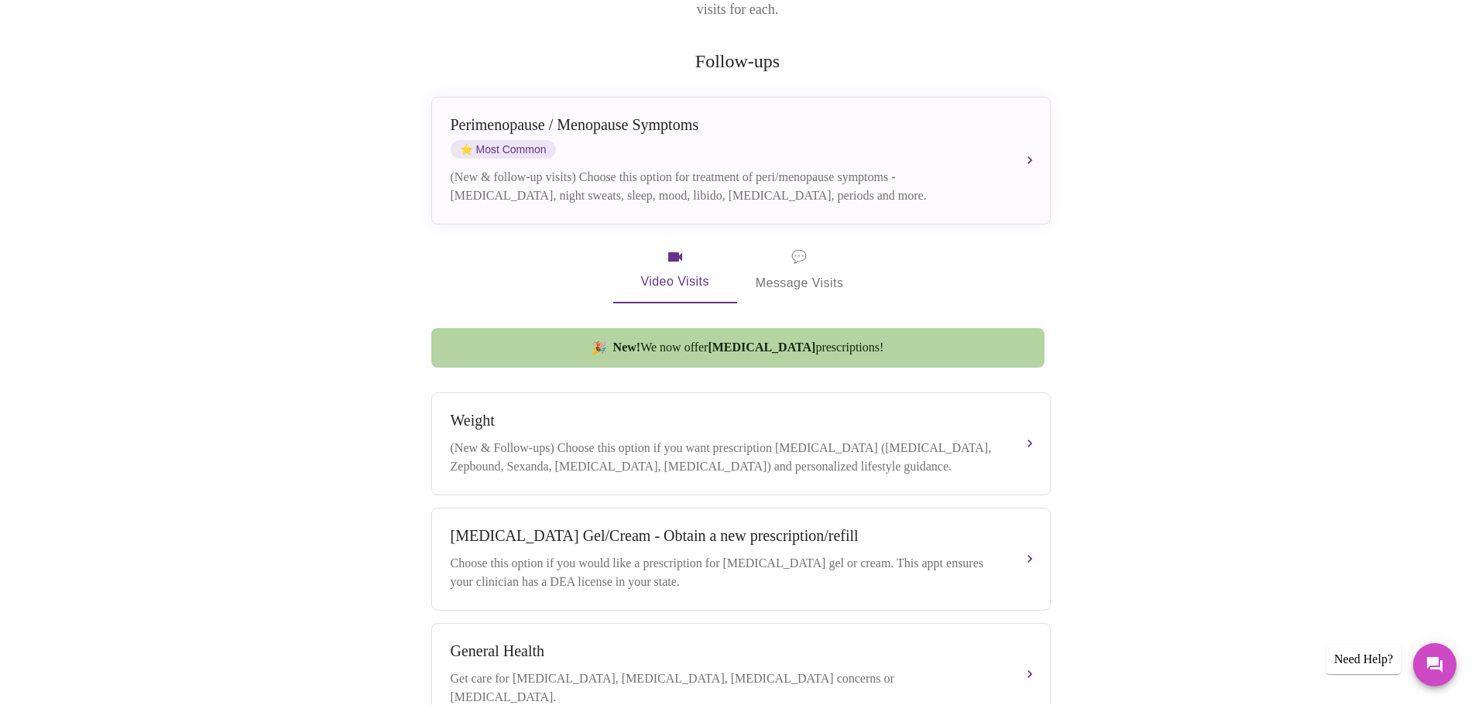
scroll to position [310, 0]
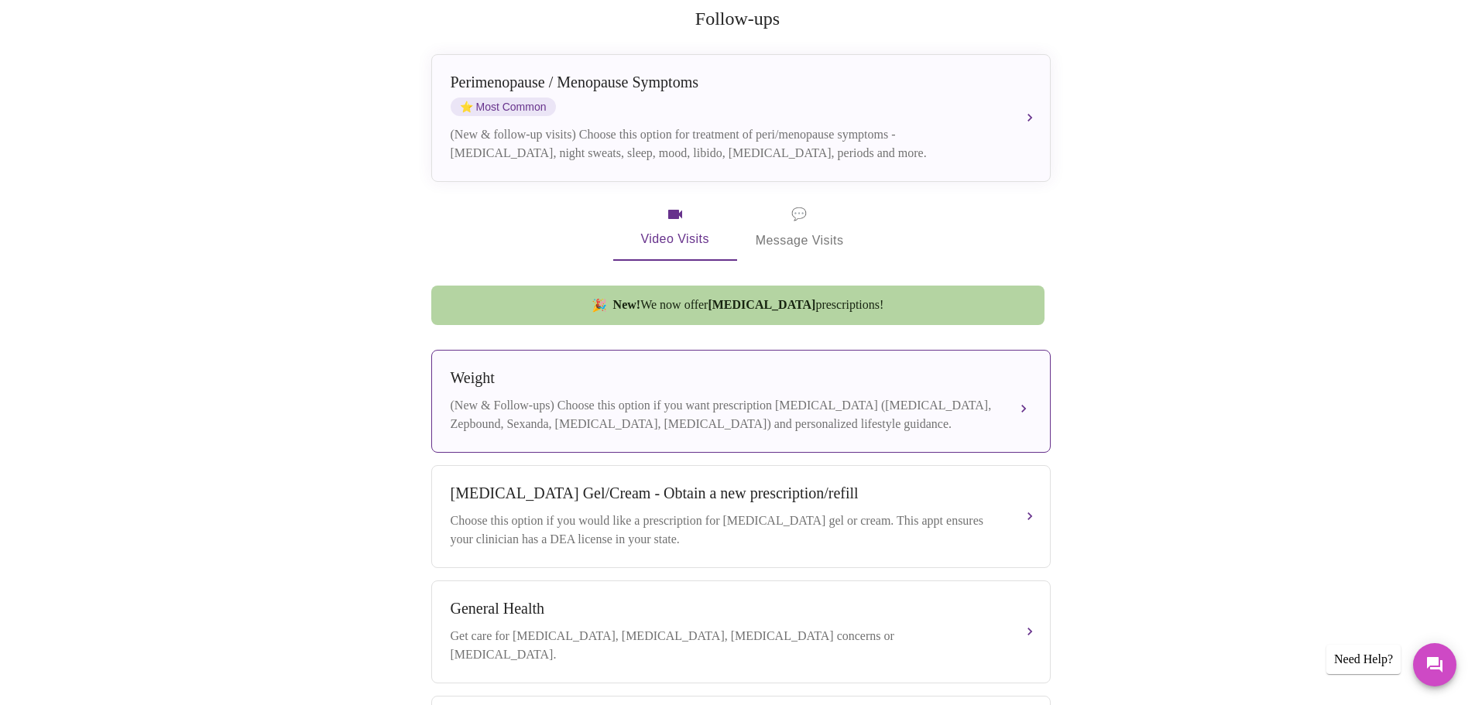
click at [790, 382] on div "Weight (New & Follow-ups) Choose this option if you want prescription [MEDICAL_…" at bounding box center [741, 401] width 581 height 64
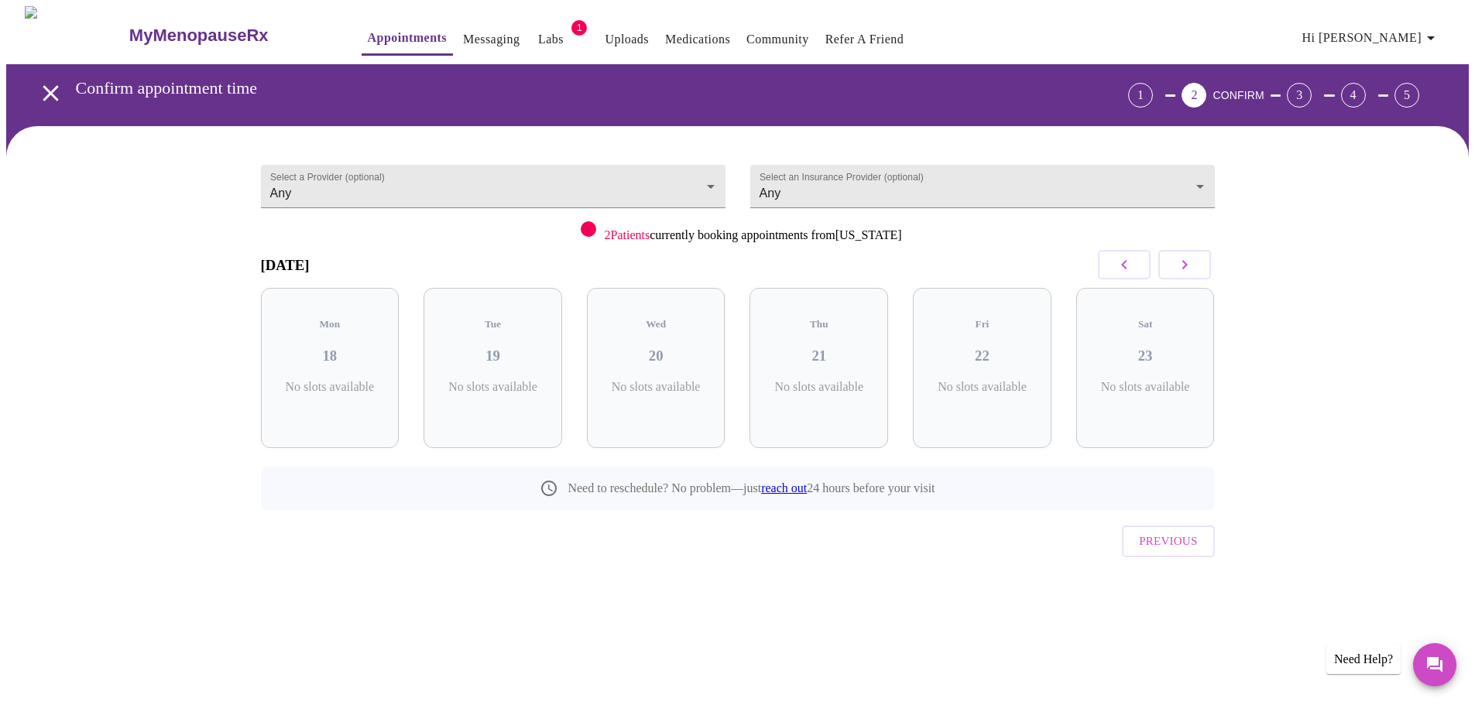
scroll to position [0, 0]
click at [1204, 261] on button "button" at bounding box center [1189, 264] width 53 height 29
click at [826, 348] on h3 "26" at bounding box center [825, 356] width 114 height 17
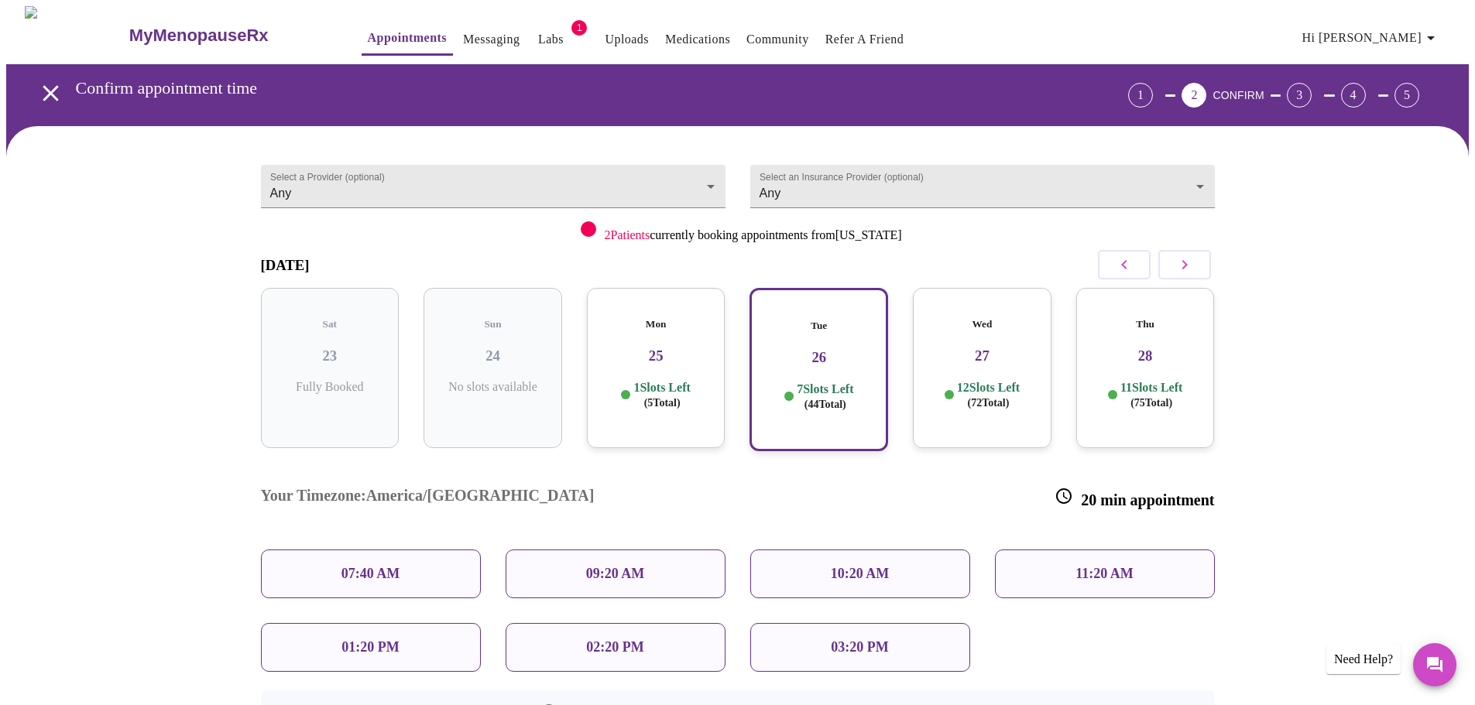
click at [636, 566] on p "09:20 AM" at bounding box center [615, 574] width 59 height 16
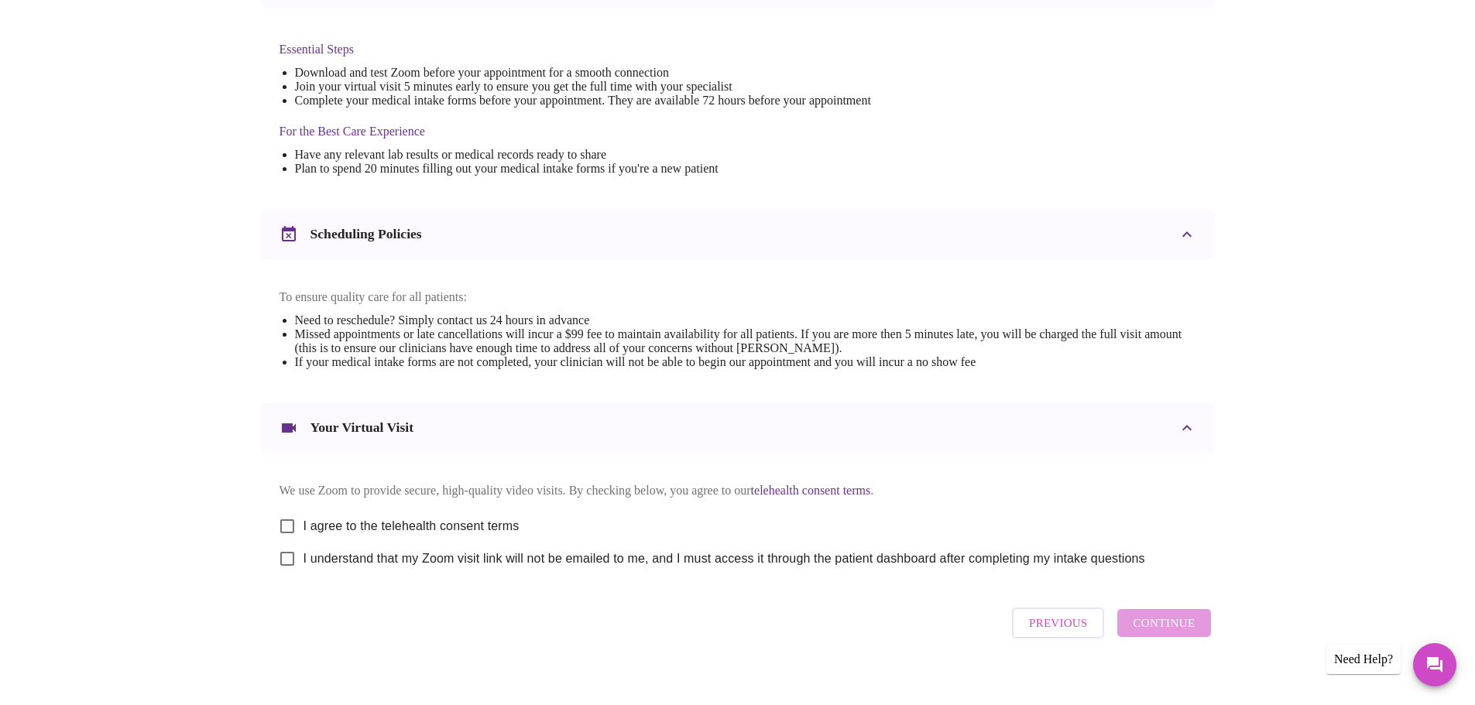
scroll to position [387, 0]
click at [290, 532] on input "I agree to the telehealth consent terms" at bounding box center [287, 523] width 33 height 33
checkbox input "true"
click at [291, 570] on input "I understand that my Zoom visit link will not be emailed to me, and I must acce…" at bounding box center [287, 556] width 33 height 33
checkbox input "true"
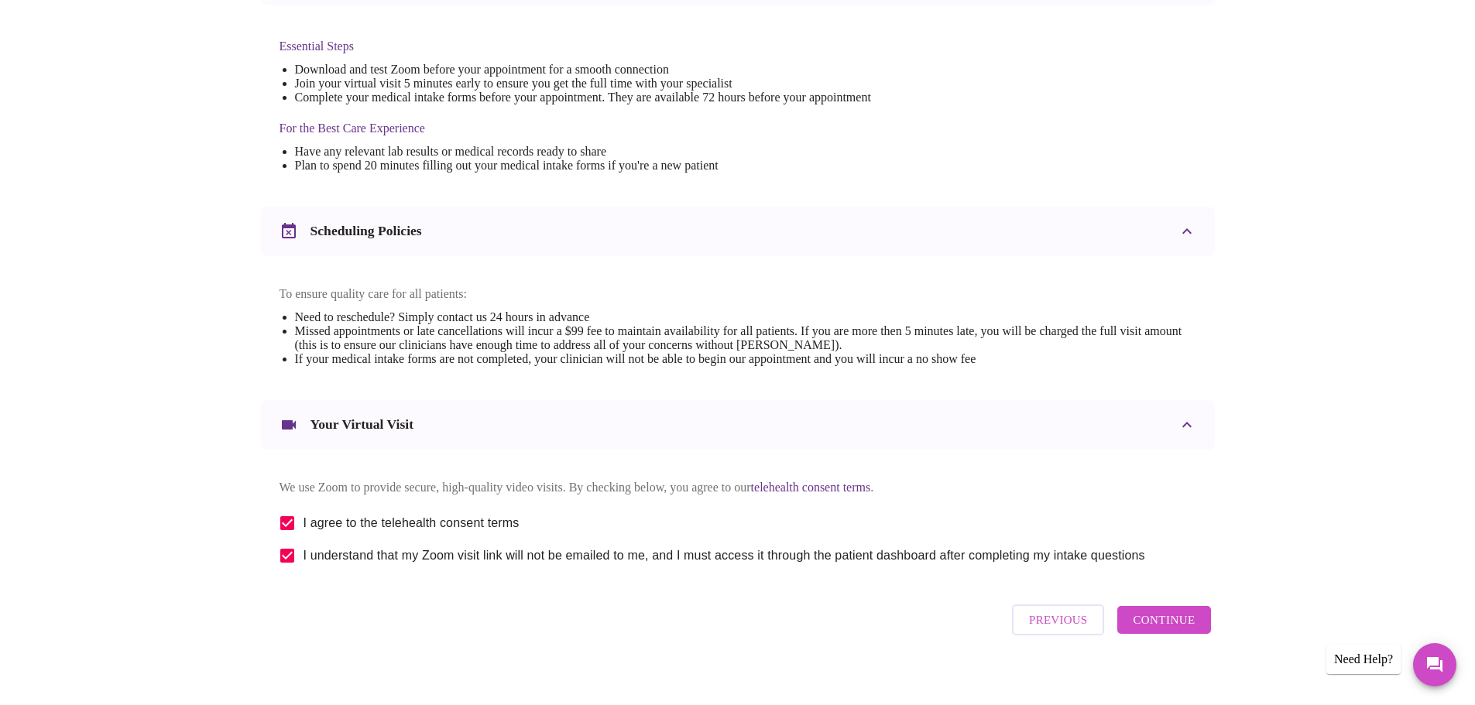
click at [1200, 634] on button "Continue" at bounding box center [1163, 620] width 93 height 28
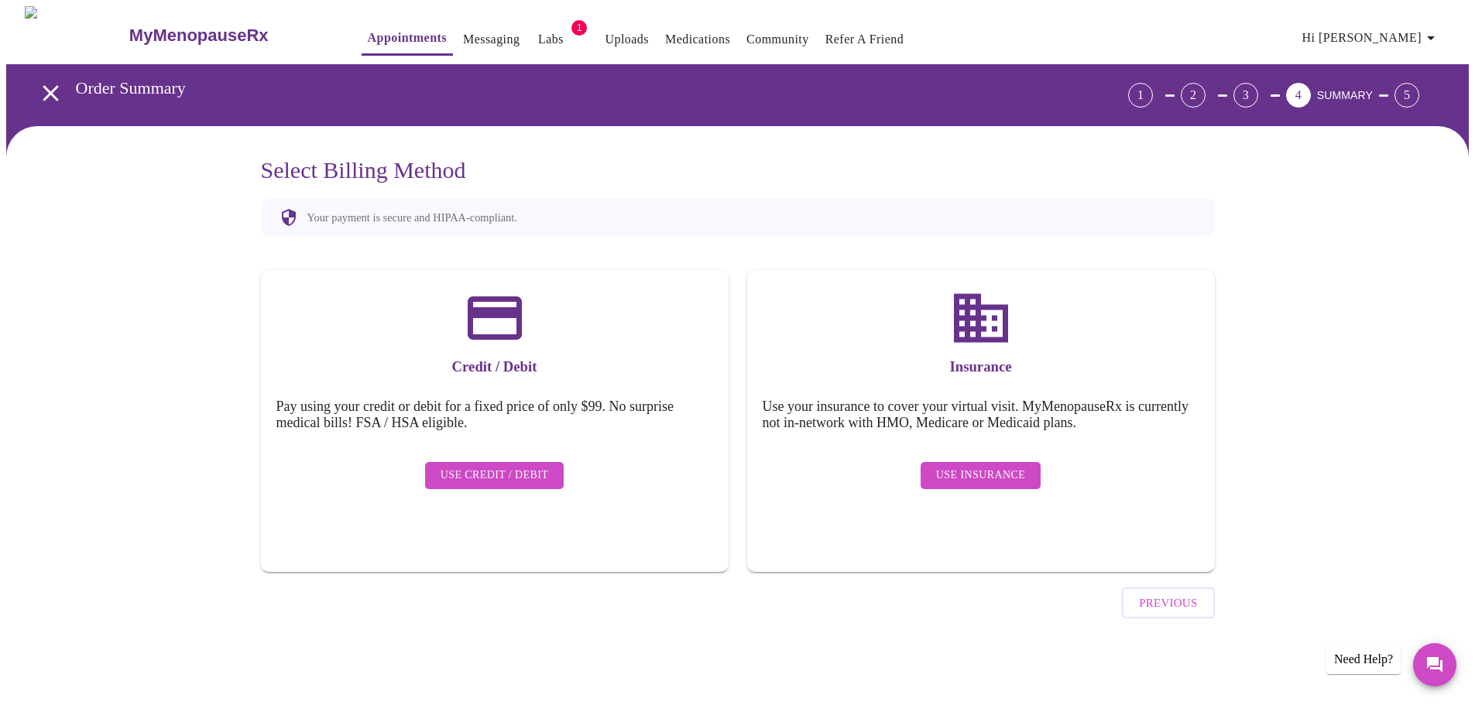
scroll to position [0, 0]
click at [472, 466] on span "Use Credit / Debit" at bounding box center [500, 475] width 108 height 19
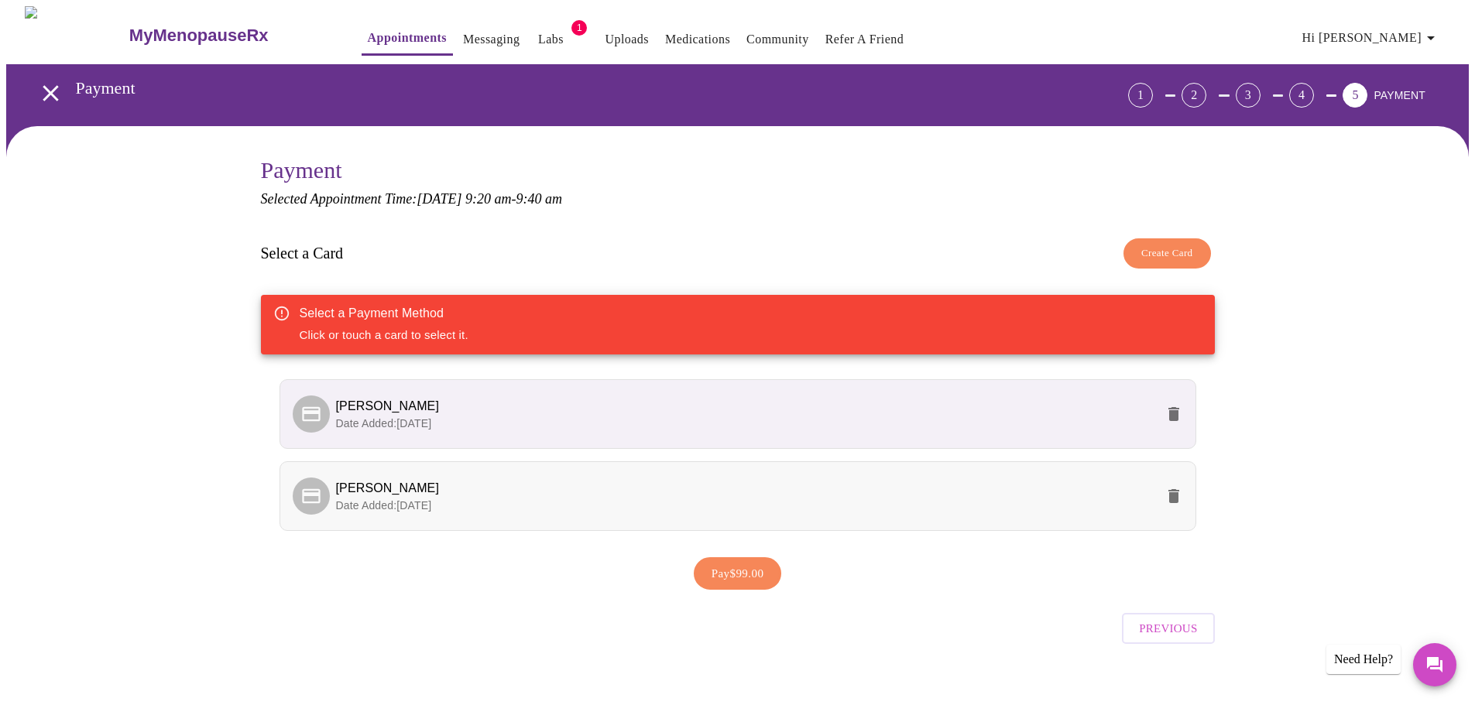
click at [385, 514] on li "[PERSON_NAME] Date Added: [DATE]" at bounding box center [737, 496] width 917 height 70
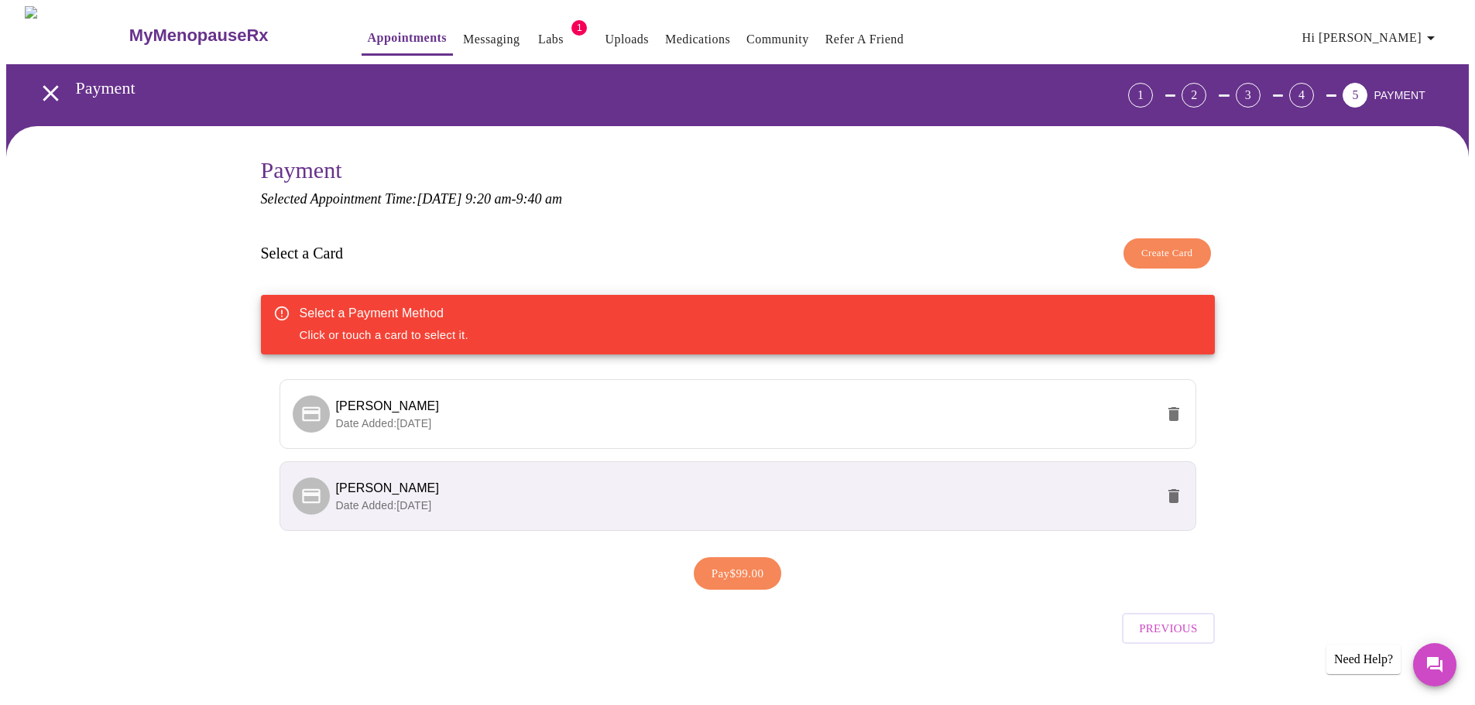
click at [797, 557] on div "Pay $99.00" at bounding box center [738, 574] width 954 height 48
click at [745, 581] on span "Pay $99.00" at bounding box center [737, 574] width 53 height 20
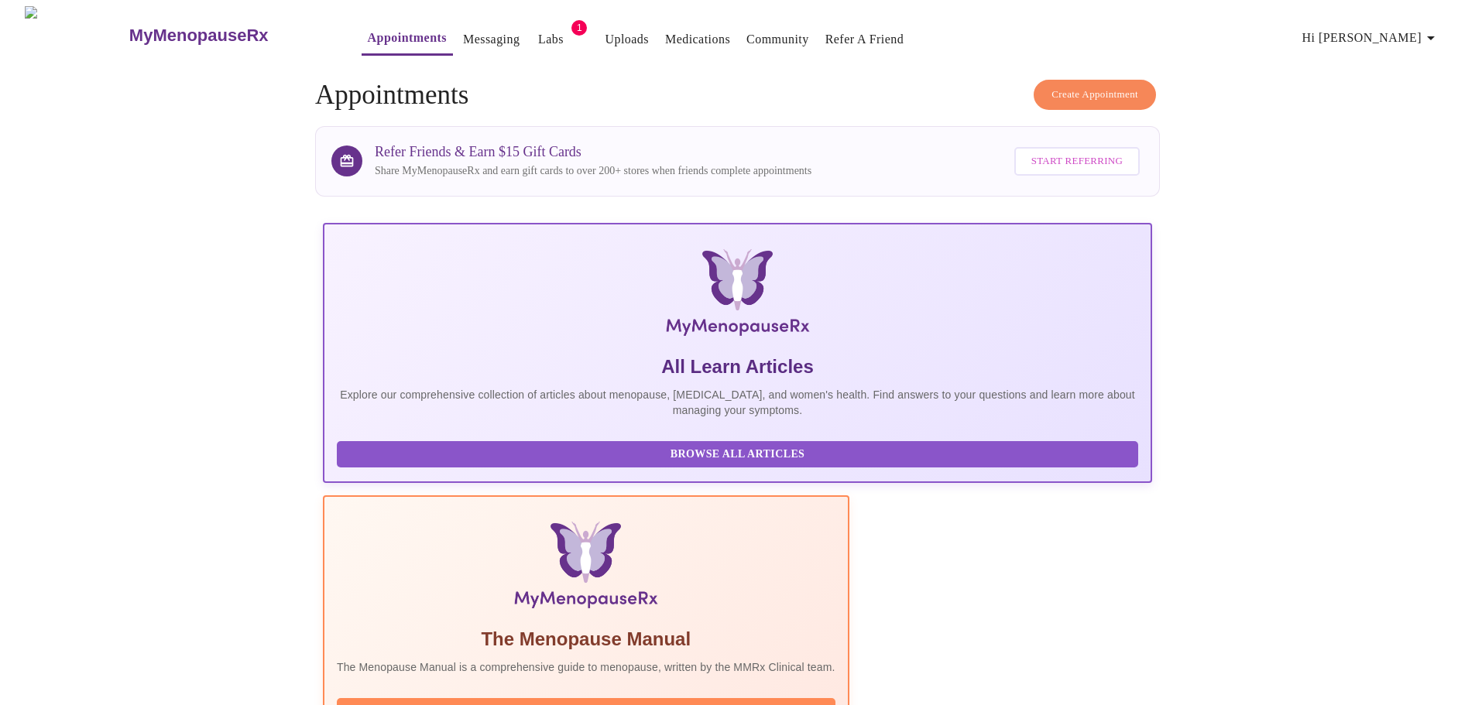
click at [571, 28] on span "1" at bounding box center [578, 27] width 15 height 15
click at [538, 29] on link "Labs" at bounding box center [551, 40] width 26 height 22
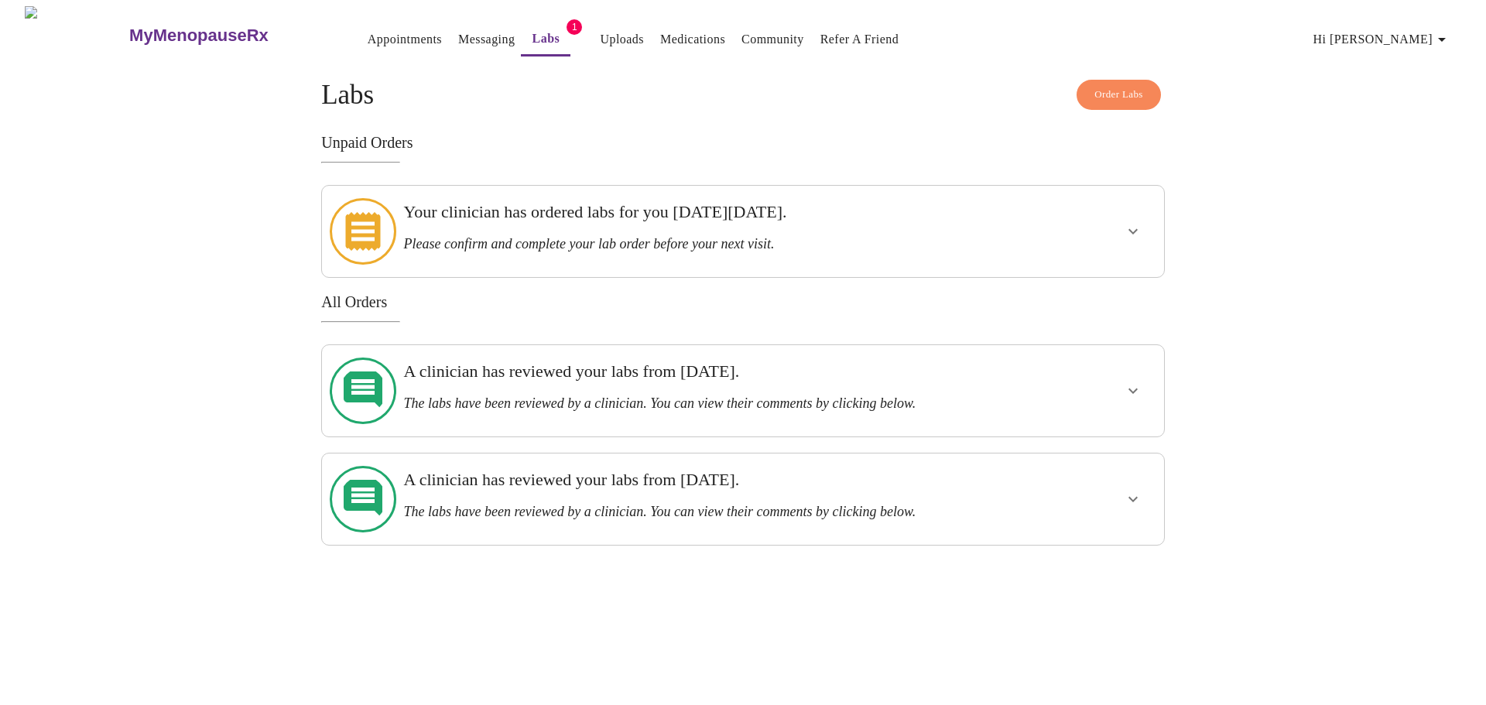
click at [536, 219] on h3 "Your clinician has ordered labs for you [DATE][DATE]." at bounding box center [702, 212] width 598 height 20
click at [1136, 222] on icon "show more" at bounding box center [1133, 231] width 19 height 19
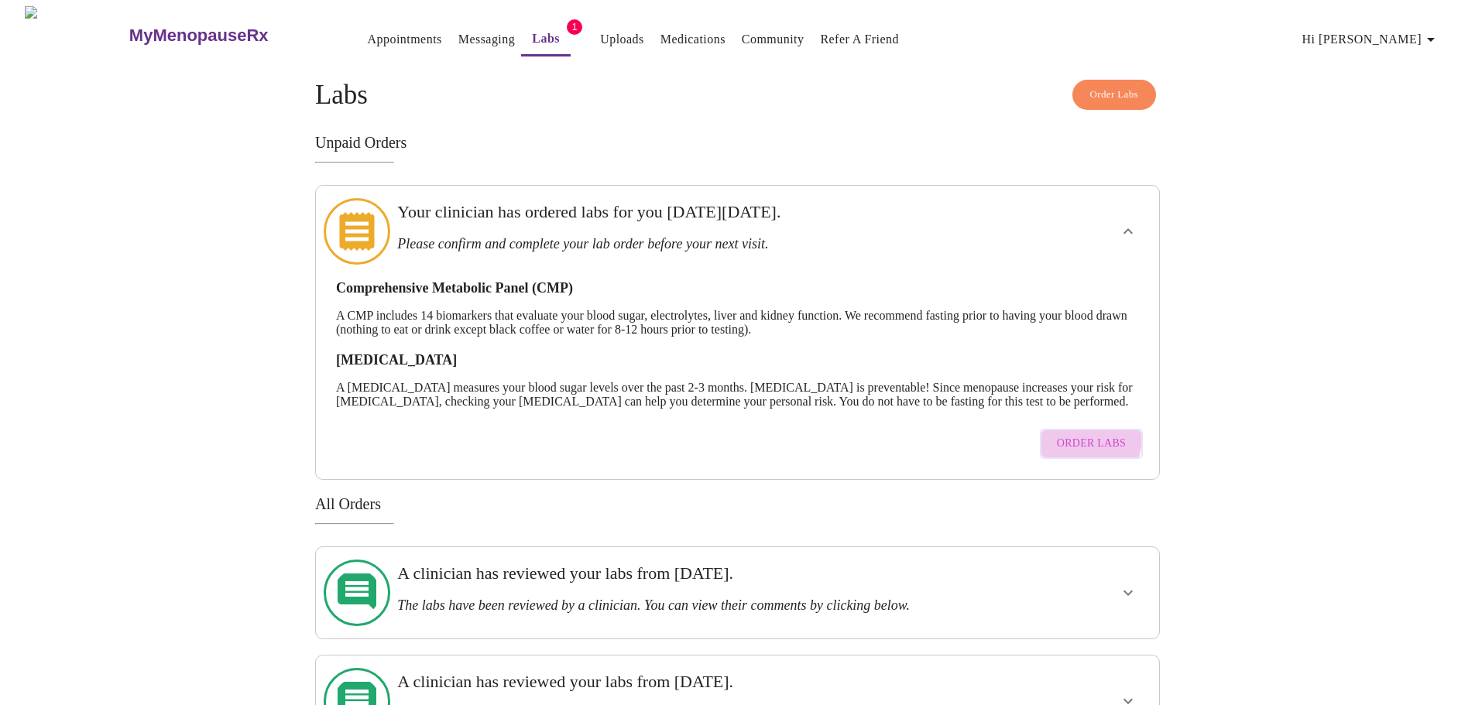
click at [1060, 439] on span "Order Labs" at bounding box center [1091, 443] width 69 height 19
